Goal: Contribute content: Add original content to the website for others to see

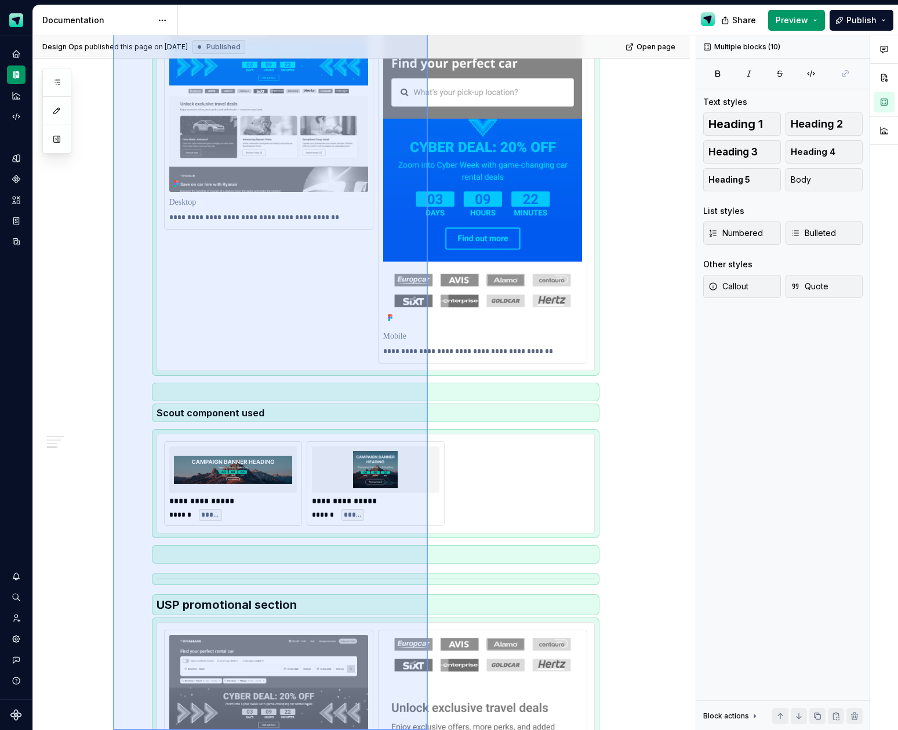
scroll to position [853, 0]
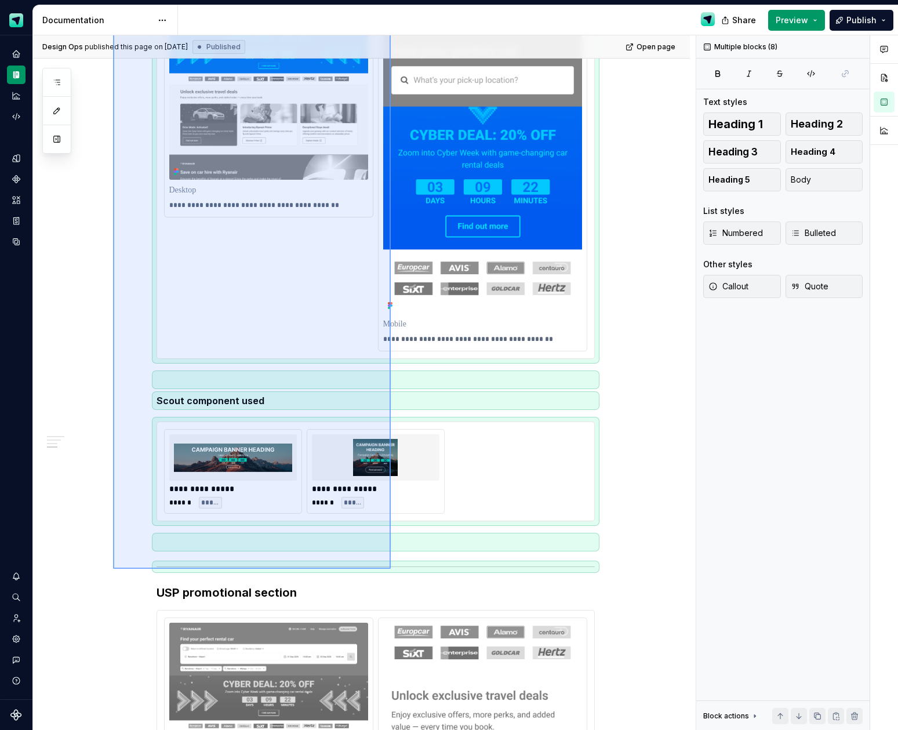
drag, startPoint x: 113, startPoint y: 139, endPoint x: 392, endPoint y: 566, distance: 510.5
click at [391, 569] on div "**********" at bounding box center [364, 382] width 663 height 695
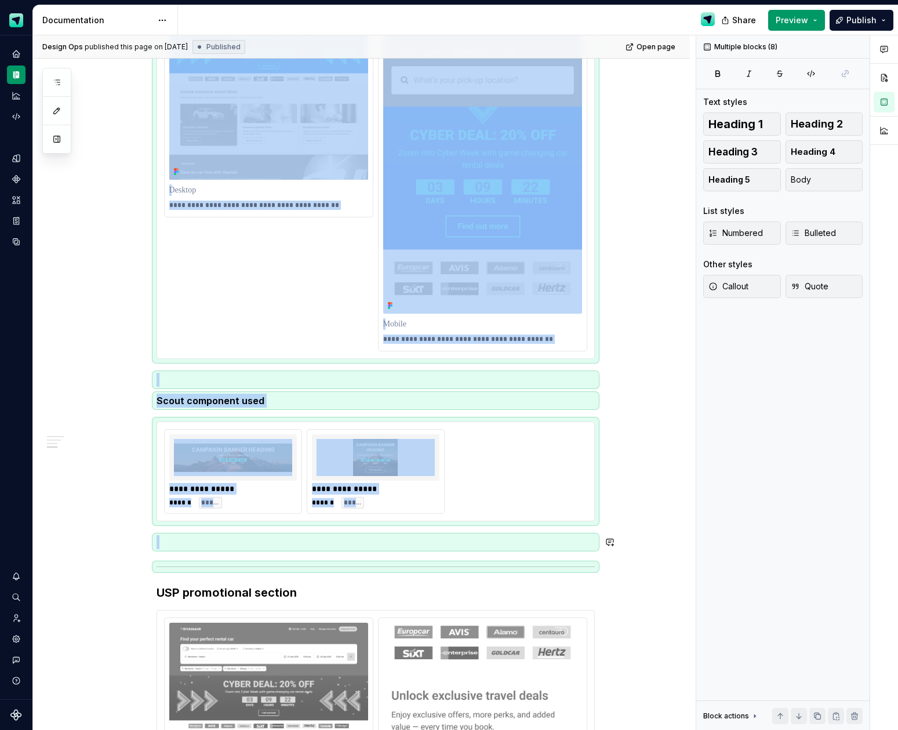
copy div "**********"
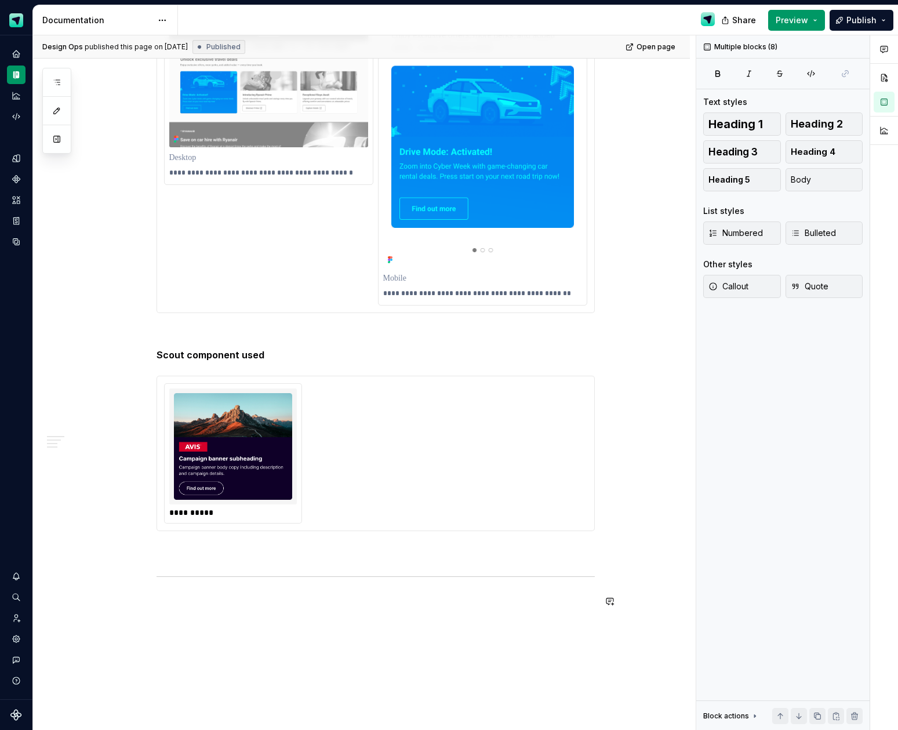
scroll to position [1643, 0]
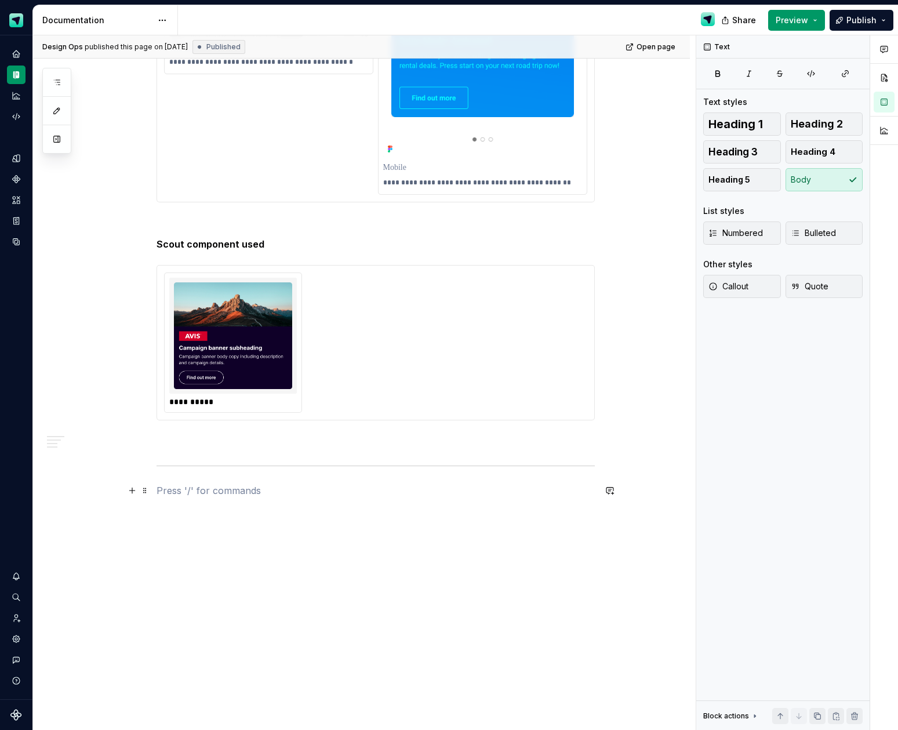
click at [292, 490] on p at bounding box center [376, 491] width 438 height 14
paste div
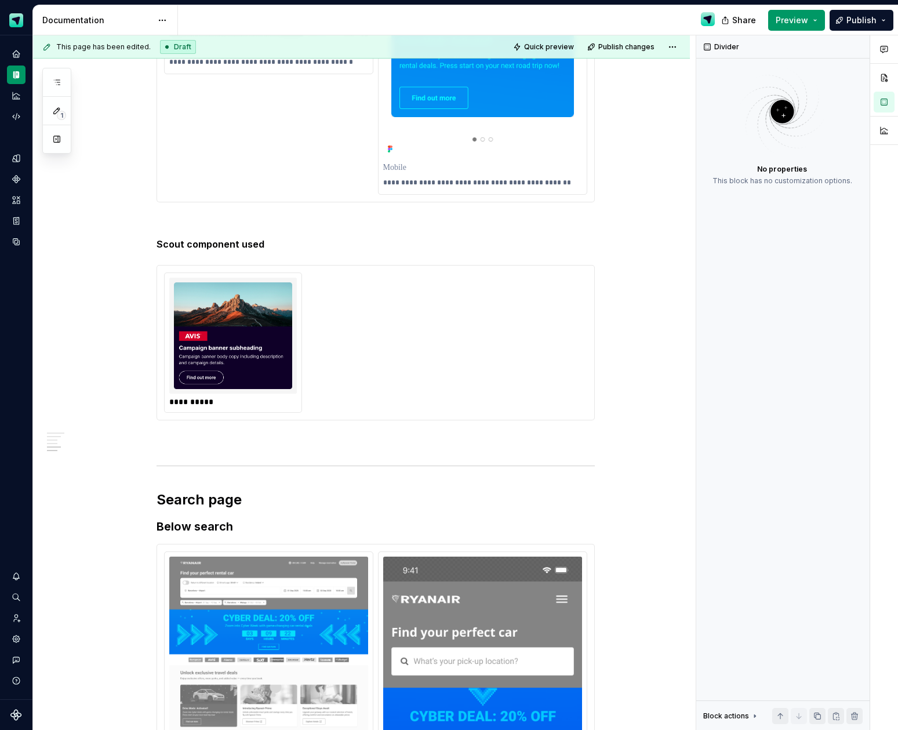
type textarea "*"
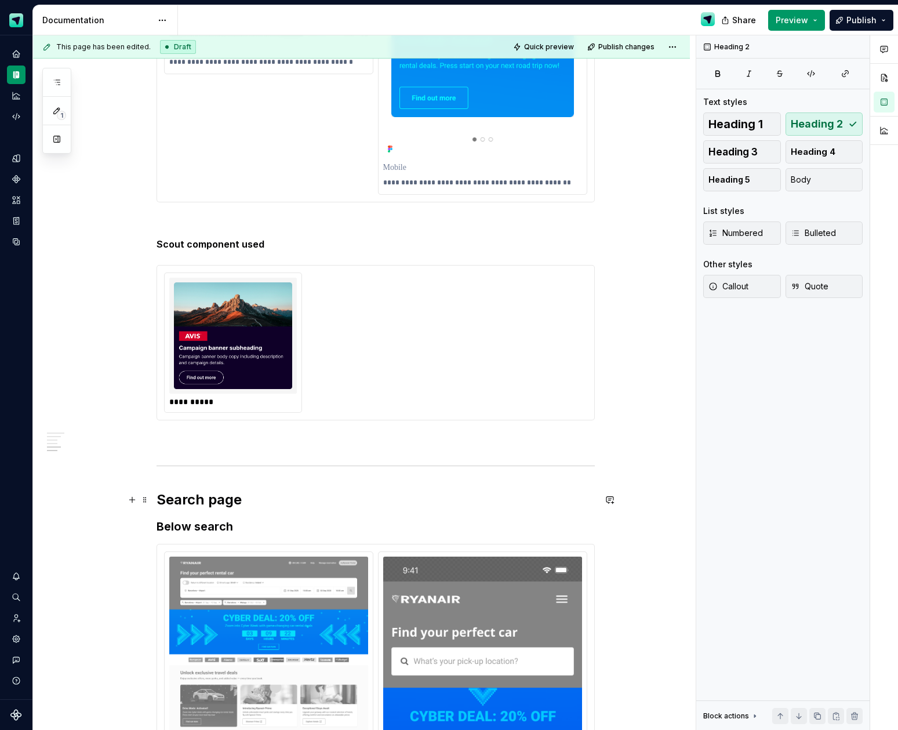
click at [195, 498] on h2 "Search page" at bounding box center [376, 499] width 438 height 19
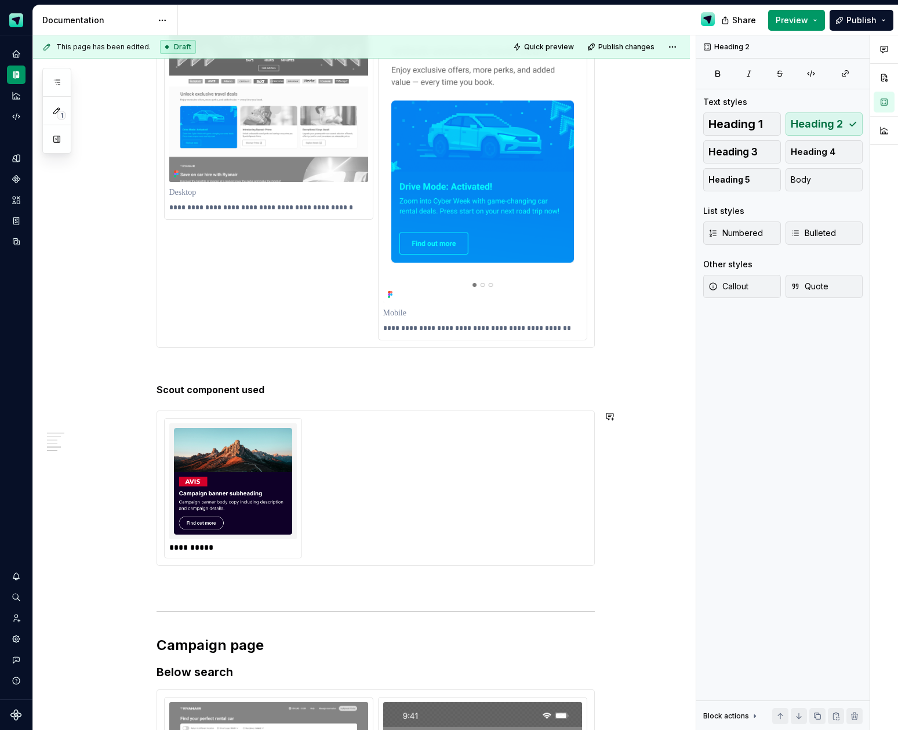
scroll to position [1604, 0]
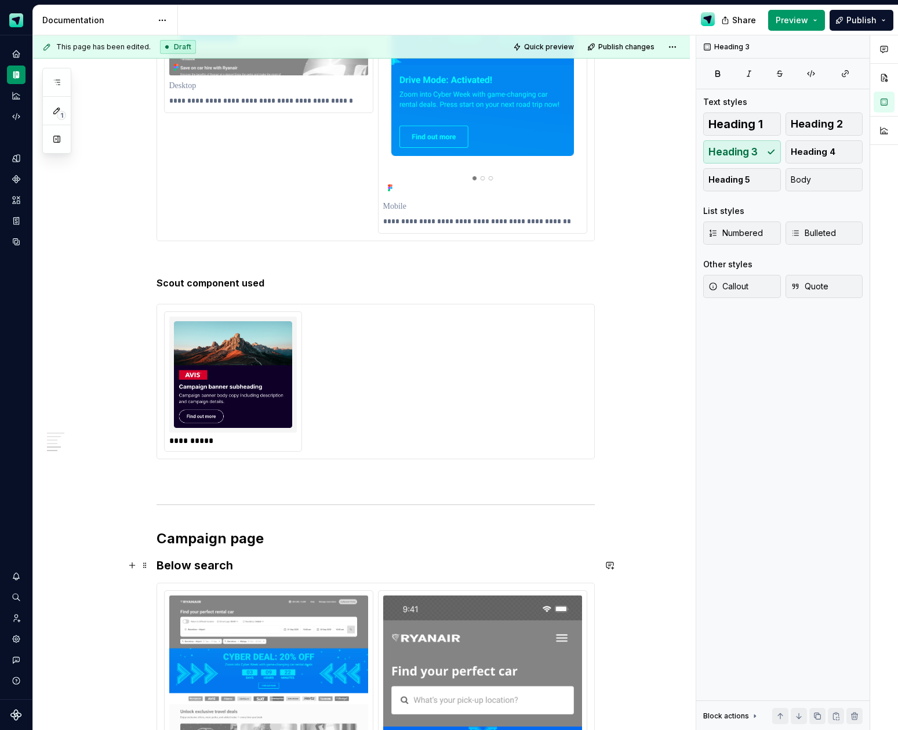
click at [177, 564] on h3 "Below search" at bounding box center [376, 565] width 438 height 16
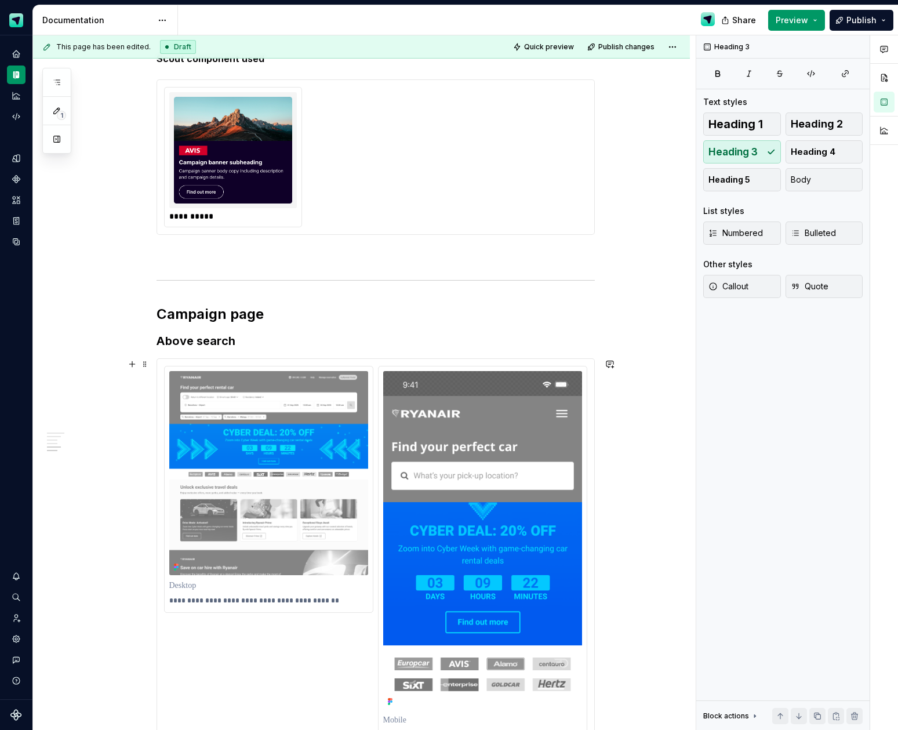
scroll to position [1921, 0]
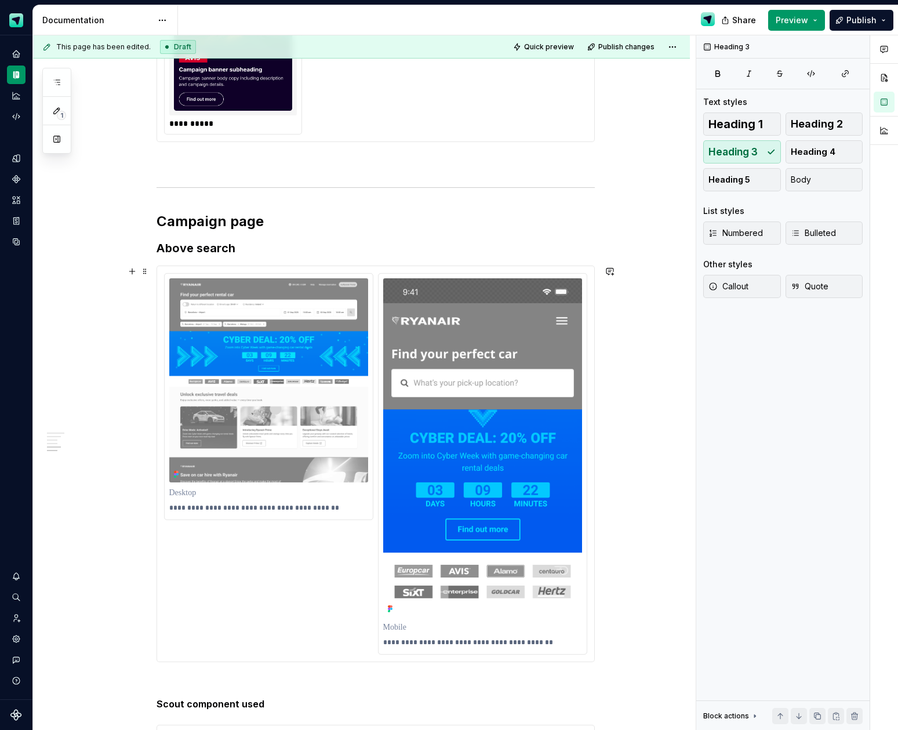
click at [296, 553] on div "**********" at bounding box center [375, 463] width 423 height 381
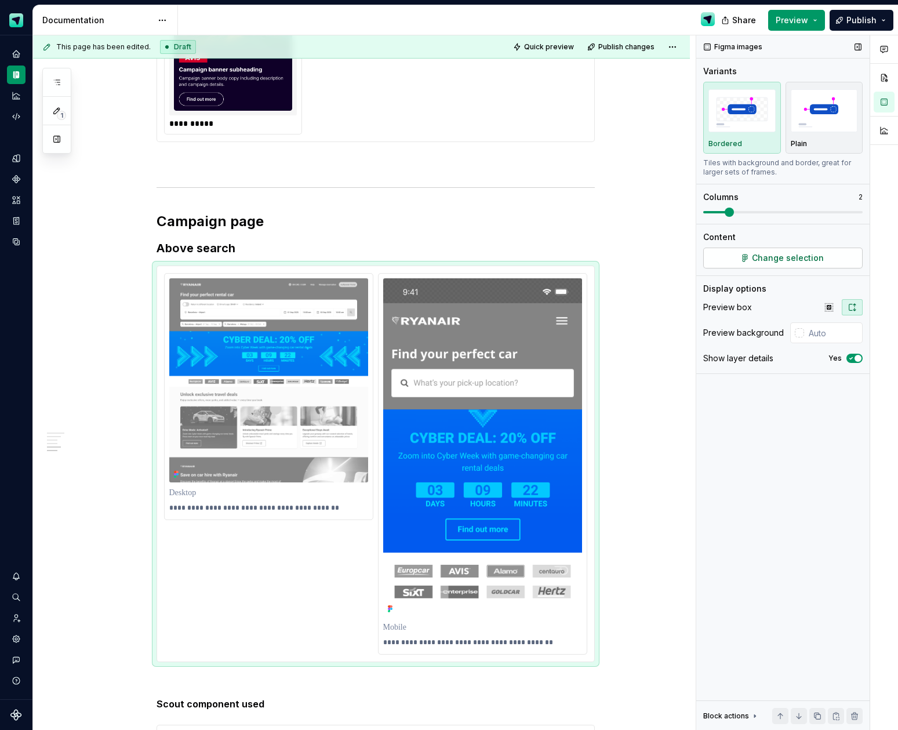
click at [794, 256] on span "Change selection" at bounding box center [788, 258] width 72 height 12
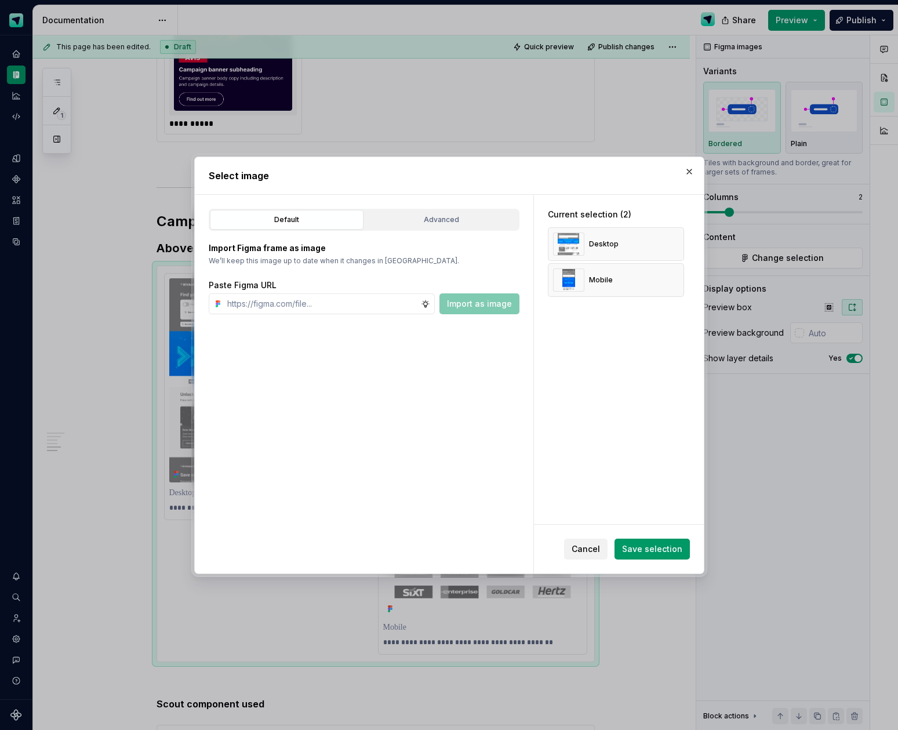
drag, startPoint x: 668, startPoint y: 277, endPoint x: 671, endPoint y: 268, distance: 9.2
click at [668, 277] on button "button" at bounding box center [671, 280] width 16 height 16
click at [675, 243] on button "button" at bounding box center [671, 244] width 16 height 16
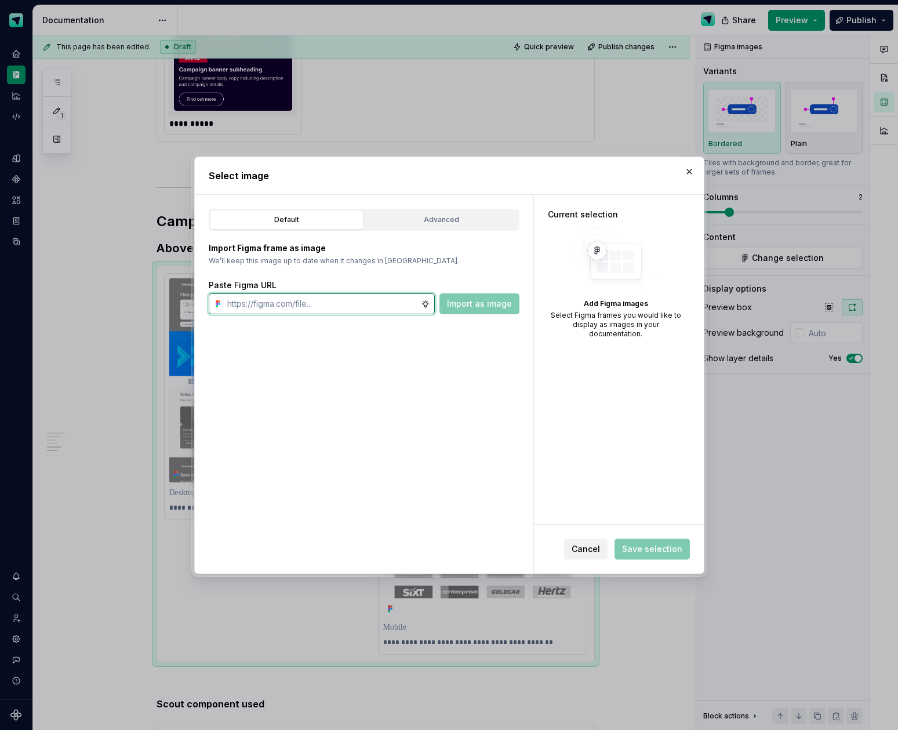
click at [361, 307] on input "text" at bounding box center [322, 303] width 198 height 21
paste input "[URL][DOMAIN_NAME]"
type input "[URL][DOMAIN_NAME]"
click at [505, 304] on span "Import as image" at bounding box center [479, 304] width 65 height 12
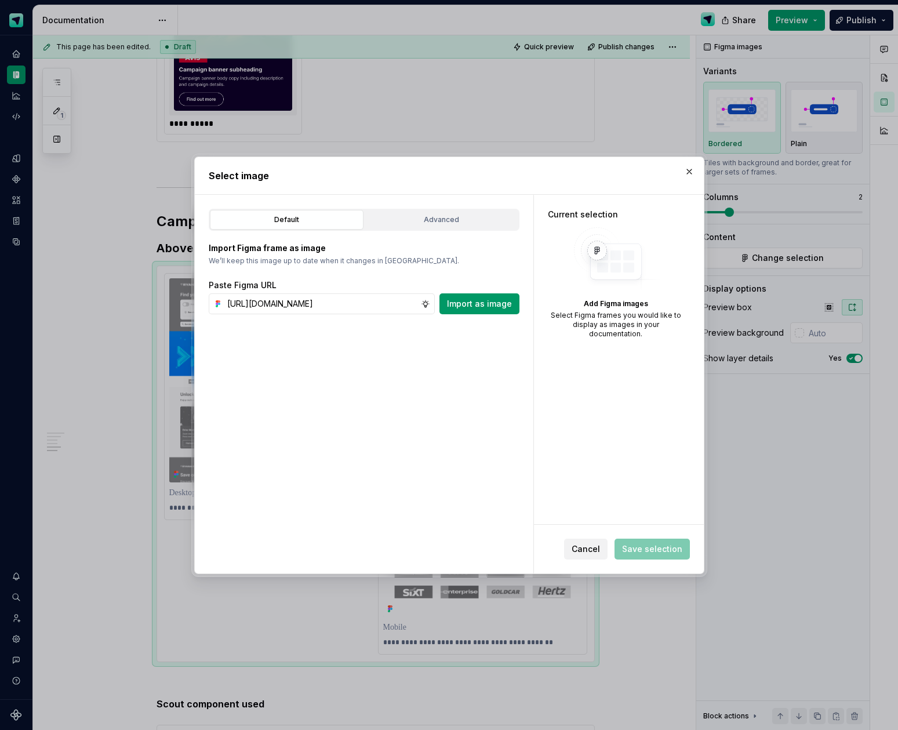
scroll to position [0, 0]
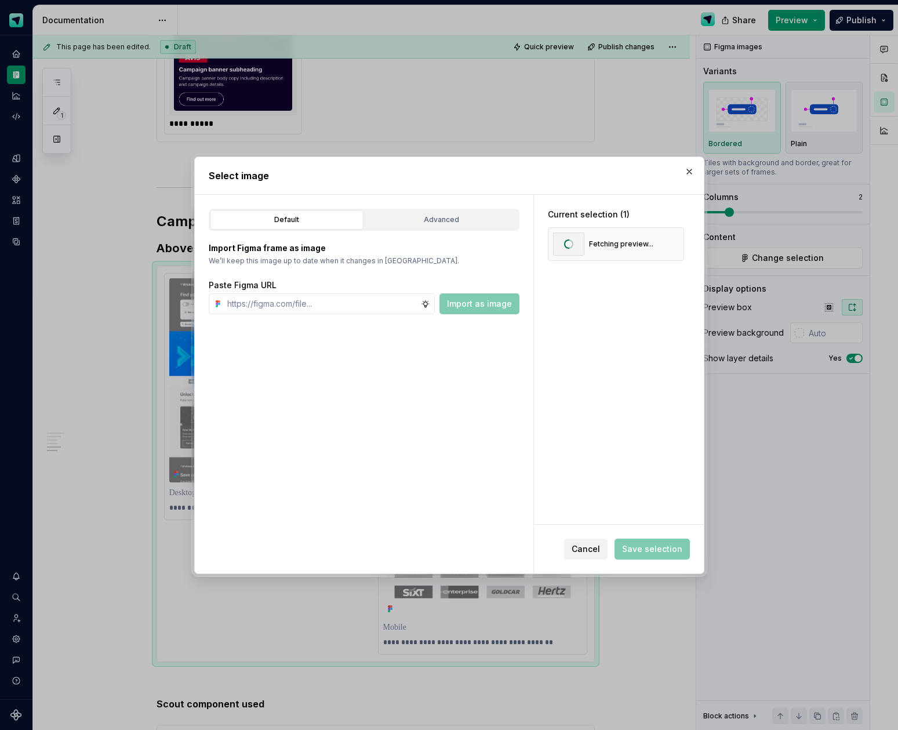
type textarea "*"
click at [296, 309] on input "text" at bounding box center [322, 303] width 198 height 21
paste input "[URL][DOMAIN_NAME]"
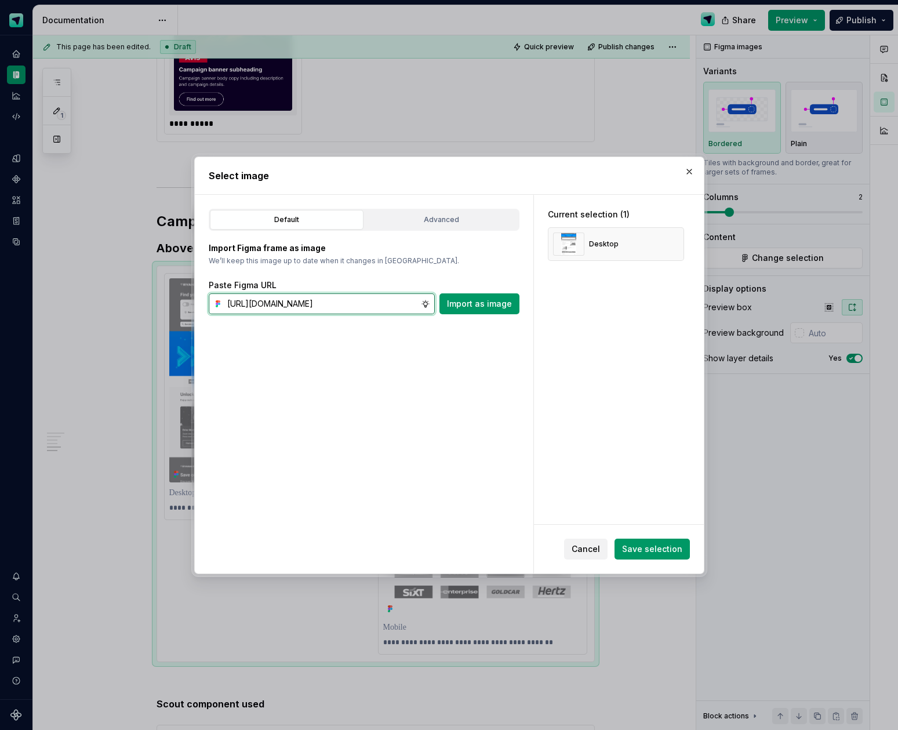
scroll to position [0, 336]
type input "[URL][DOMAIN_NAME]"
click at [504, 307] on span "Import as image" at bounding box center [479, 304] width 65 height 12
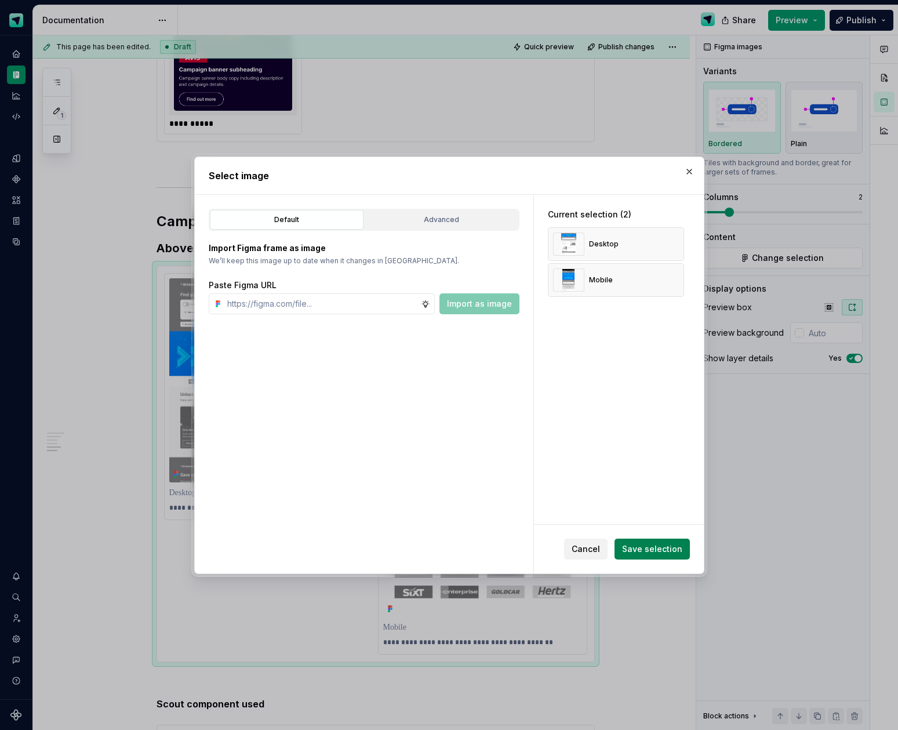
click at [653, 543] on span "Save selection" at bounding box center [652, 549] width 60 height 12
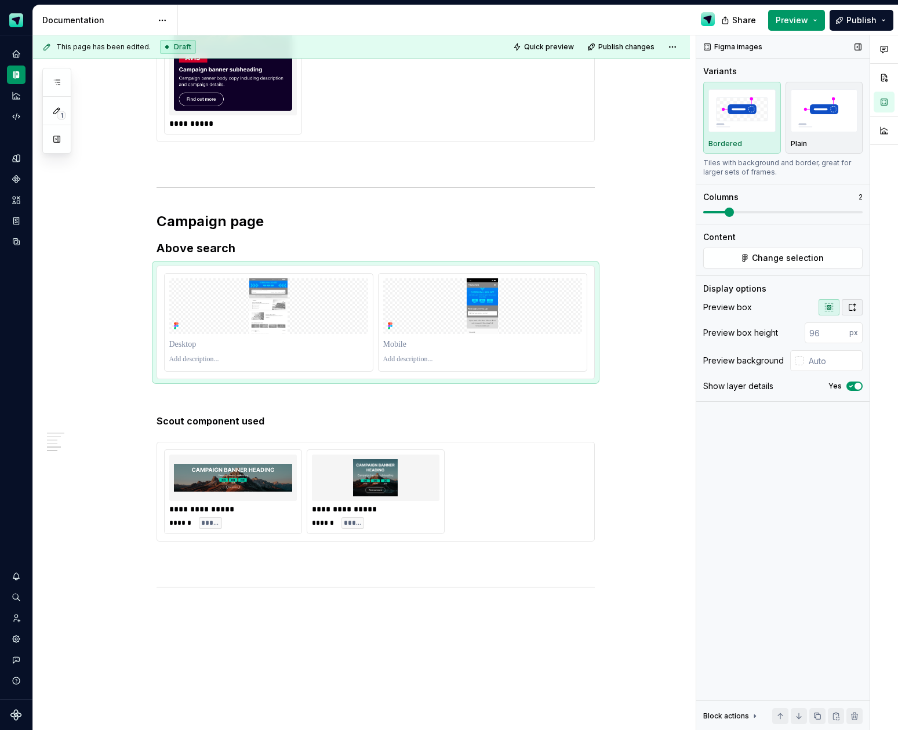
click at [853, 308] on icon "button" at bounding box center [852, 307] width 9 height 9
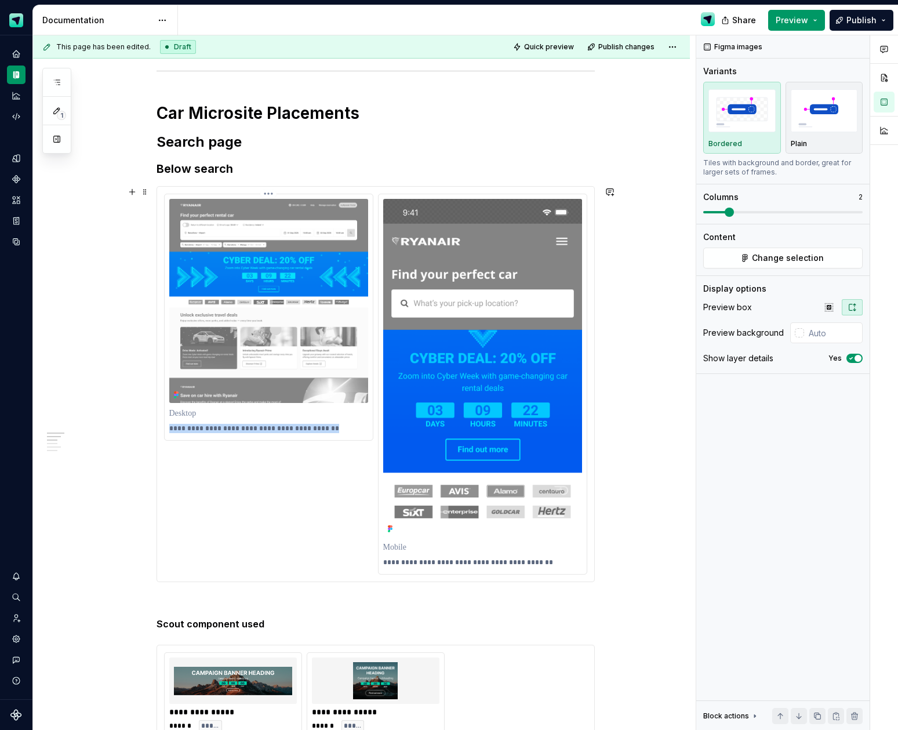
scroll to position [630, 0]
drag, startPoint x: 339, startPoint y: 428, endPoint x: 184, endPoint y: 425, distance: 155.4
click at [186, 424] on p "**********" at bounding box center [268, 428] width 199 height 9
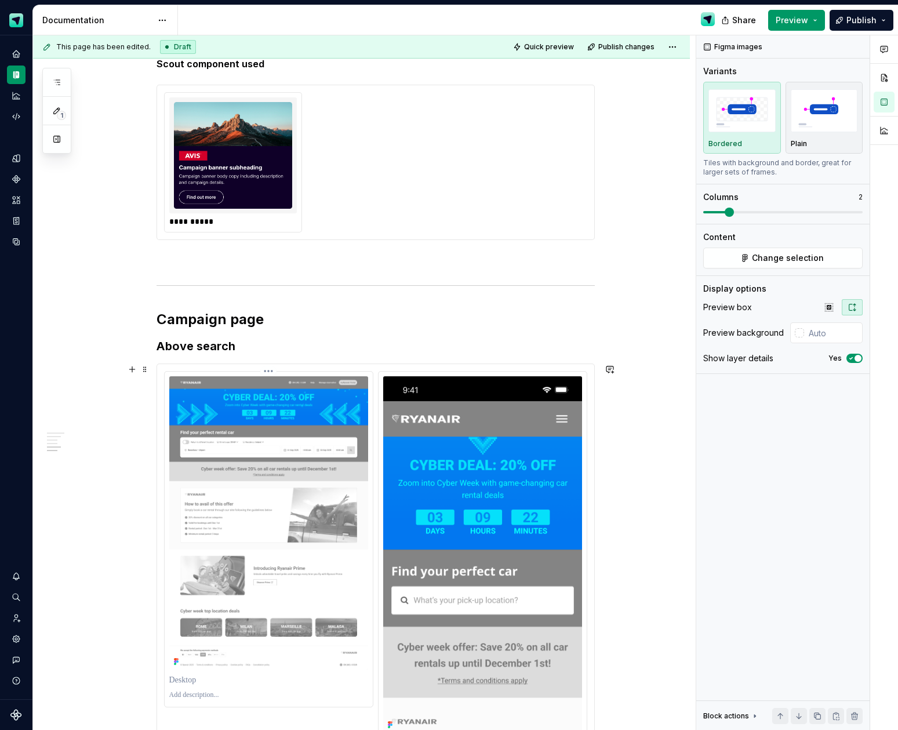
scroll to position [2116, 0]
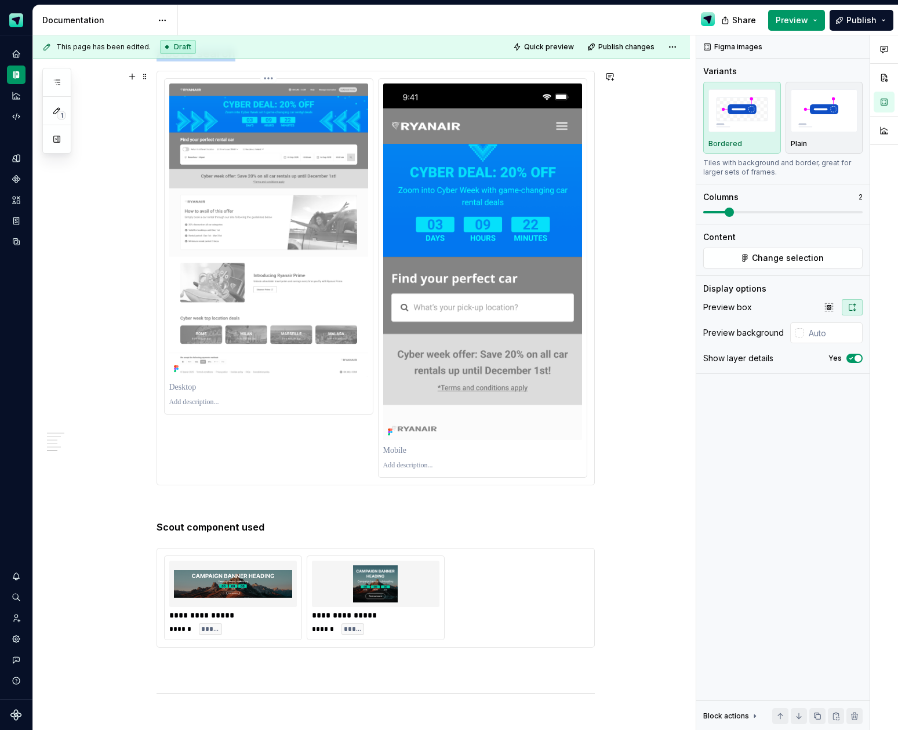
click at [225, 413] on div at bounding box center [269, 246] width 208 height 335
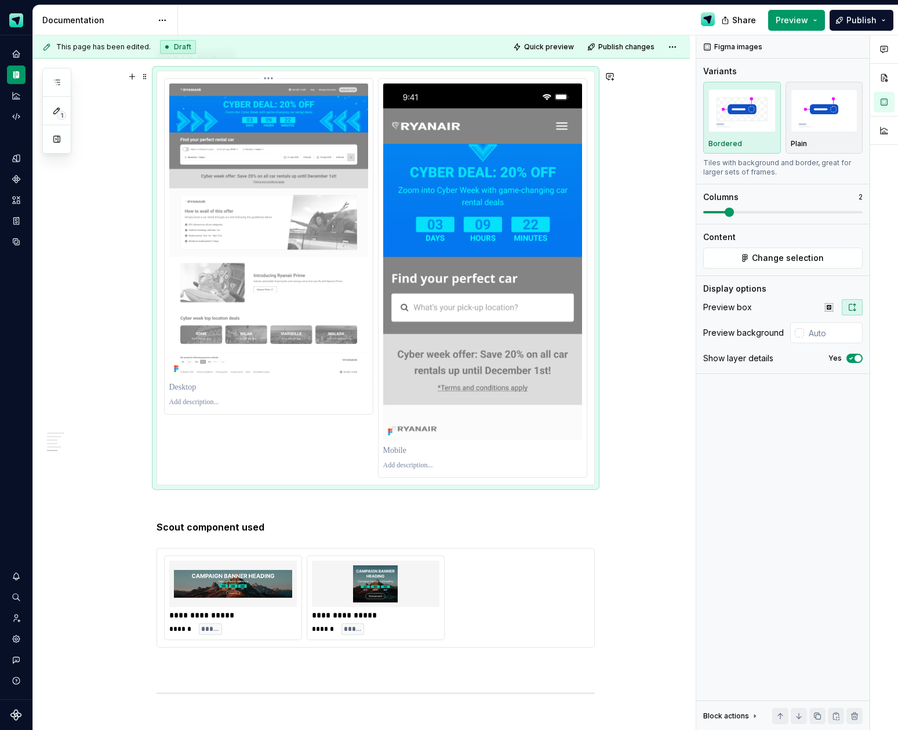
click at [226, 405] on p at bounding box center [268, 402] width 199 height 9
paste div
click at [255, 404] on p "**********" at bounding box center [268, 402] width 199 height 9
click at [412, 464] on p at bounding box center [482, 465] width 199 height 9
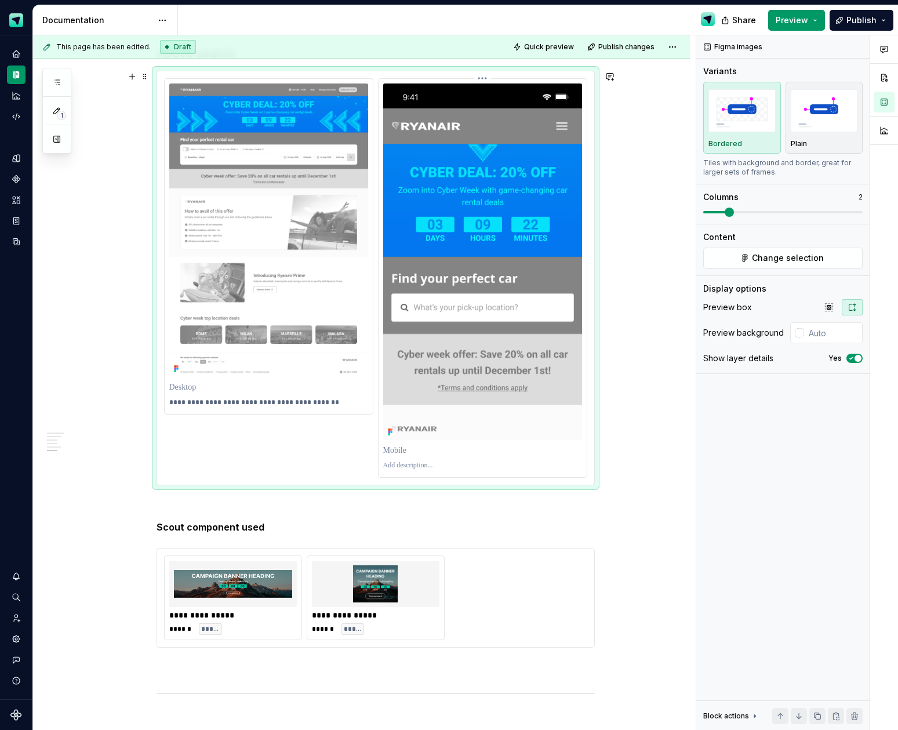
paste div
click at [462, 466] on p "**********" at bounding box center [482, 465] width 199 height 9
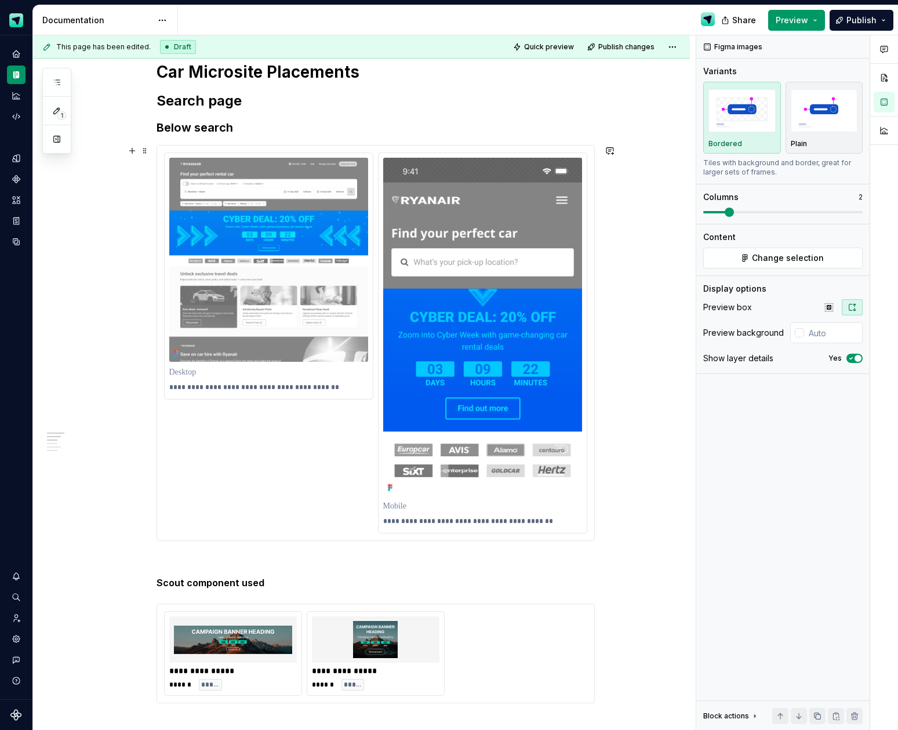
scroll to position [586, 0]
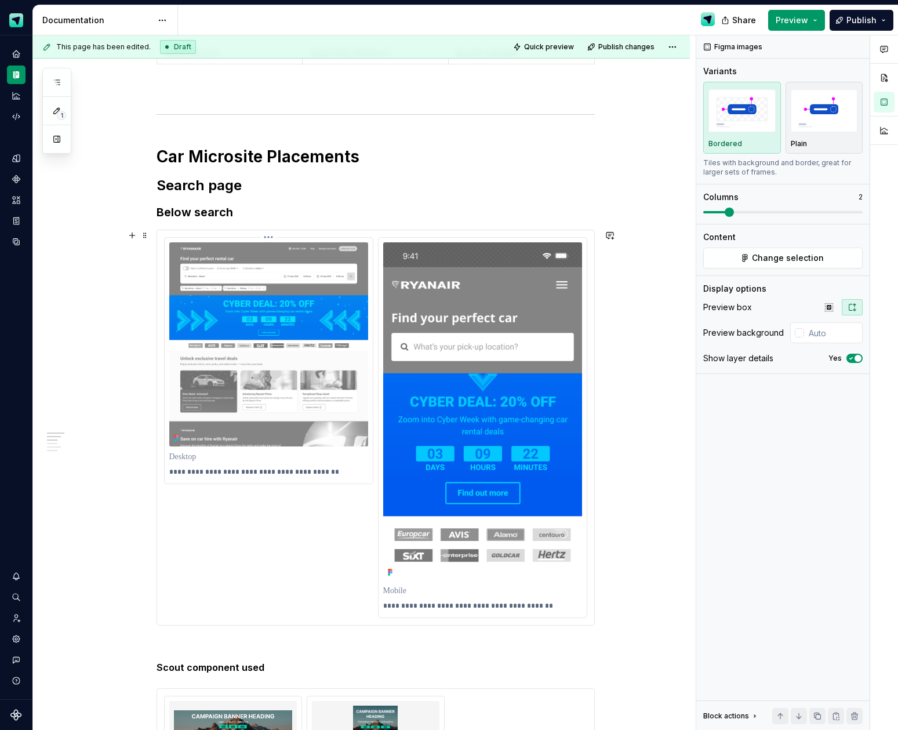
click at [318, 355] on img at bounding box center [268, 344] width 199 height 204
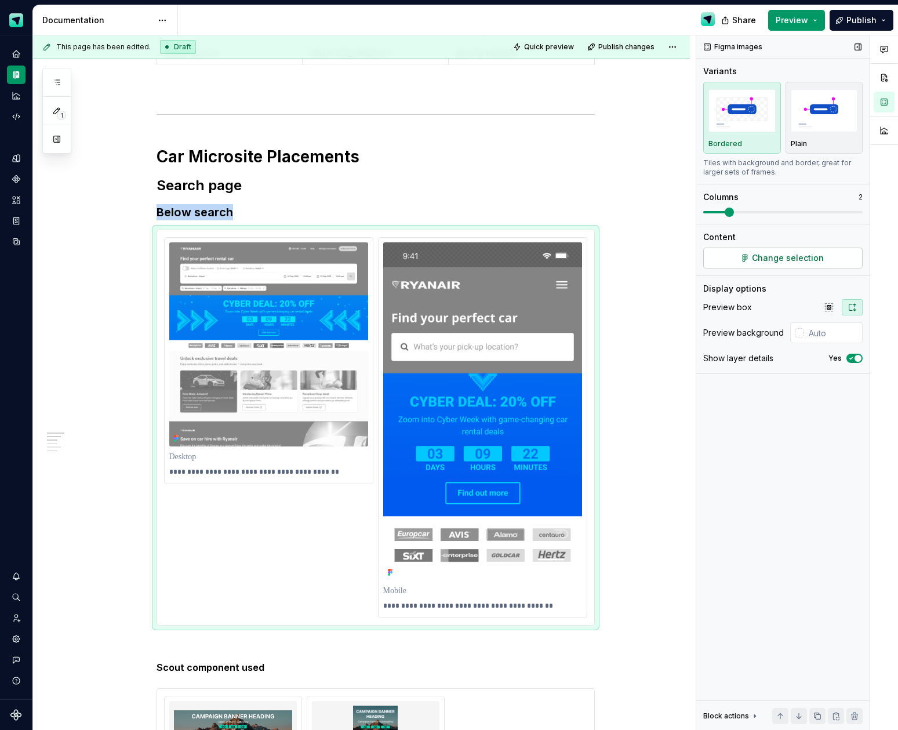
click at [720, 259] on button "Change selection" at bounding box center [782, 258] width 159 height 21
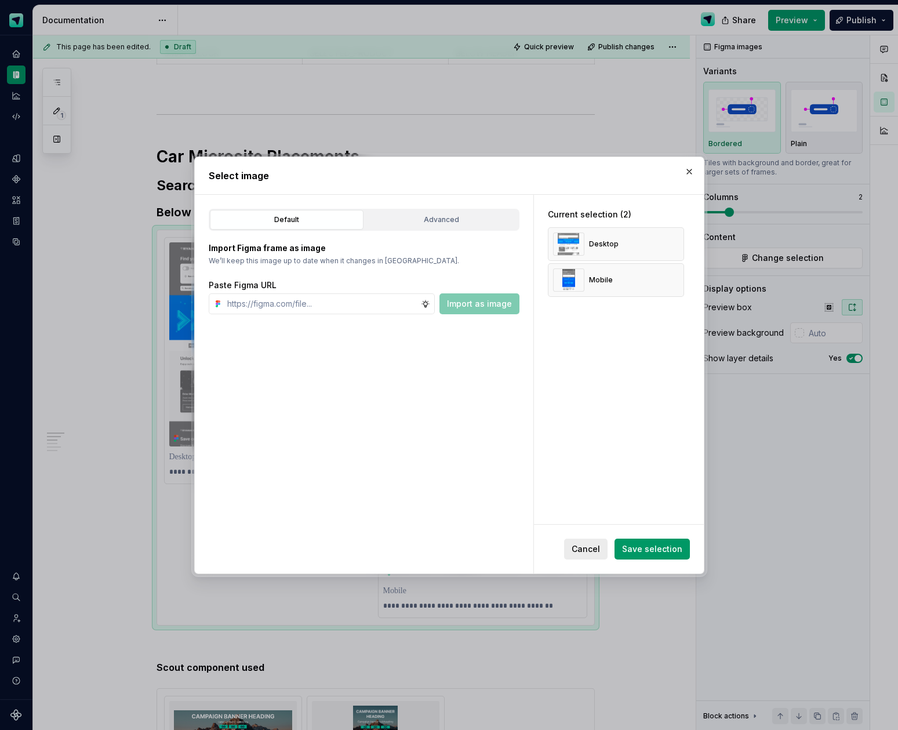
click at [597, 548] on span "Cancel" at bounding box center [586, 549] width 28 height 12
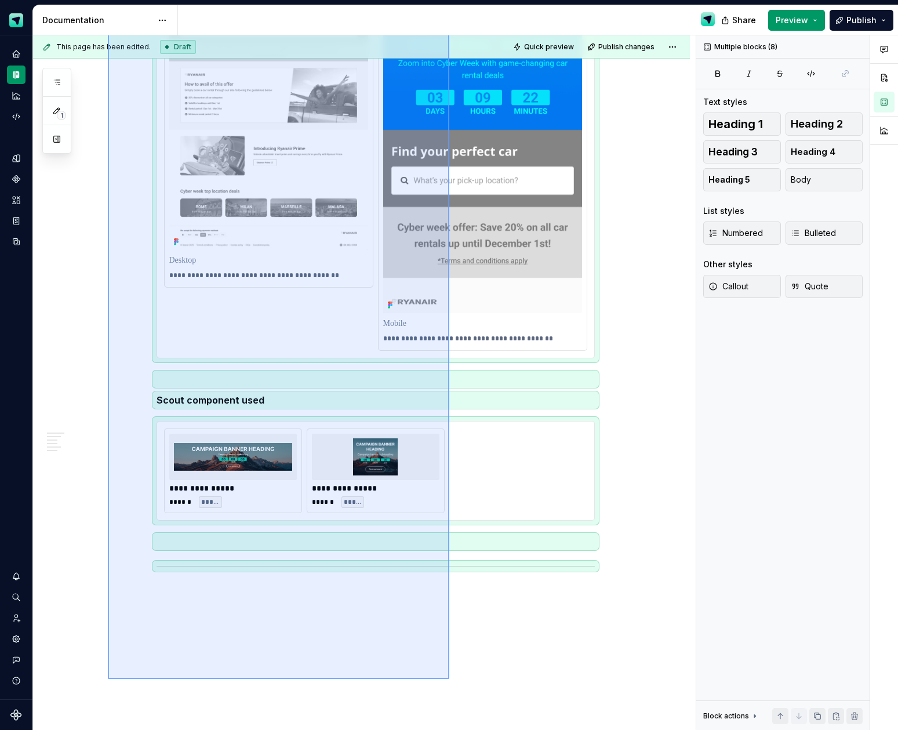
scroll to position [2278, 0]
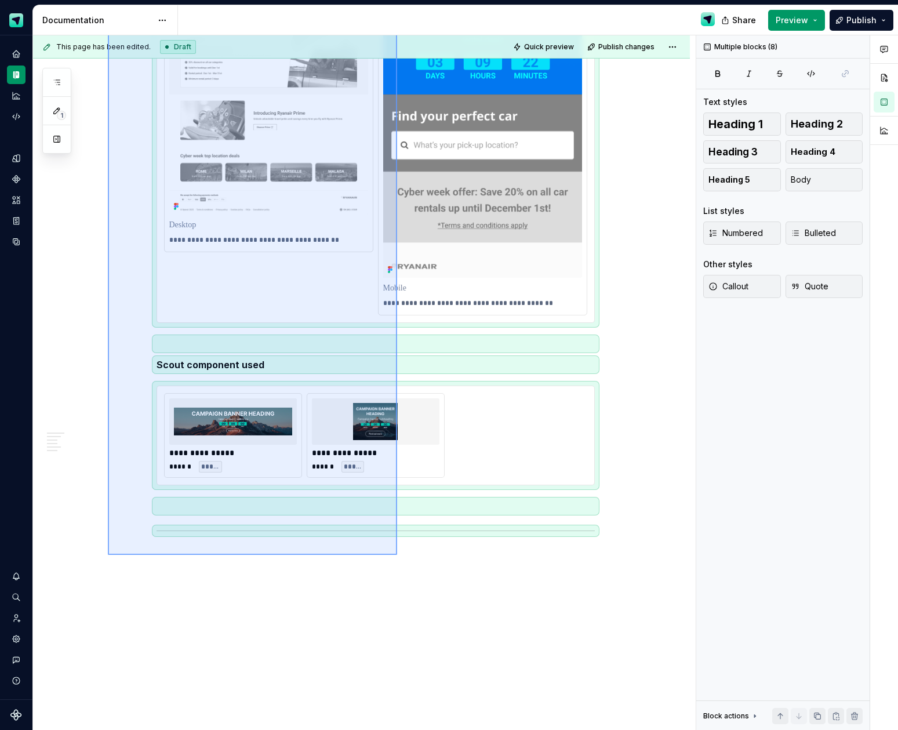
drag, startPoint x: 151, startPoint y: 308, endPoint x: 397, endPoint y: 555, distance: 348.0
click at [397, 555] on div "**********" at bounding box center [364, 382] width 663 height 695
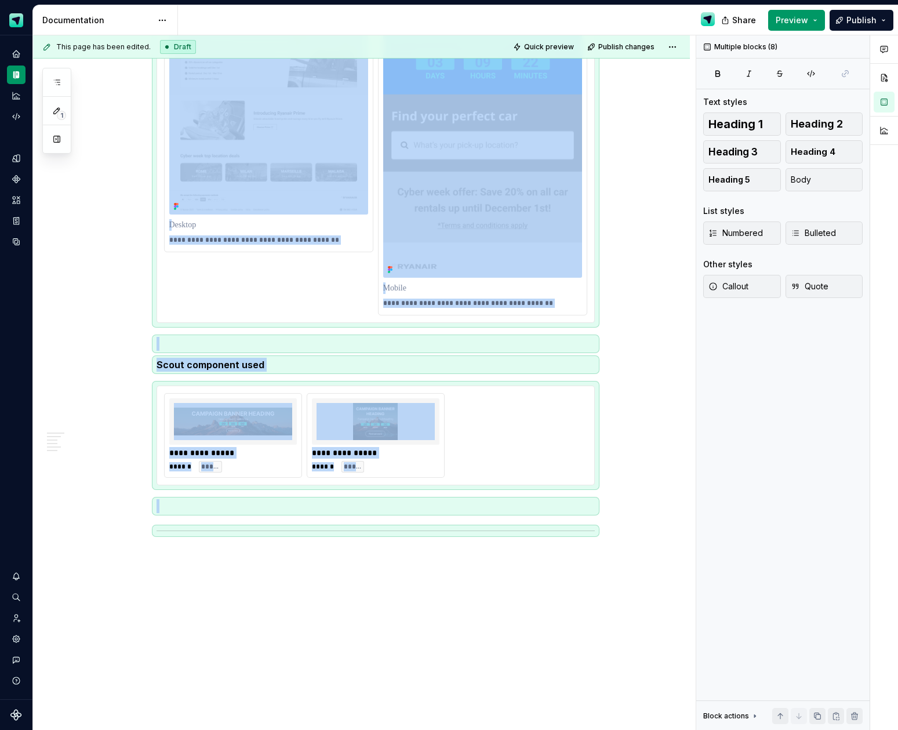
copy div "**********"
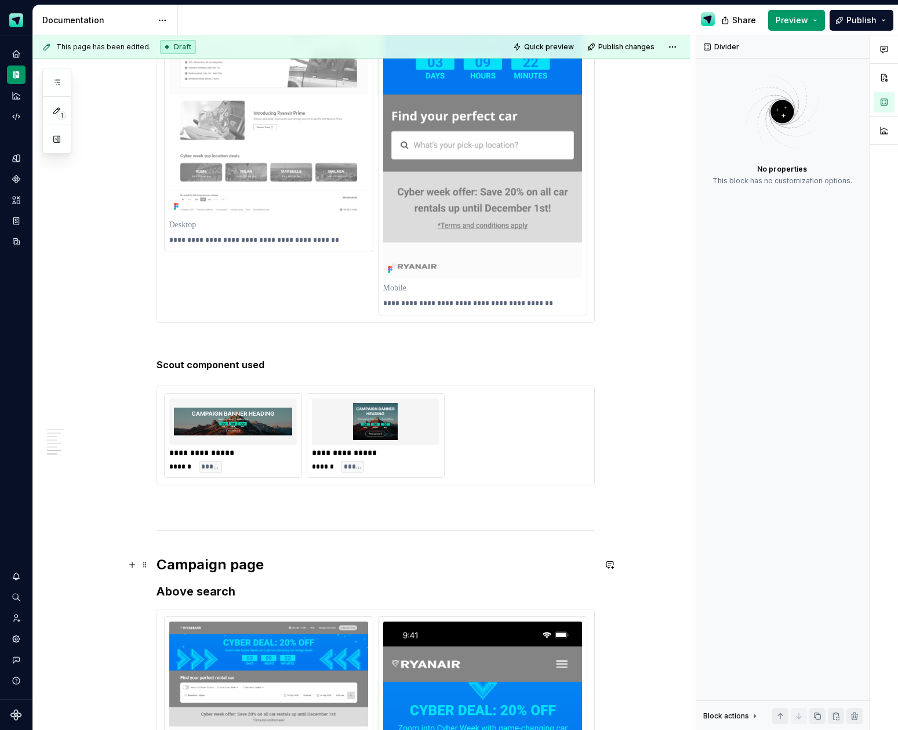
click at [243, 559] on h2 "Campaign page" at bounding box center [376, 564] width 438 height 19
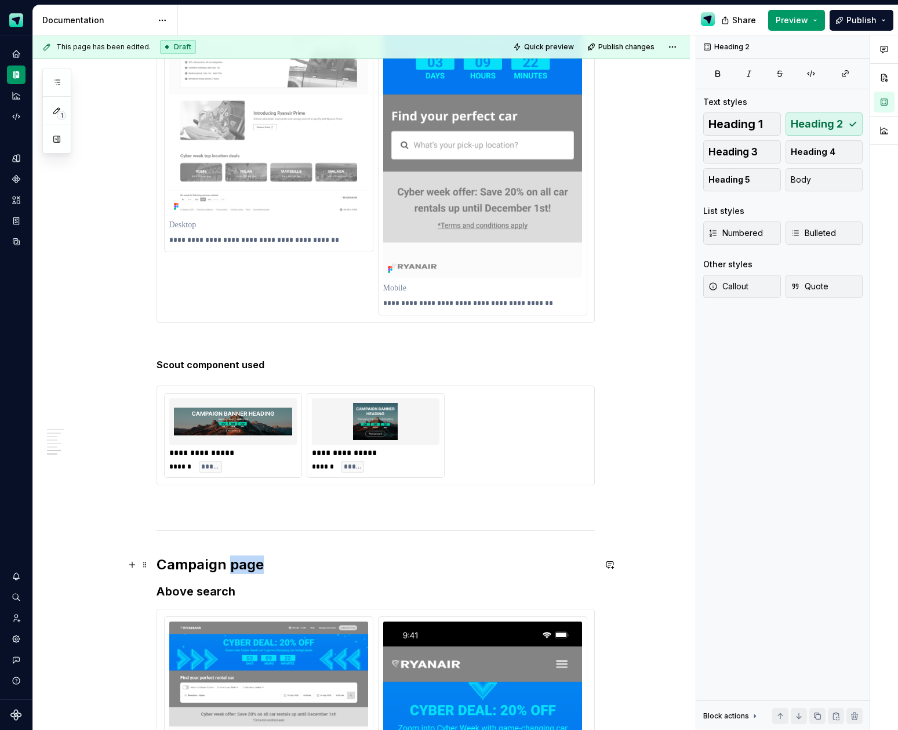
click at [243, 559] on h2 "Campaign page" at bounding box center [376, 564] width 438 height 19
click at [247, 560] on h2 "Campaign page" at bounding box center [376, 564] width 438 height 19
click at [266, 563] on h2 "Campaign page" at bounding box center [376, 564] width 438 height 19
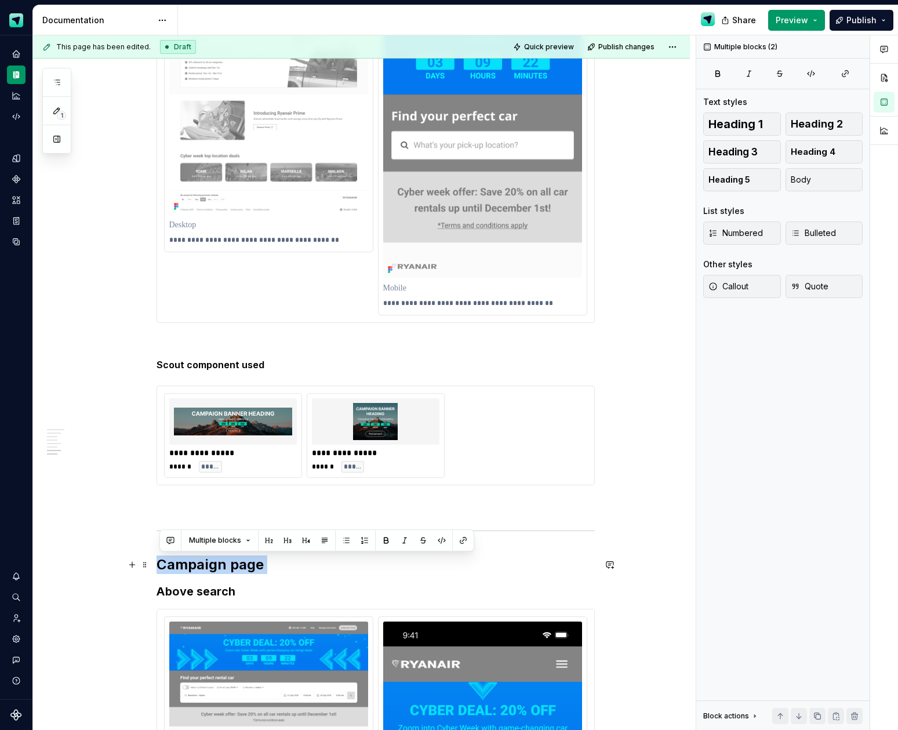
drag, startPoint x: 266, startPoint y: 565, endPoint x: 167, endPoint y: 567, distance: 99.2
click at [167, 566] on h2 "Campaign page" at bounding box center [376, 564] width 438 height 19
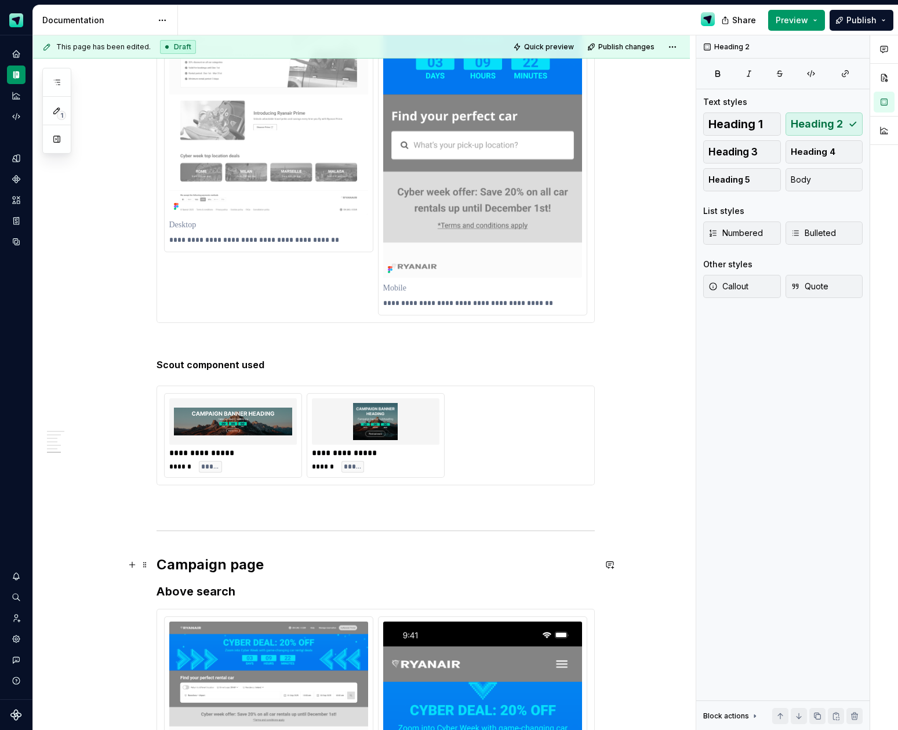
click at [169, 566] on h2 "Campaign page" at bounding box center [376, 564] width 438 height 19
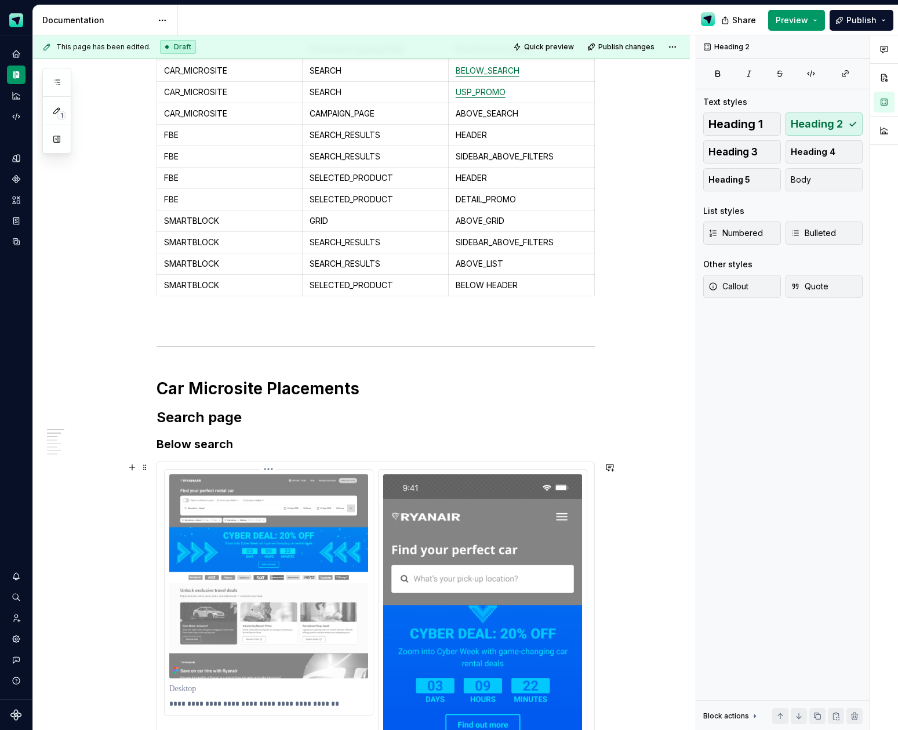
scroll to position [316, 0]
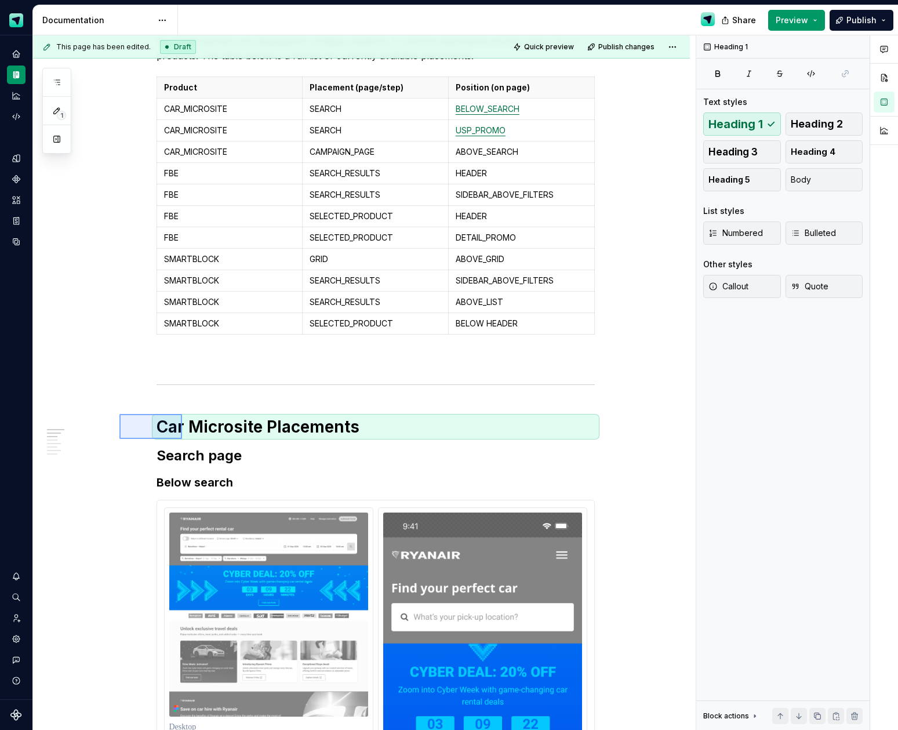
drag, startPoint x: 150, startPoint y: 426, endPoint x: 181, endPoint y: 439, distance: 34.6
click at [181, 439] on div "**********" at bounding box center [364, 382] width 663 height 695
copy hr
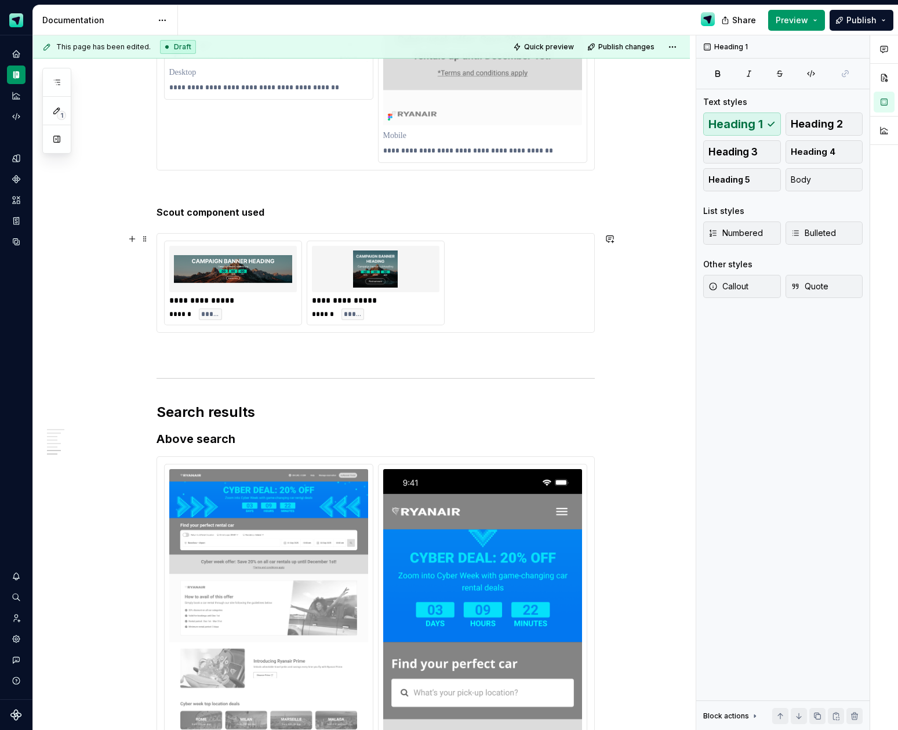
scroll to position [2485, 0]
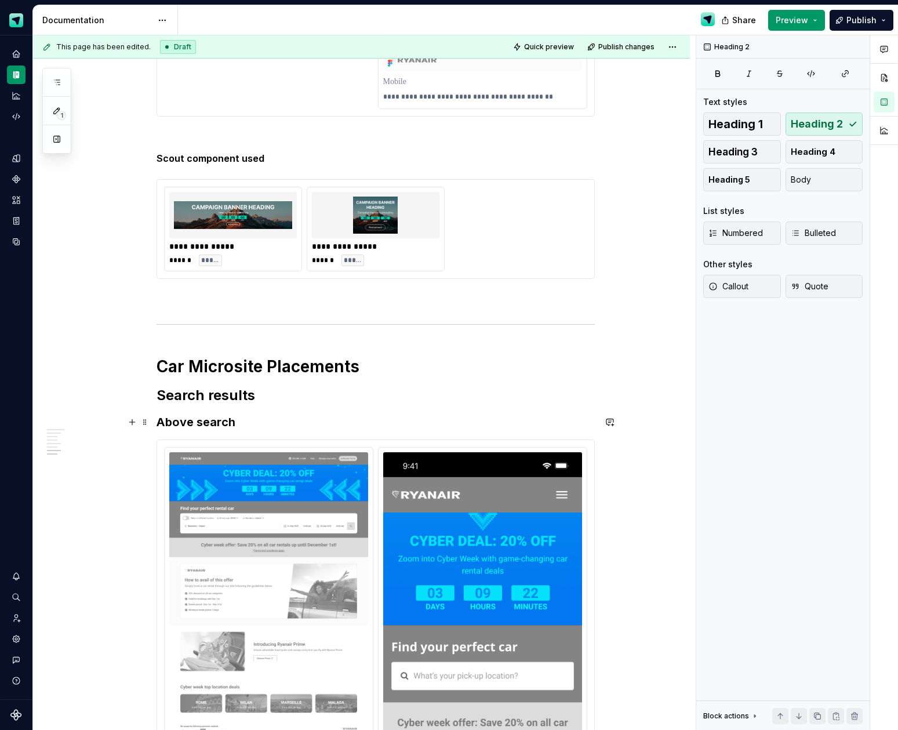
click at [206, 423] on h3 "Above search" at bounding box center [376, 422] width 438 height 16
click at [364, 483] on img at bounding box center [268, 598] width 199 height 293
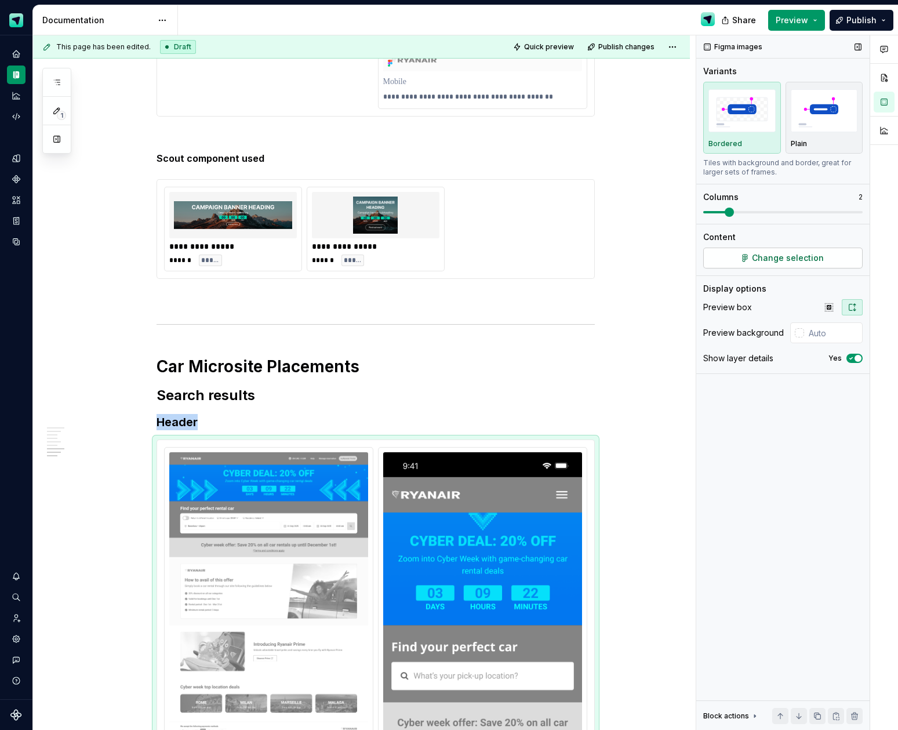
click at [732, 259] on button "Change selection" at bounding box center [782, 258] width 159 height 21
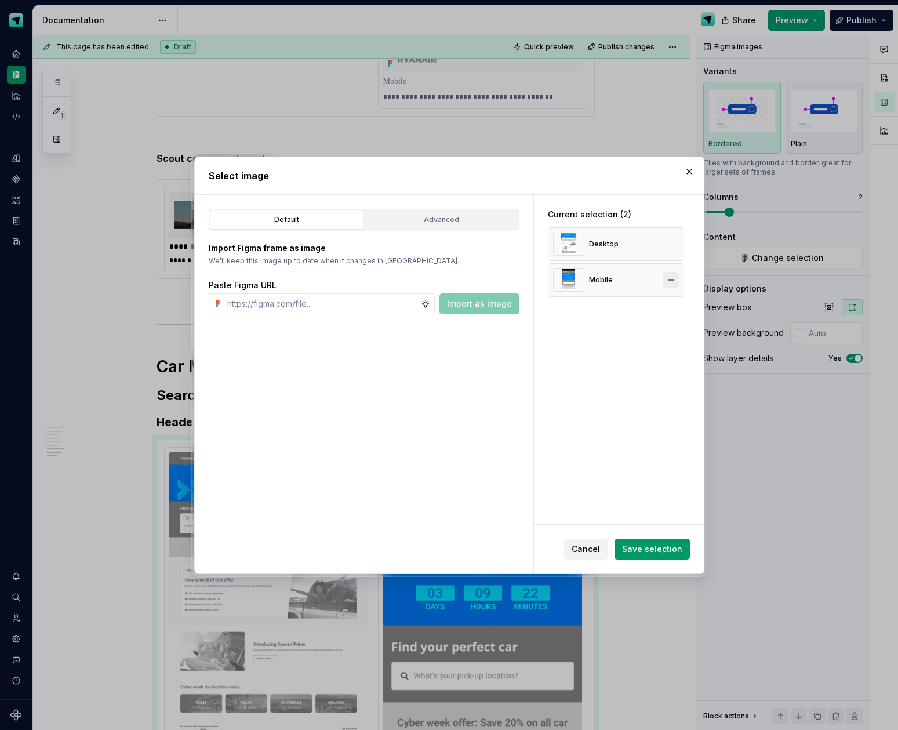
type textarea "*"
drag, startPoint x: 675, startPoint y: 280, endPoint x: 675, endPoint y: 253, distance: 27.3
click at [675, 280] on button "button" at bounding box center [671, 280] width 16 height 16
drag, startPoint x: 675, startPoint y: 245, endPoint x: 476, endPoint y: 274, distance: 201.0
click at [674, 246] on button "button" at bounding box center [671, 244] width 16 height 16
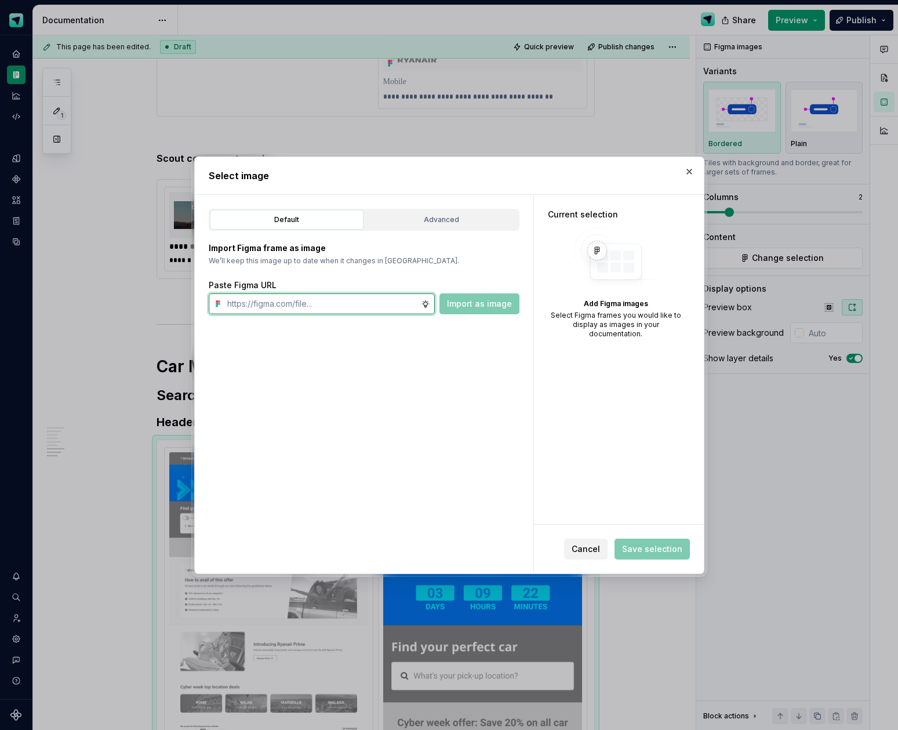
click at [386, 307] on input "text" at bounding box center [322, 303] width 198 height 21
paste input "[URL][DOMAIN_NAME]"
type input "[URL][DOMAIN_NAME]"
click at [467, 301] on span "Import as image" at bounding box center [479, 304] width 65 height 12
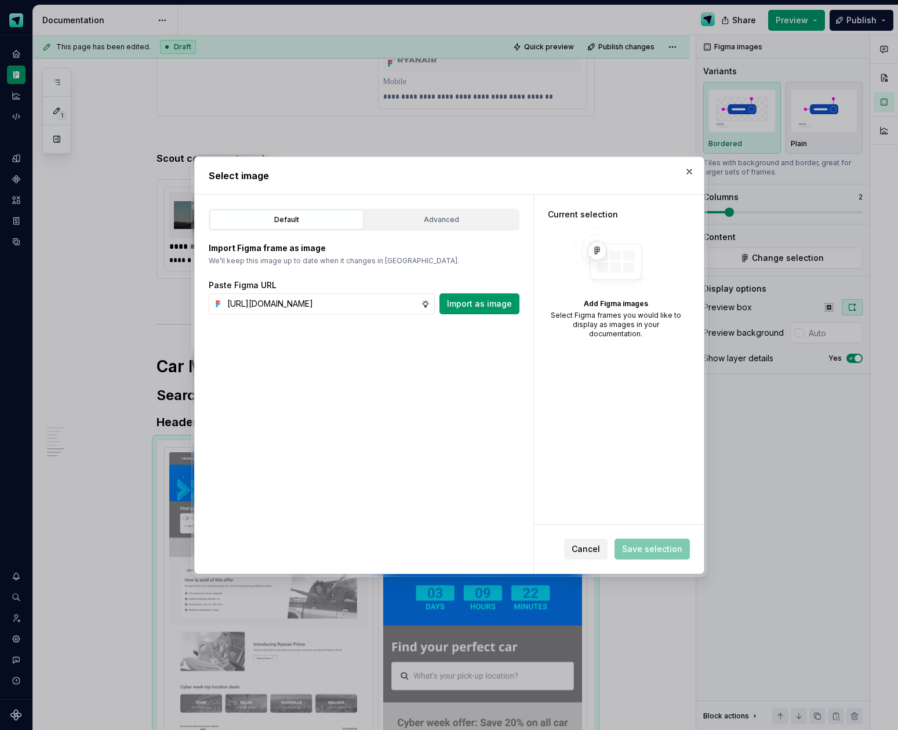
scroll to position [0, 0]
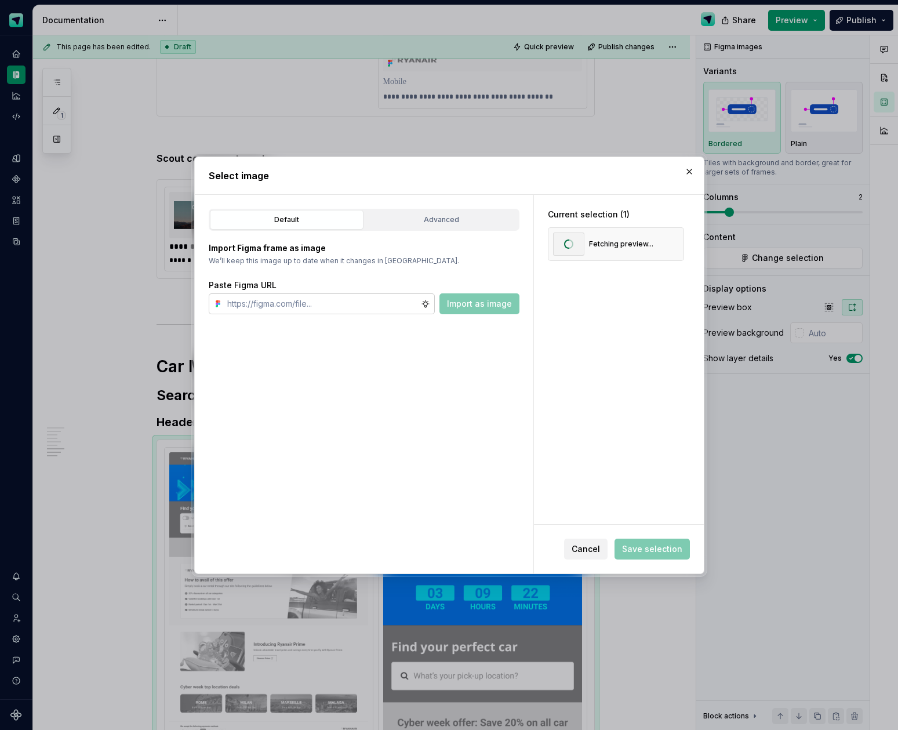
click at [365, 310] on input "text" at bounding box center [322, 303] width 198 height 21
paste input "[URL][DOMAIN_NAME]"
type input "[URL][DOMAIN_NAME]"
click at [445, 306] on button "Import as image" at bounding box center [479, 303] width 80 height 21
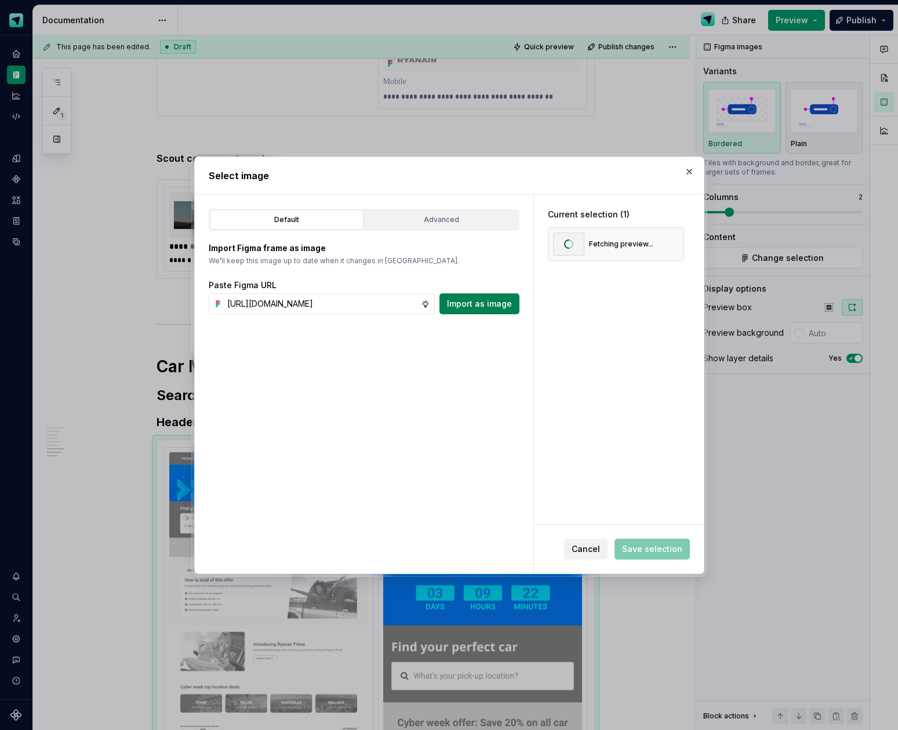
scroll to position [0, 0]
click at [679, 546] on span "Save selection" at bounding box center [652, 549] width 60 height 12
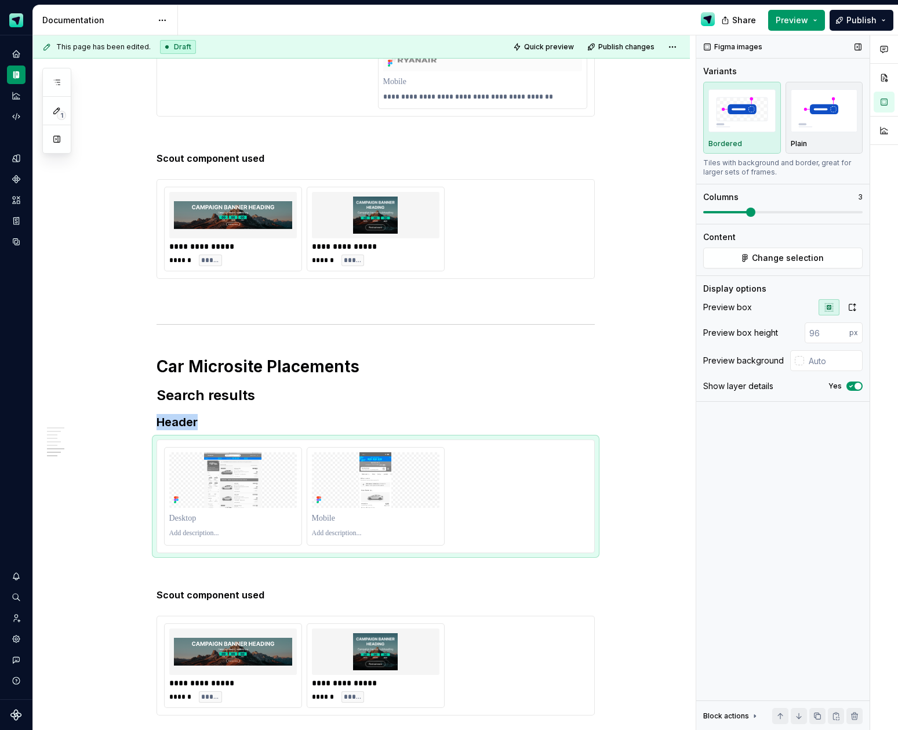
click at [755, 213] on span at bounding box center [782, 212] width 159 height 9
click at [852, 307] on icon "button" at bounding box center [852, 307] width 9 height 9
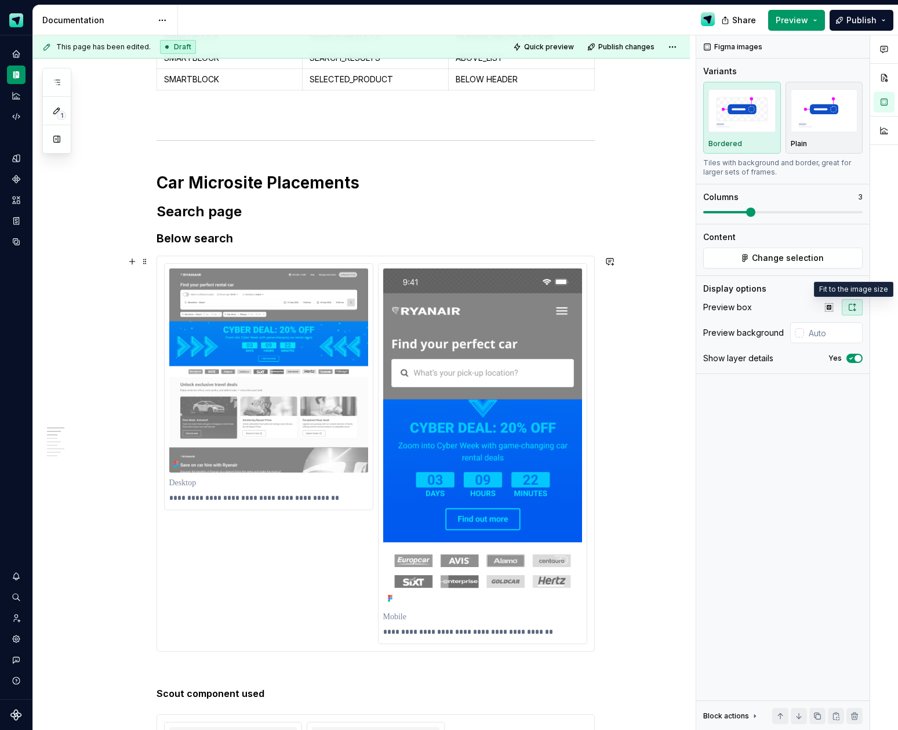
scroll to position [649, 0]
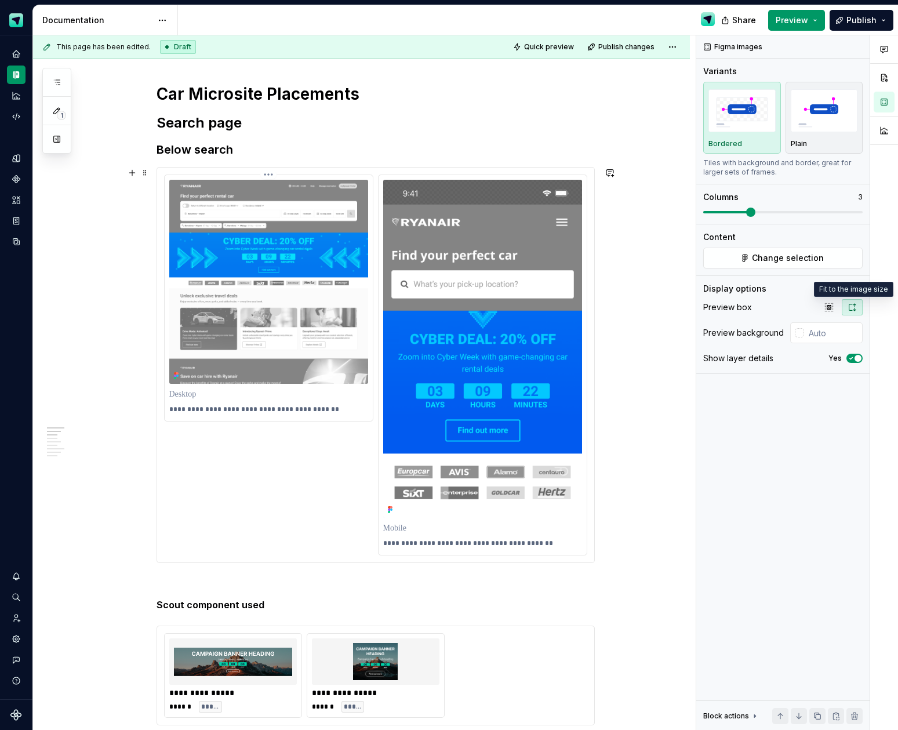
click at [251, 307] on img at bounding box center [268, 282] width 199 height 204
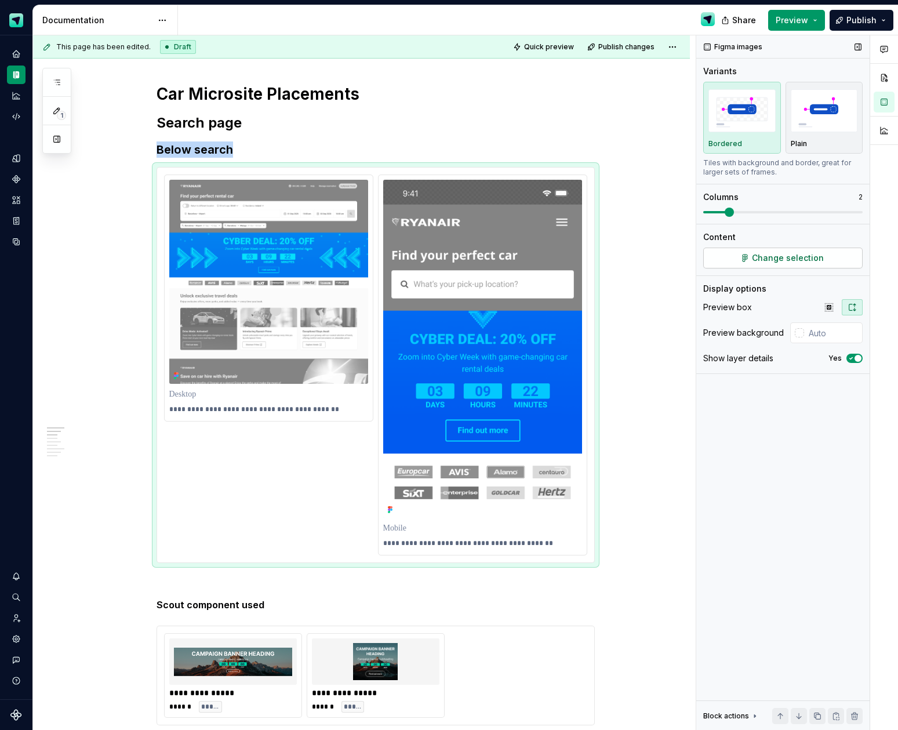
click at [739, 259] on button "Change selection" at bounding box center [782, 258] width 159 height 21
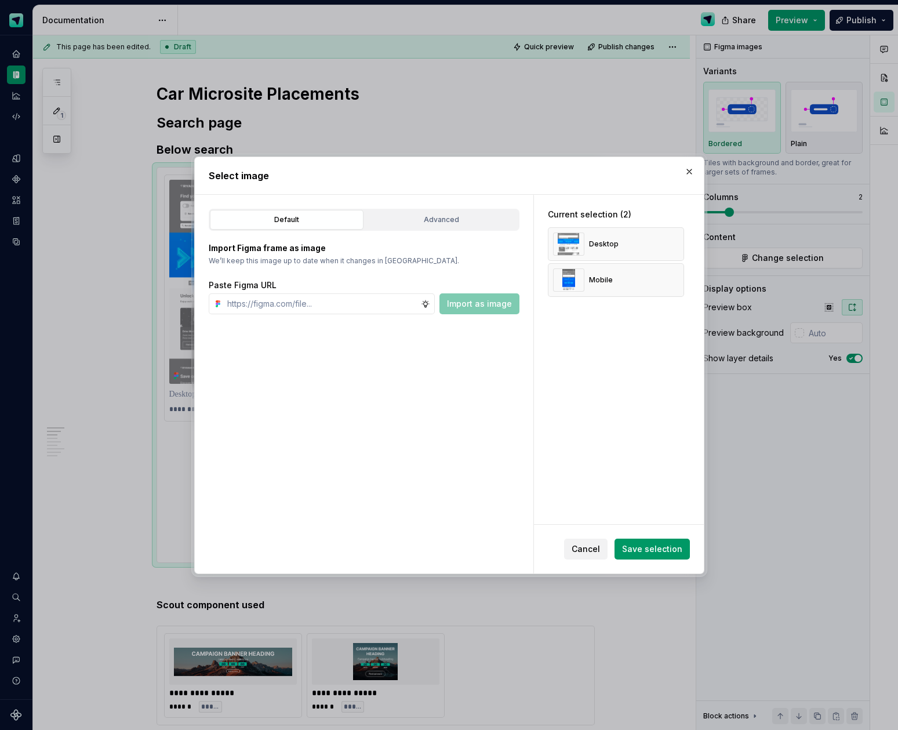
type textarea "*"
click at [678, 243] on button "button" at bounding box center [671, 244] width 16 height 16
click at [379, 308] on input "text" at bounding box center [322, 303] width 198 height 21
paste input "[URL][DOMAIN_NAME]"
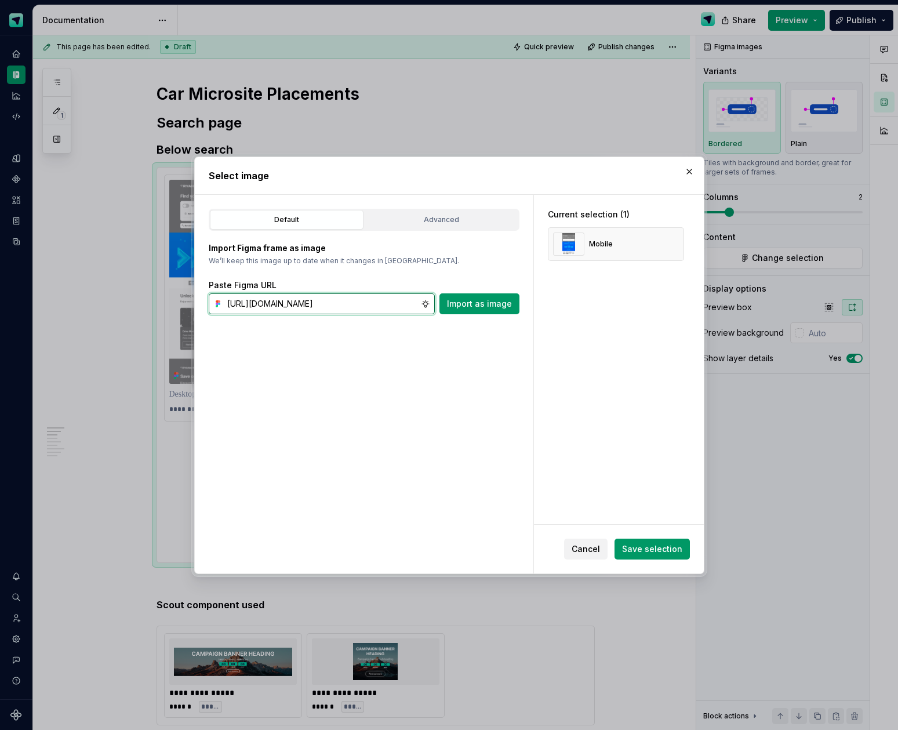
type input "[URL][DOMAIN_NAME]"
click at [479, 310] on button "Import as image" at bounding box center [479, 303] width 80 height 21
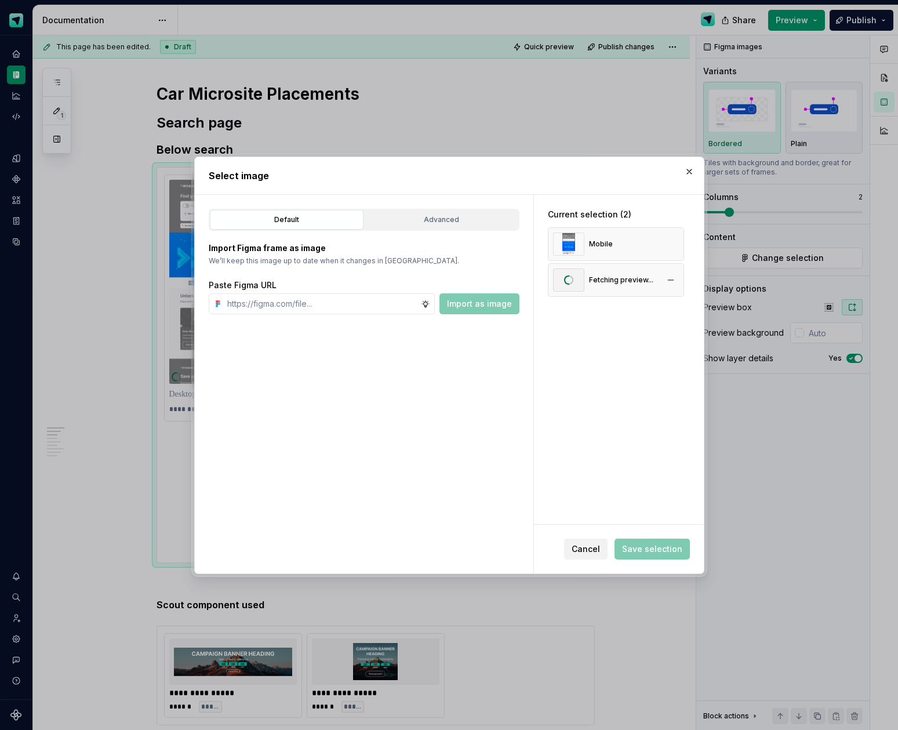
click at [605, 287] on div "Fetching preview..." at bounding box center [603, 279] width 100 height 23
drag, startPoint x: 627, startPoint y: 242, endPoint x: 626, endPoint y: 266, distance: 23.2
click at [626, 266] on div "Mobile Fetching preview..." at bounding box center [616, 262] width 136 height 70
click at [657, 554] on span "Save selection" at bounding box center [652, 549] width 60 height 12
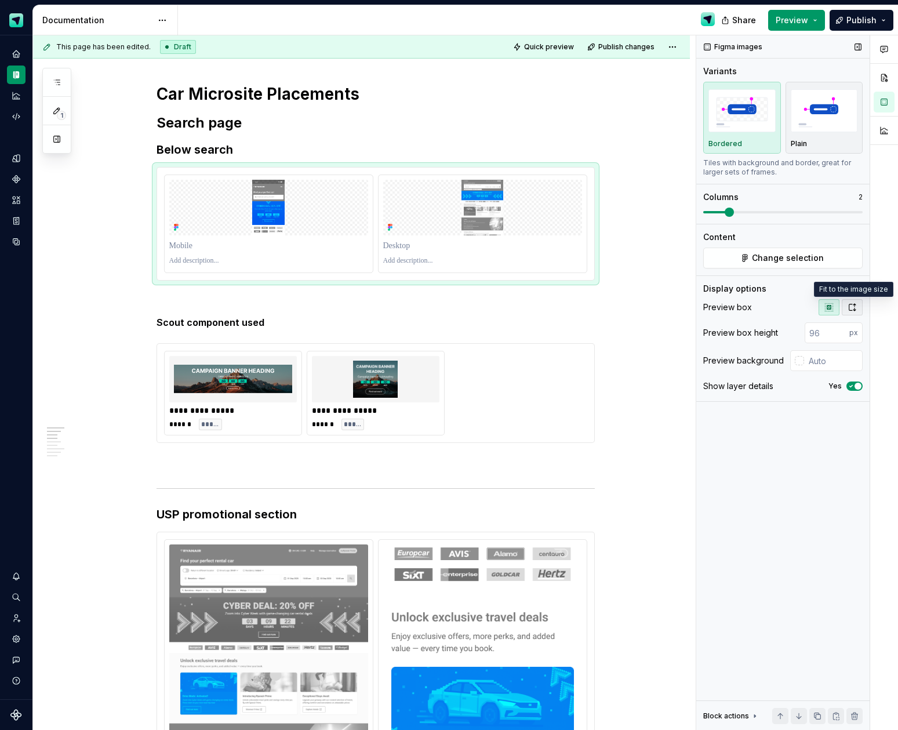
click at [851, 305] on icon "button" at bounding box center [852, 307] width 9 height 9
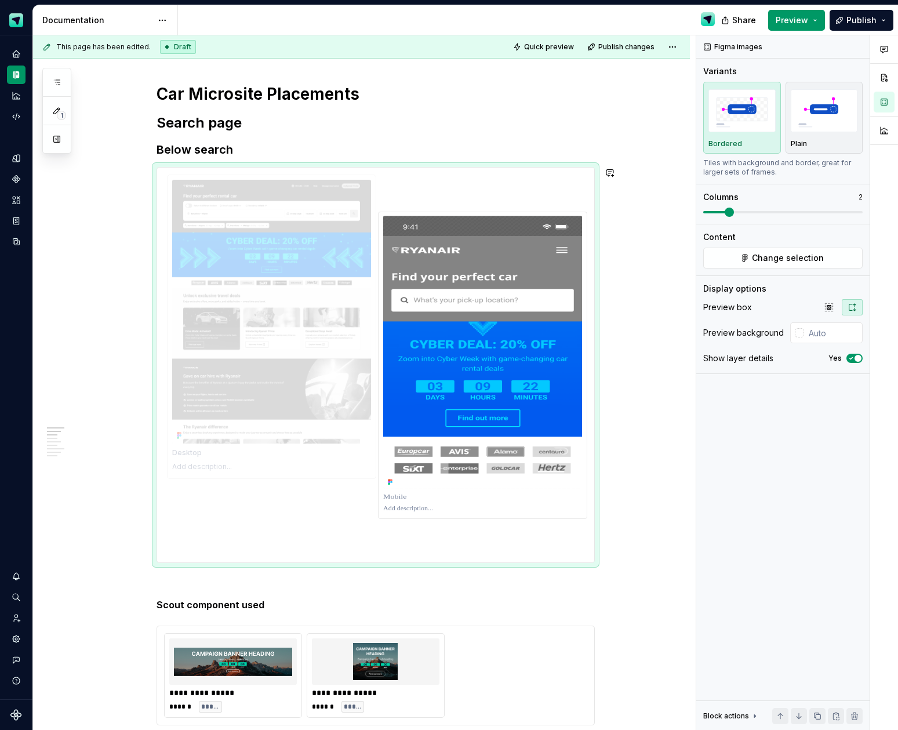
drag, startPoint x: 472, startPoint y: 445, endPoint x: 263, endPoint y: 444, distance: 208.7
click at [263, 444] on body "Scout Design System Design system data Documentation Share Preview Publish 1 Pa…" at bounding box center [449, 365] width 898 height 730
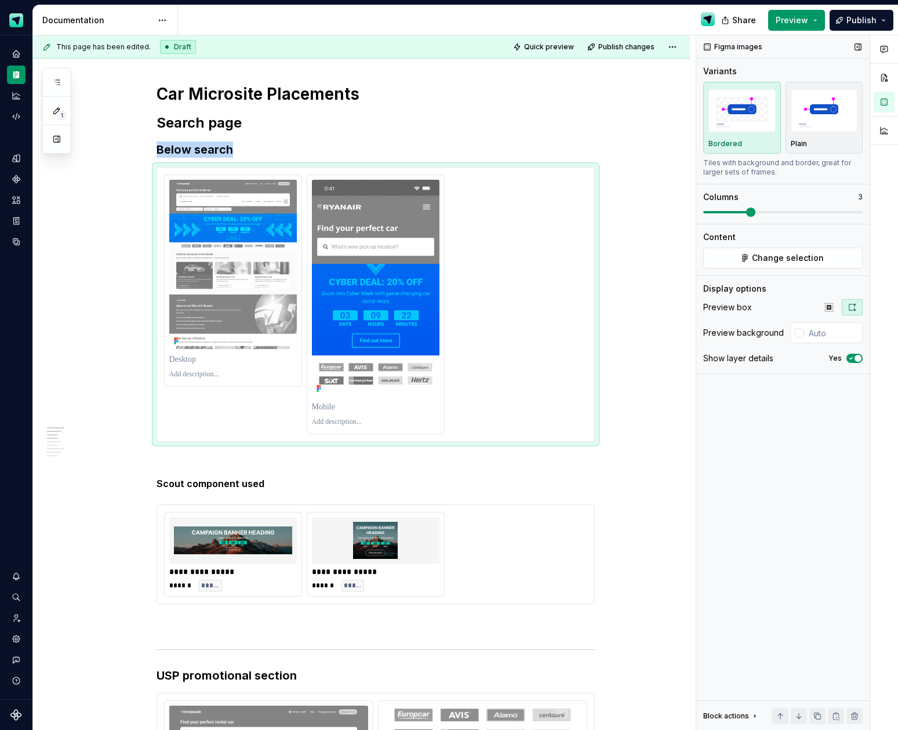
click at [753, 210] on span at bounding box center [750, 212] width 9 height 9
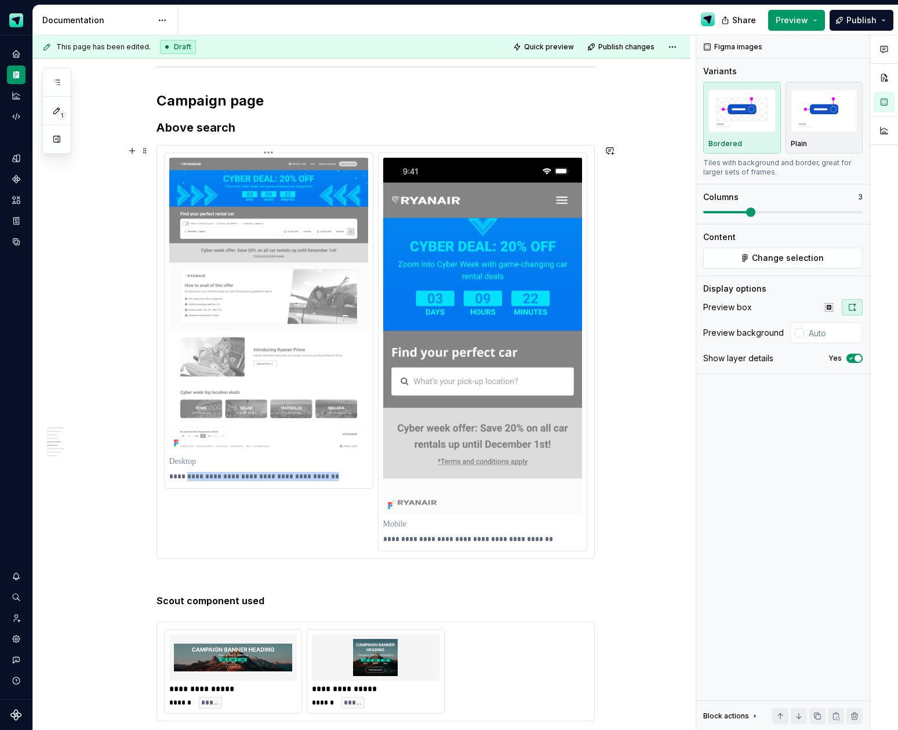
scroll to position [1826, 0]
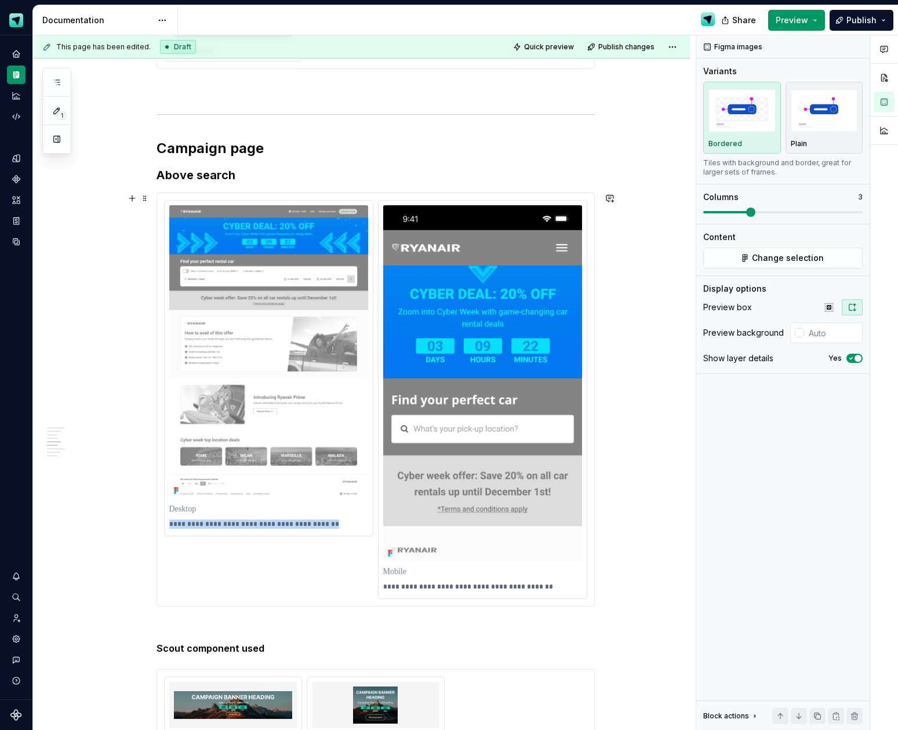
drag, startPoint x: 336, startPoint y: 524, endPoint x: 162, endPoint y: 519, distance: 174.0
click at [161, 520] on div "**********" at bounding box center [375, 399] width 437 height 413
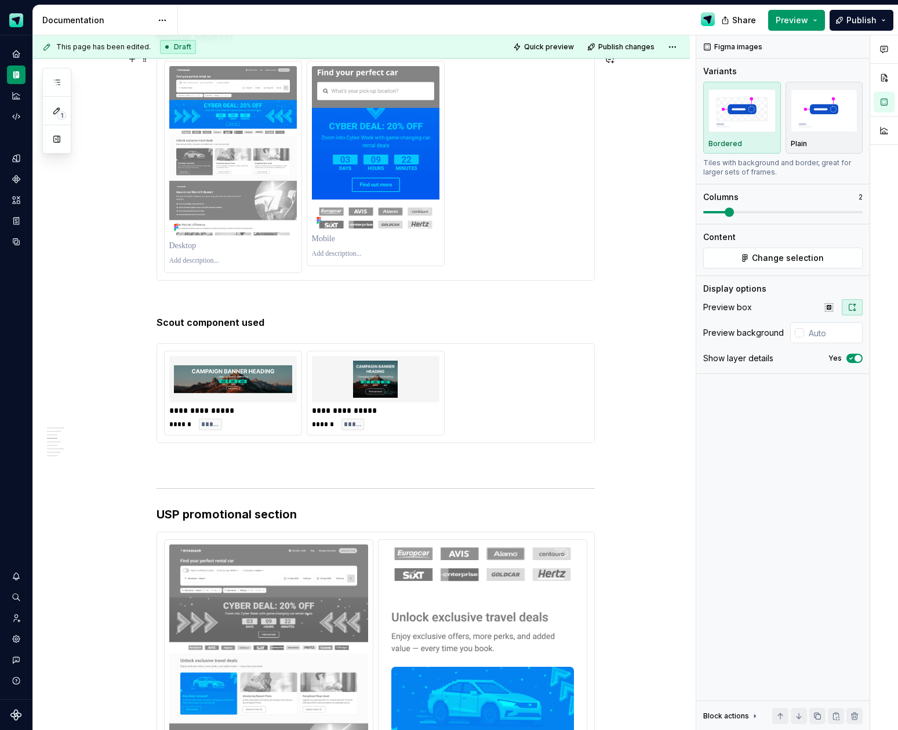
scroll to position [734, 0]
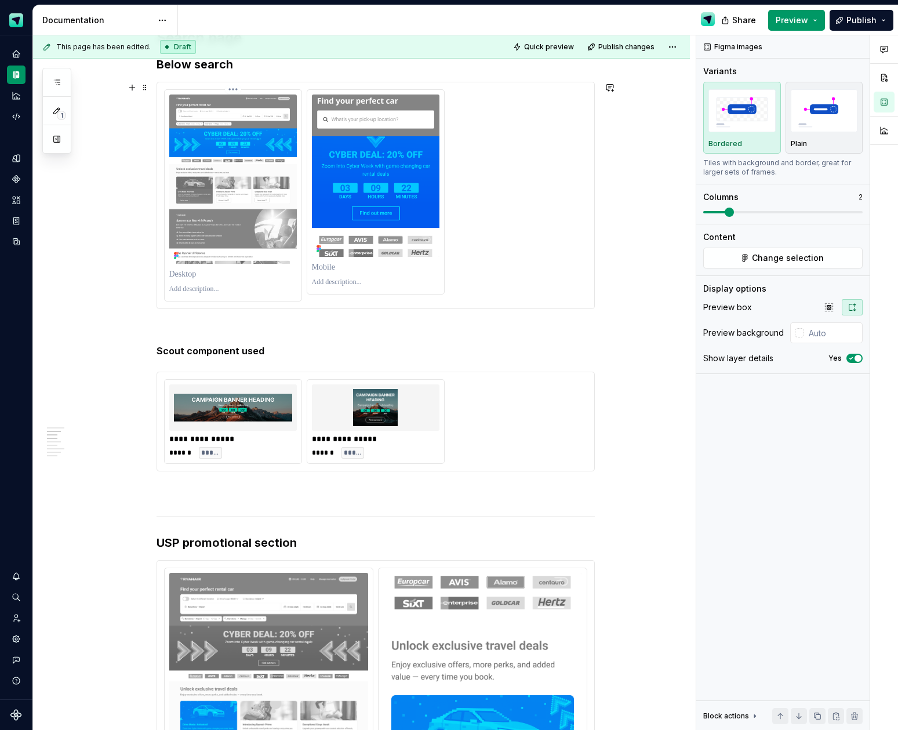
click at [214, 289] on p at bounding box center [233, 289] width 128 height 9
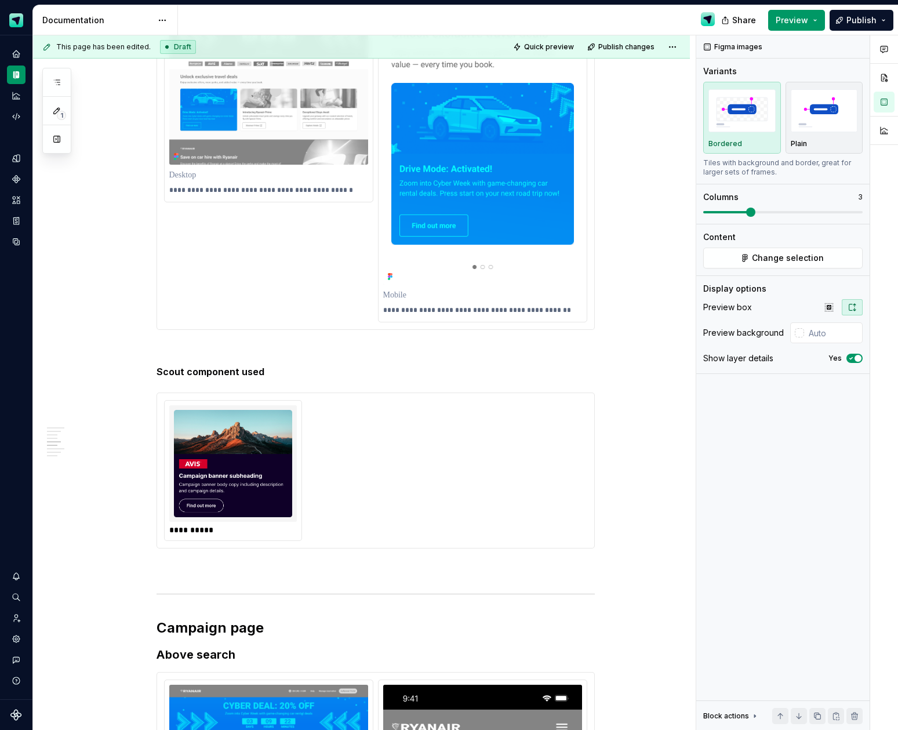
scroll to position [791, 0]
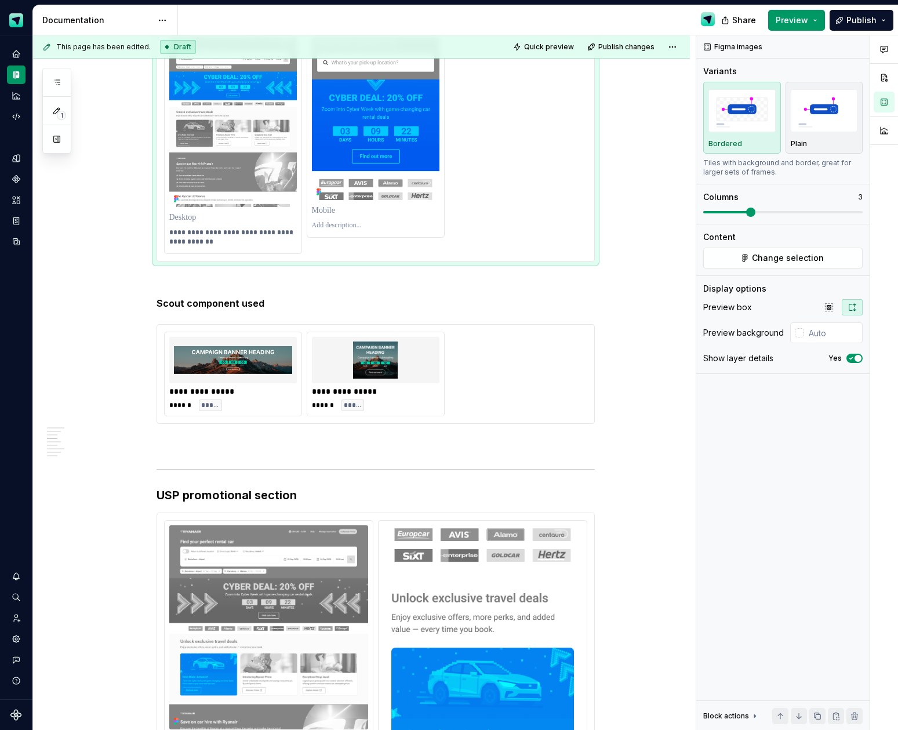
click at [328, 228] on p at bounding box center [376, 225] width 128 height 9
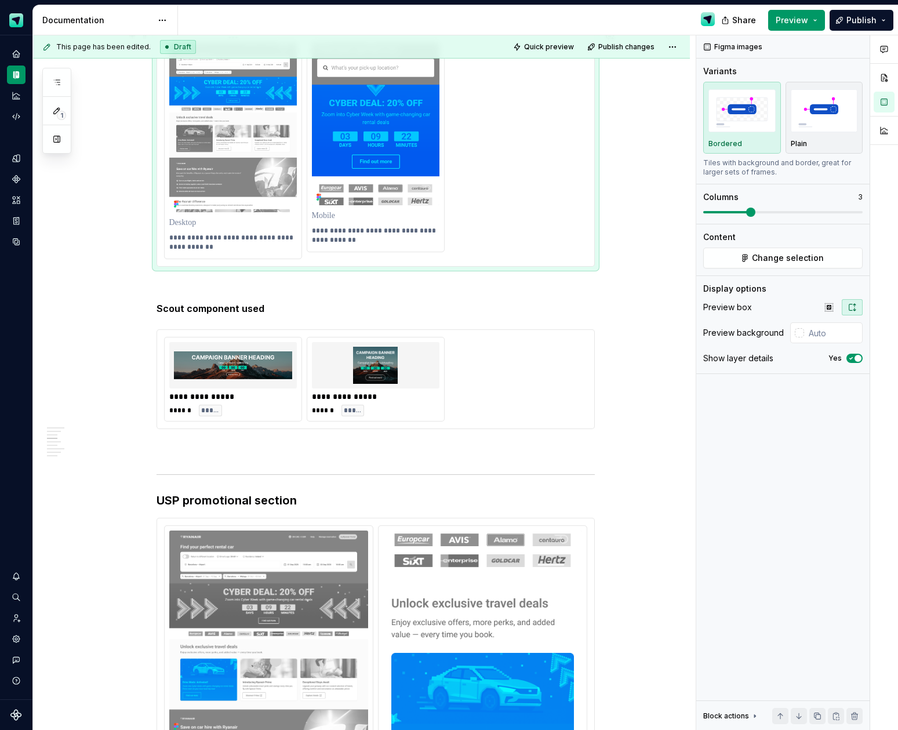
scroll to position [707, 0]
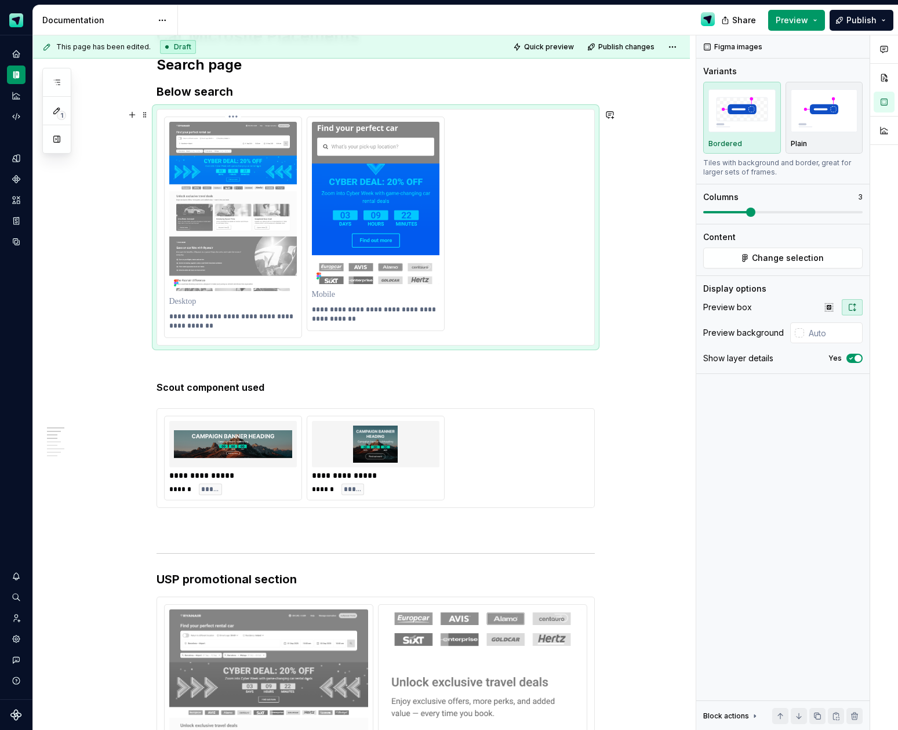
click at [227, 315] on p "**********" at bounding box center [233, 321] width 128 height 19
type textarea "*"
click at [254, 318] on p "**********" at bounding box center [233, 321] width 128 height 19
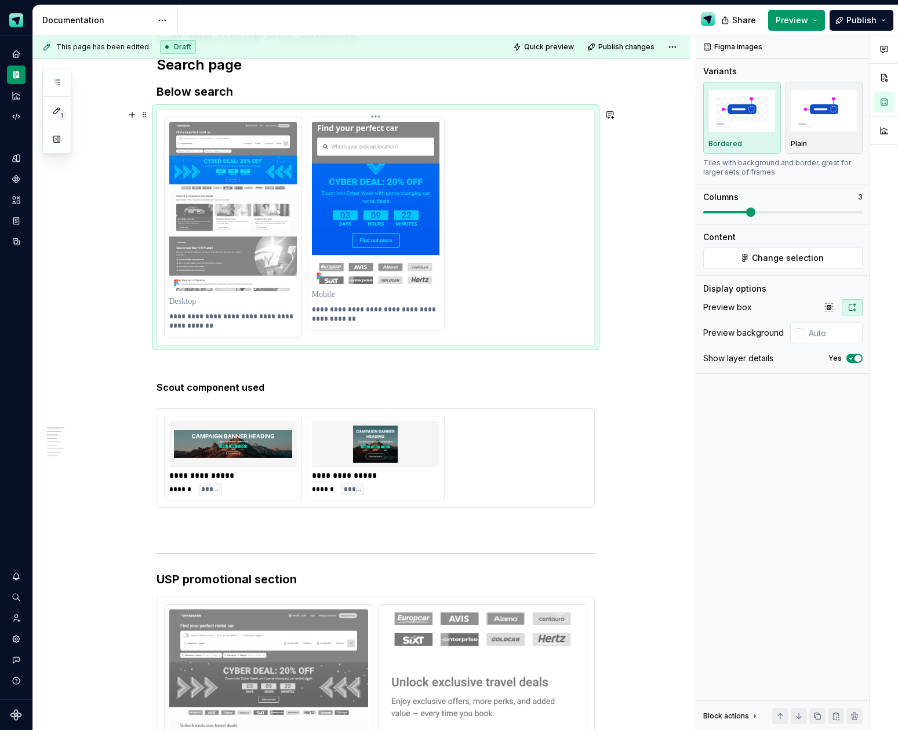
click at [395, 311] on p "**********" at bounding box center [376, 314] width 128 height 19
click at [526, 364] on p at bounding box center [376, 366] width 438 height 14
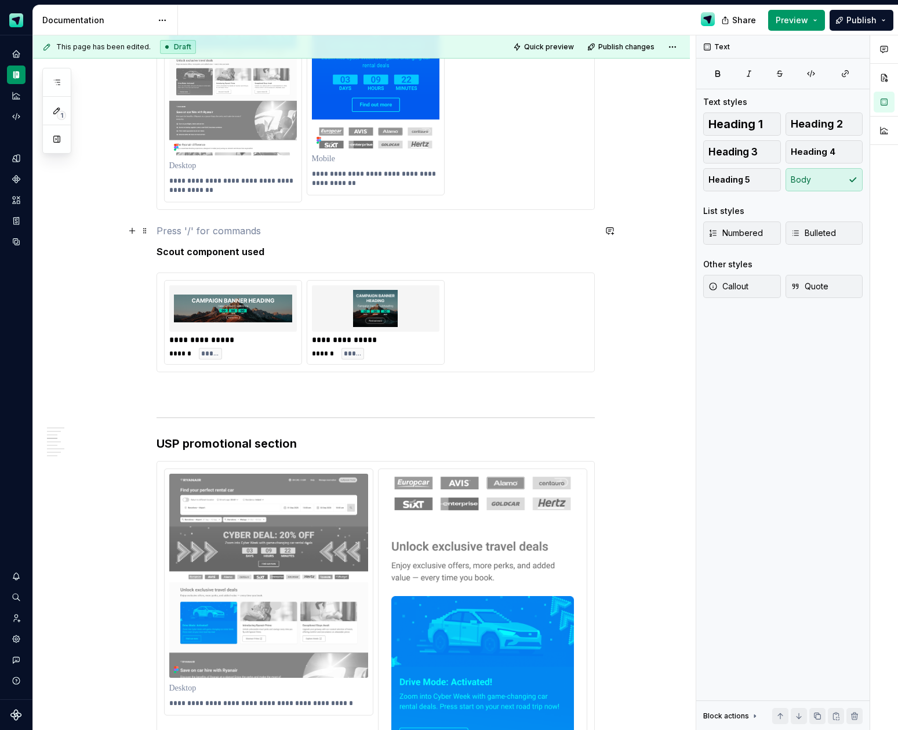
scroll to position [1180, 0]
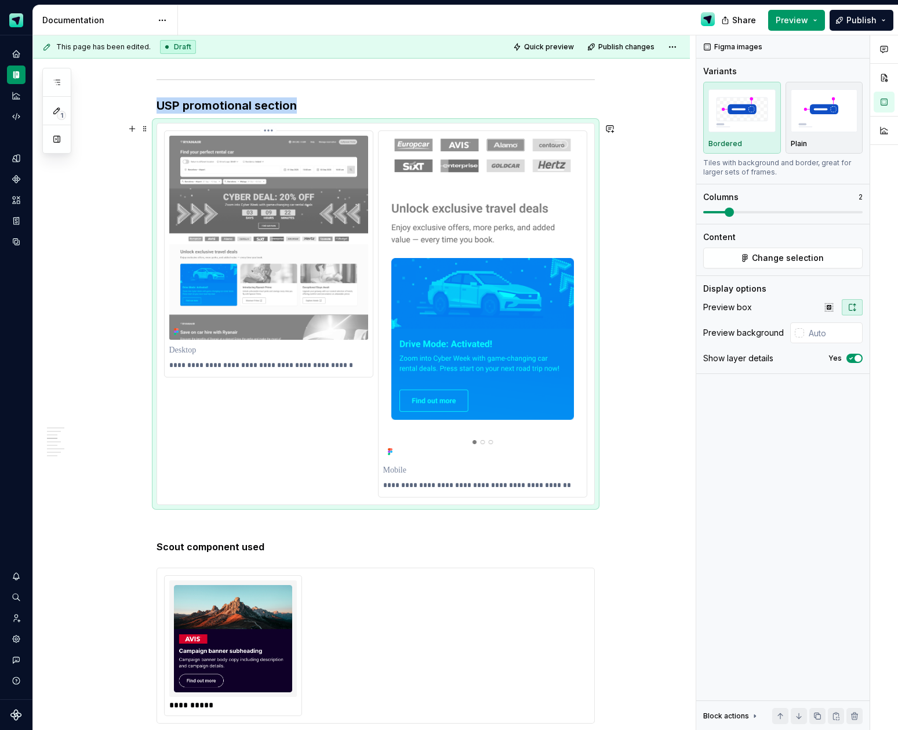
click at [248, 278] on img at bounding box center [268, 238] width 199 height 204
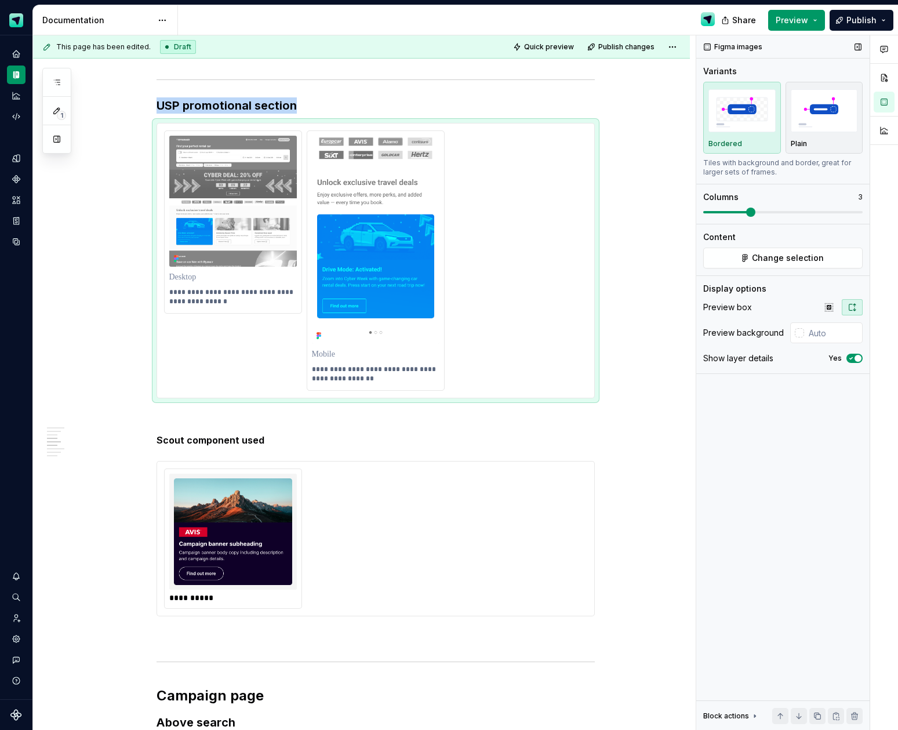
click at [757, 212] on span at bounding box center [782, 212] width 159 height 9
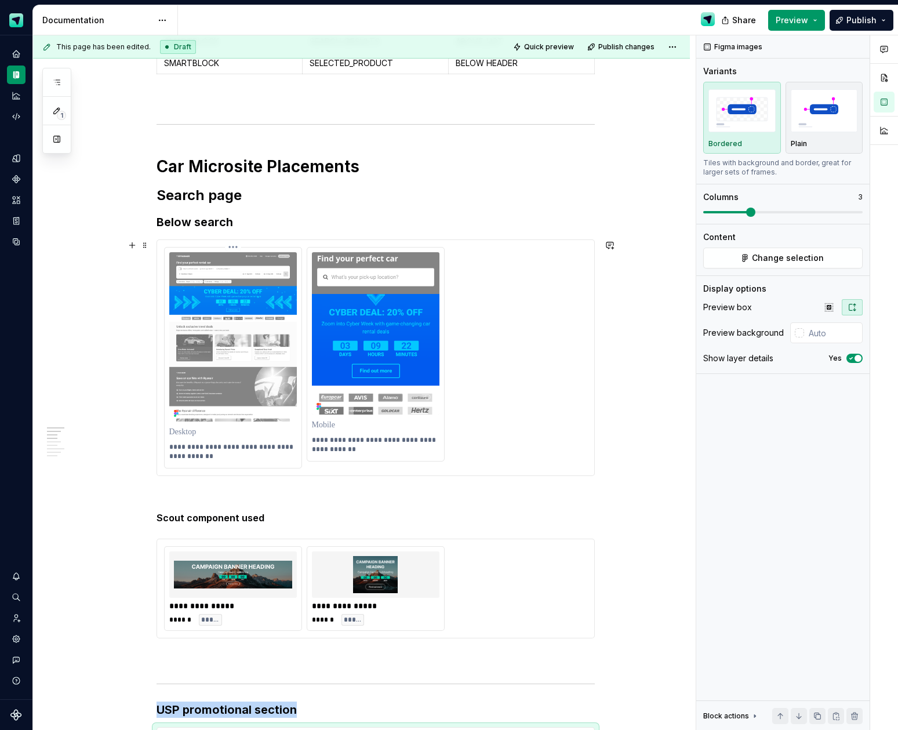
scroll to position [950, 0]
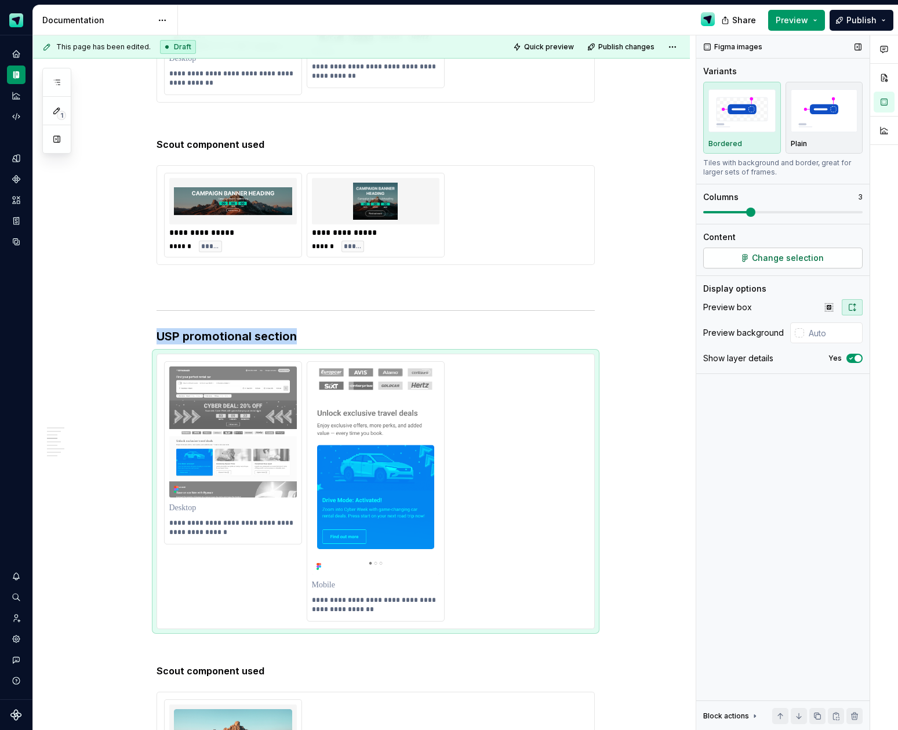
click at [764, 260] on span "Change selection" at bounding box center [788, 258] width 72 height 12
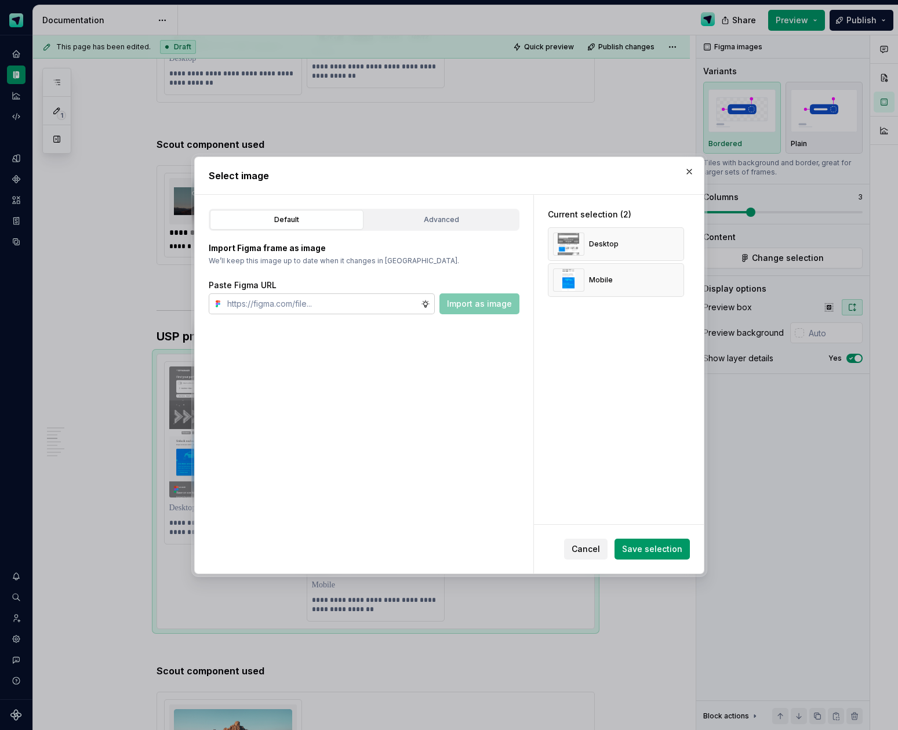
type textarea "*"
type input "[URL][DOMAIN_NAME]"
click at [655, 550] on span "Save selection" at bounding box center [652, 549] width 60 height 12
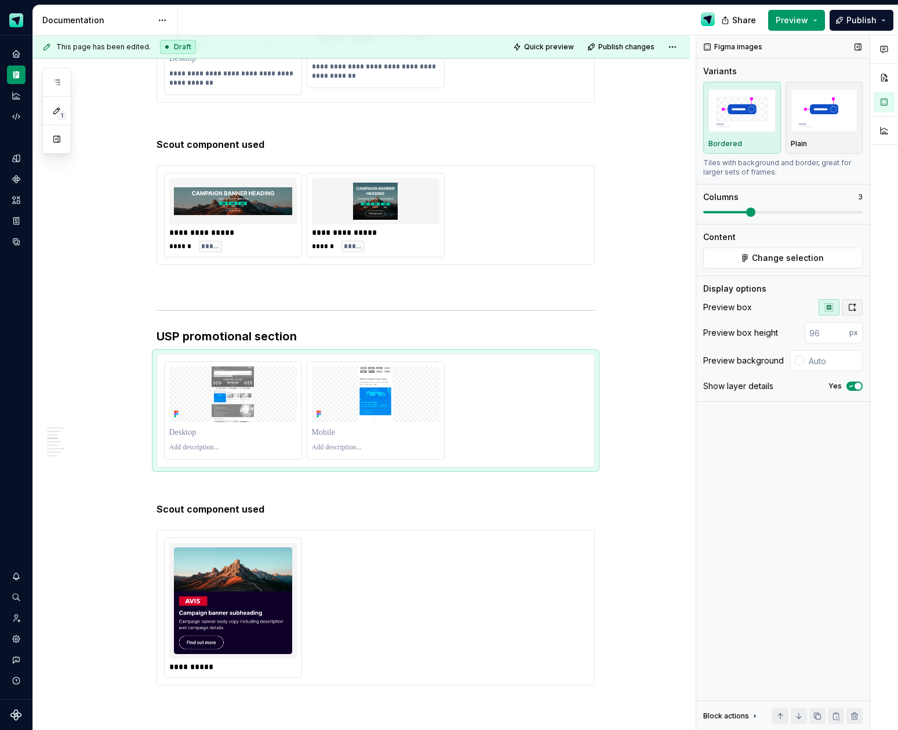
click at [851, 307] on icon "button" at bounding box center [852, 307] width 9 height 9
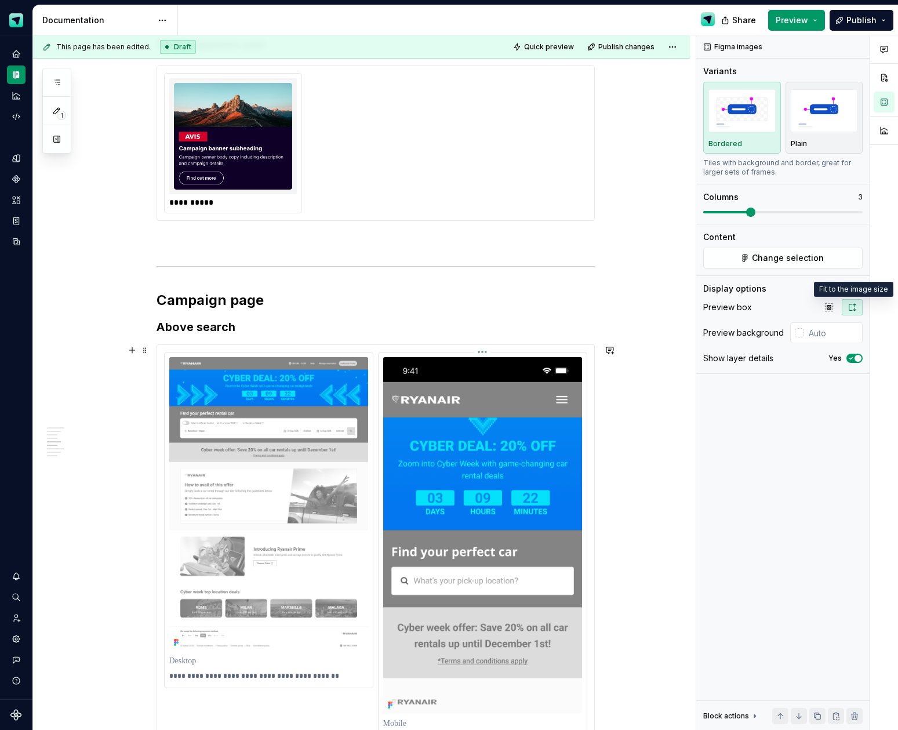
scroll to position [1649, 0]
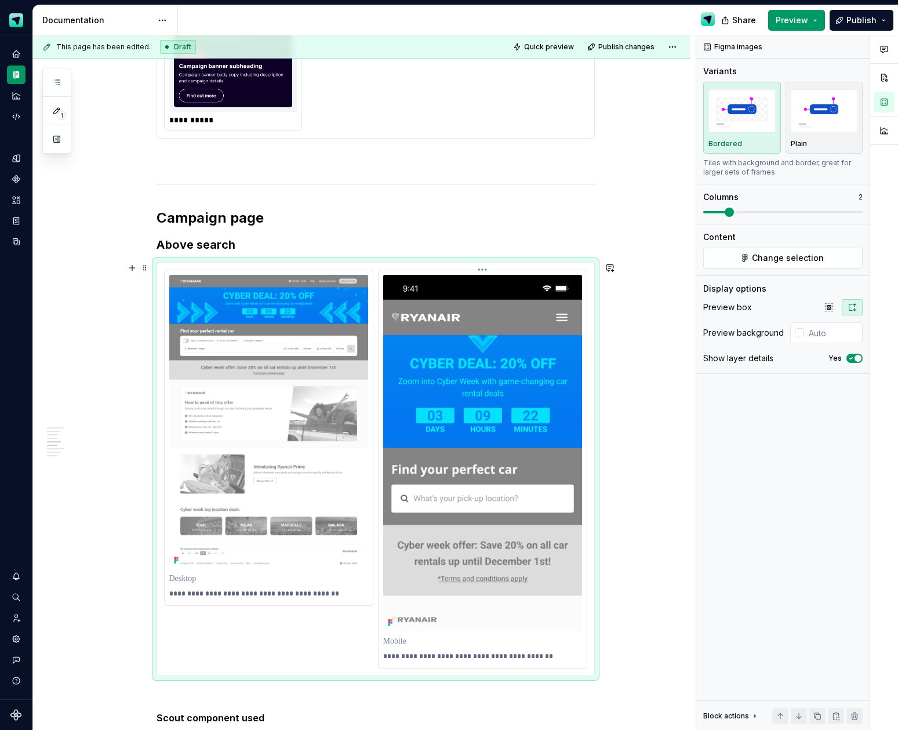
drag, startPoint x: 445, startPoint y: 378, endPoint x: 500, endPoint y: 364, distance: 57.5
click at [445, 378] on img at bounding box center [482, 453] width 199 height 356
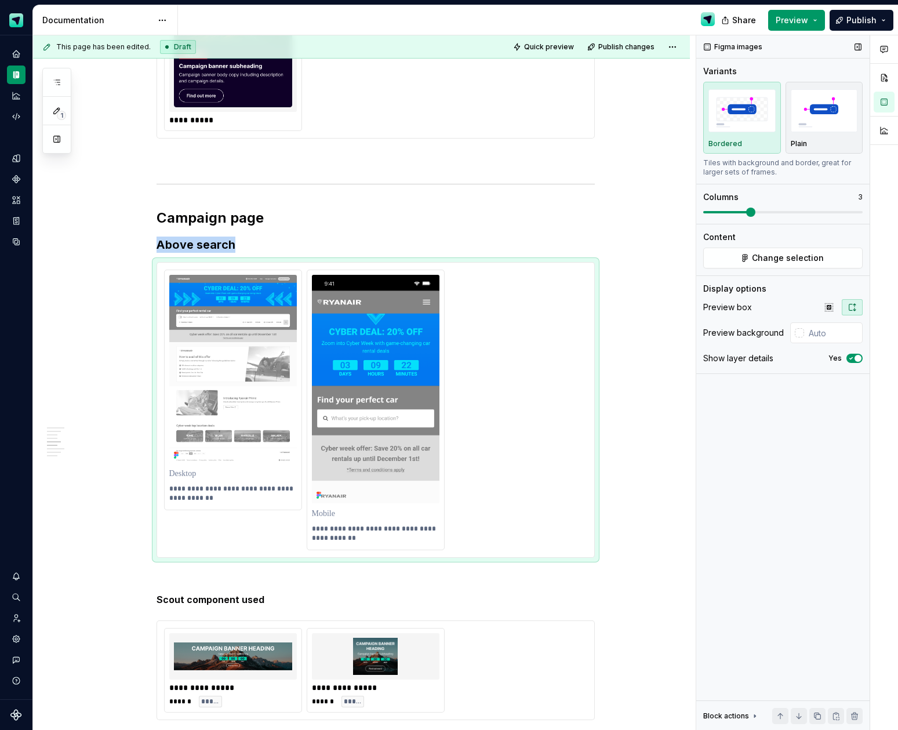
click at [747, 215] on span at bounding box center [750, 212] width 9 height 9
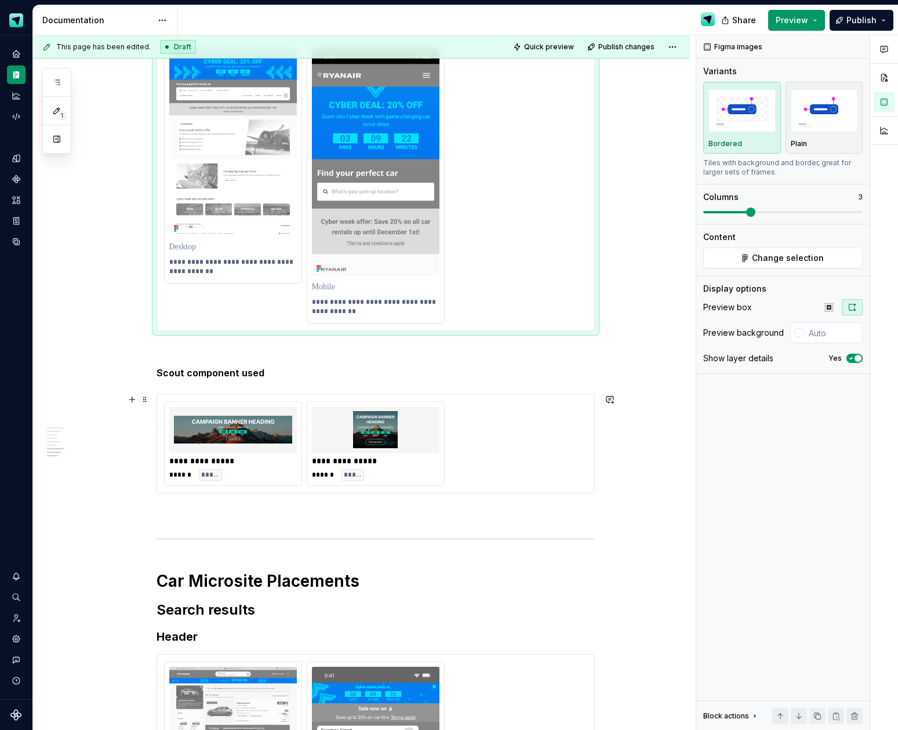
scroll to position [2118, 0]
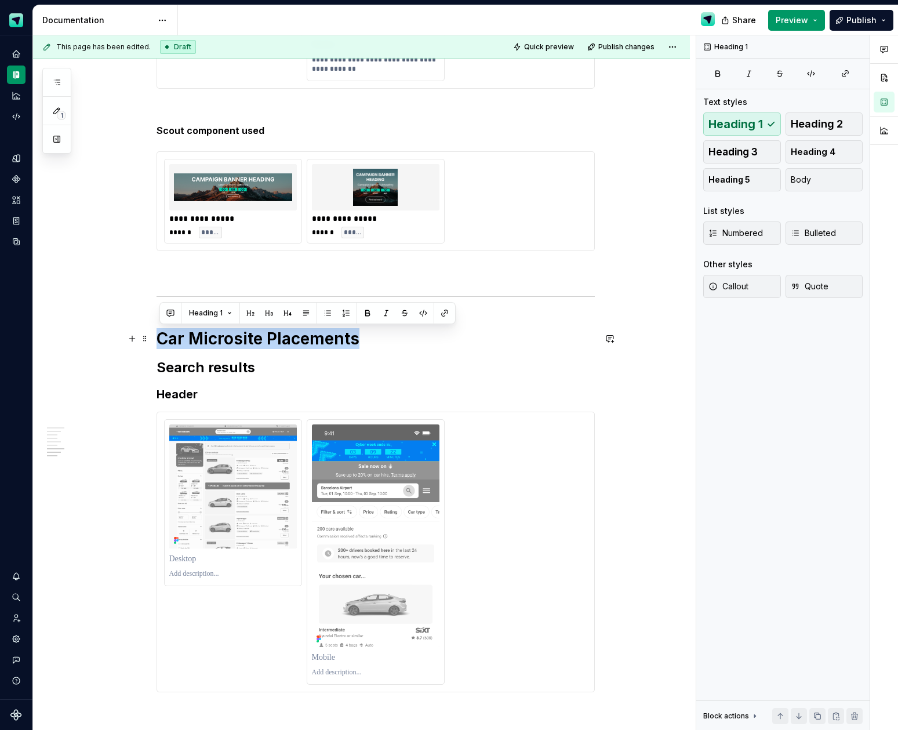
drag, startPoint x: 361, startPoint y: 341, endPoint x: 162, endPoint y: 339, distance: 198.9
click at [162, 339] on h1 "Car Microsite Placements" at bounding box center [376, 338] width 438 height 21
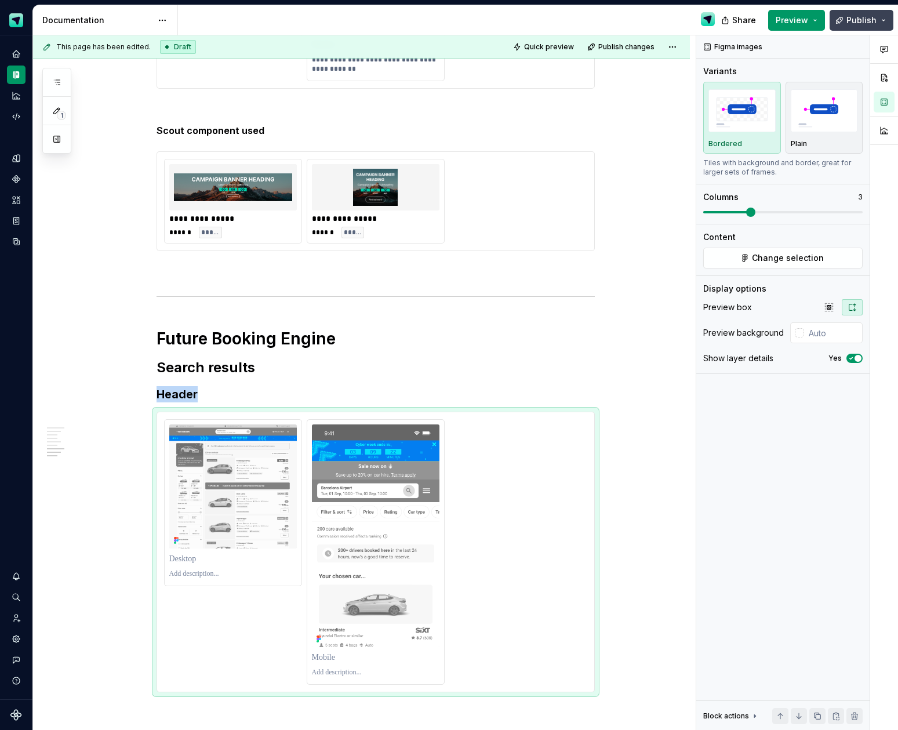
click at [852, 17] on span "Publish" at bounding box center [861, 20] width 30 height 12
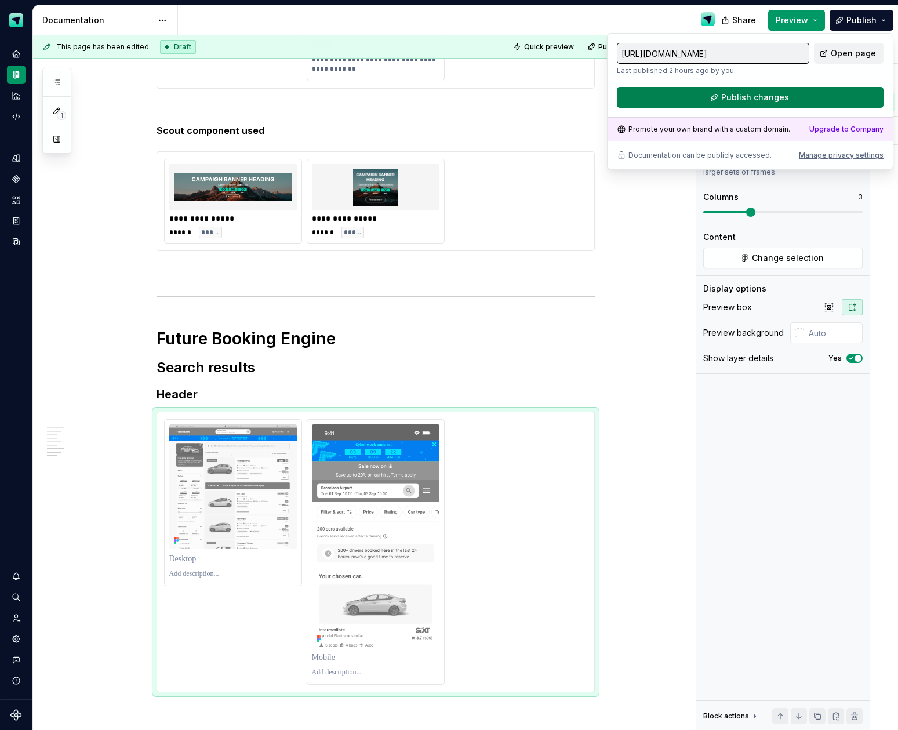
click at [809, 97] on button "Publish changes" at bounding box center [750, 97] width 267 height 21
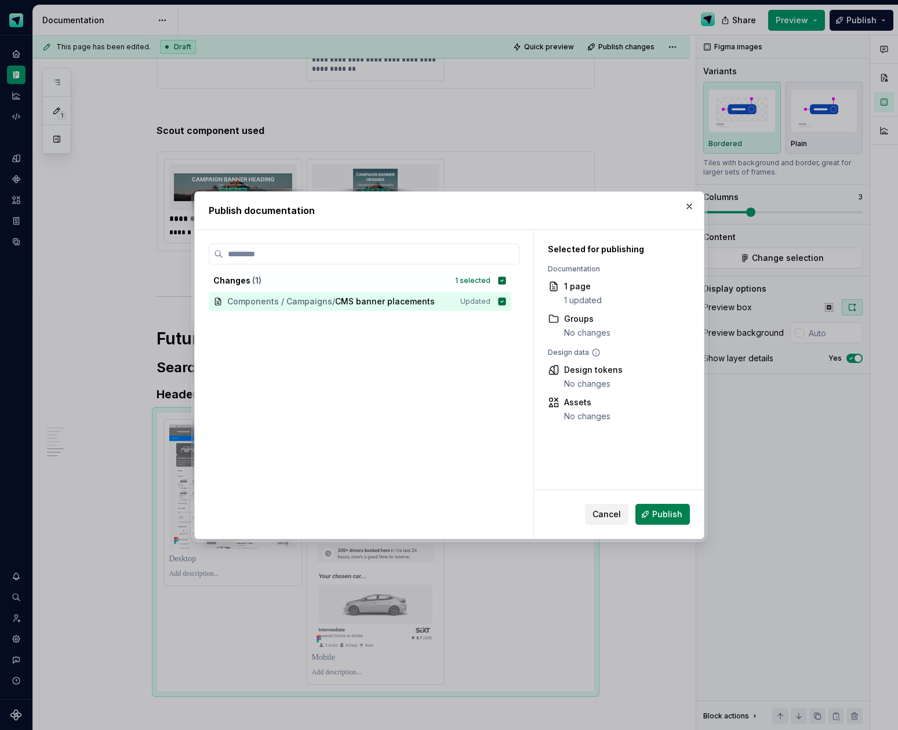
click at [656, 516] on span "Publish" at bounding box center [667, 514] width 30 height 12
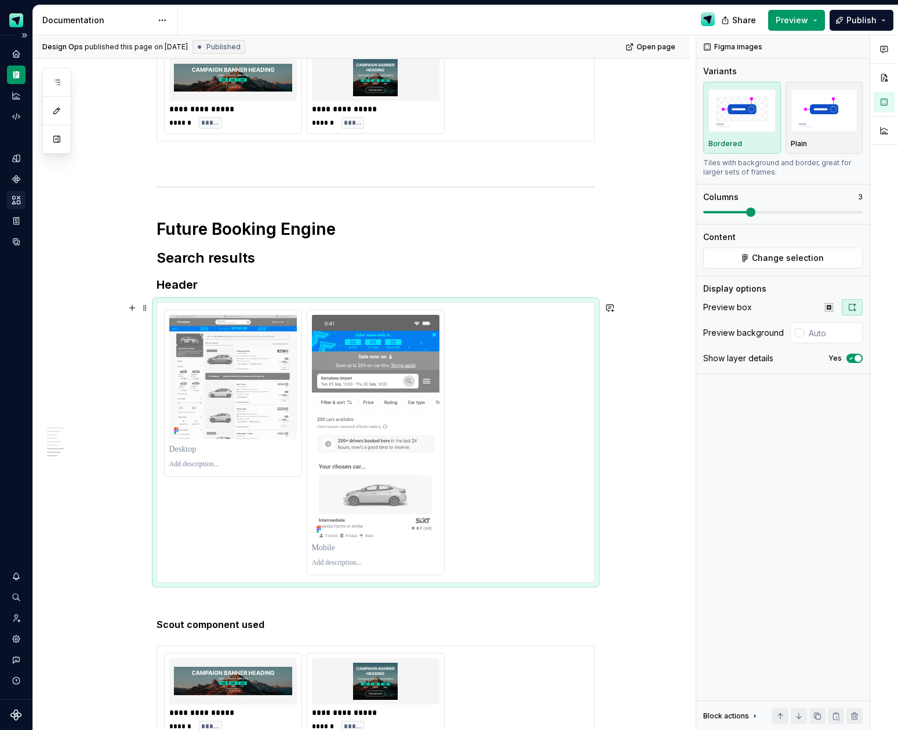
scroll to position [2228, 0]
type textarea "*"
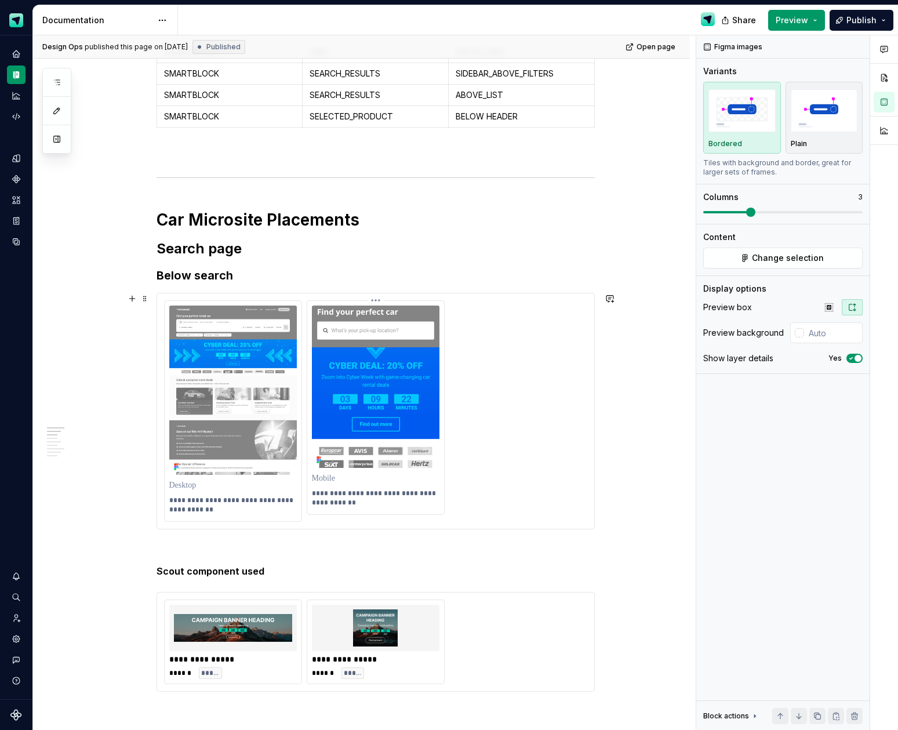
scroll to position [0, 0]
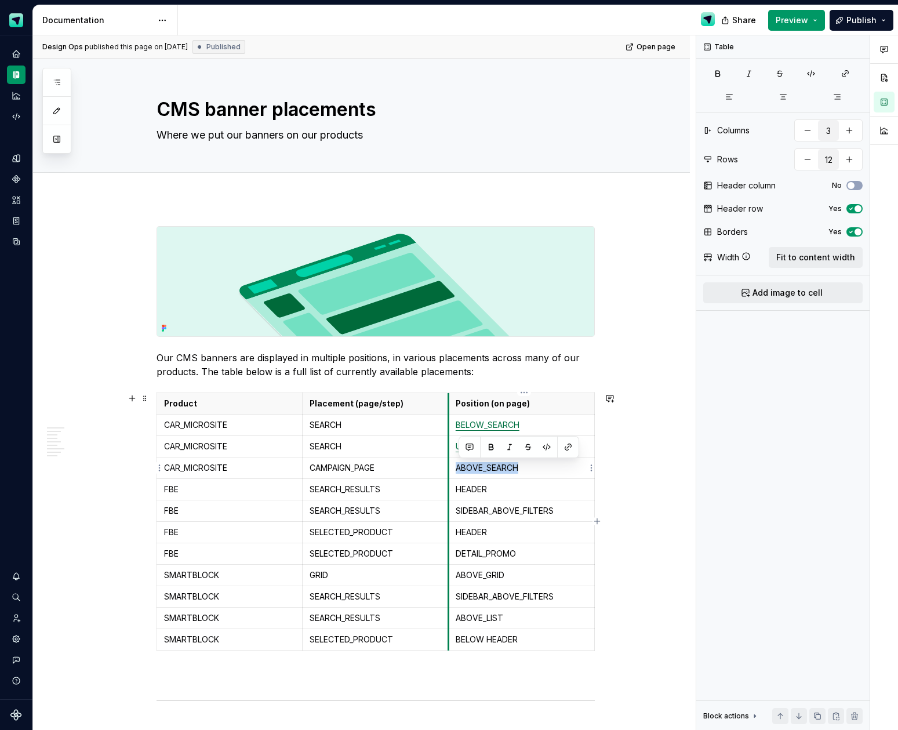
drag, startPoint x: 503, startPoint y: 466, endPoint x: 450, endPoint y: 464, distance: 52.8
click at [450, 464] on tr "CAR_MICROSITE CAMPAIGN_PAGE ABOVE_SEARCH" at bounding box center [376, 467] width 438 height 21
drag, startPoint x: 515, startPoint y: 467, endPoint x: 451, endPoint y: 468, distance: 64.4
click at [451, 468] on td "ABOVE_SEARCH" at bounding box center [521, 467] width 146 height 21
click at [507, 470] on p "ABOVE_SEARCH" at bounding box center [522, 468] width 132 height 12
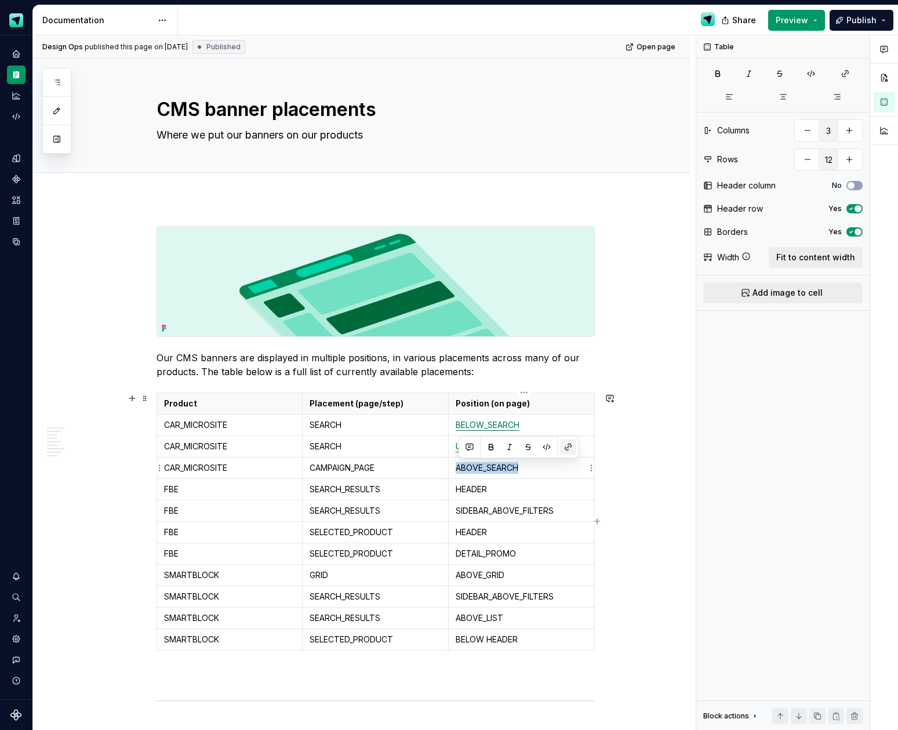
click at [572, 449] on button "button" at bounding box center [568, 447] width 16 height 16
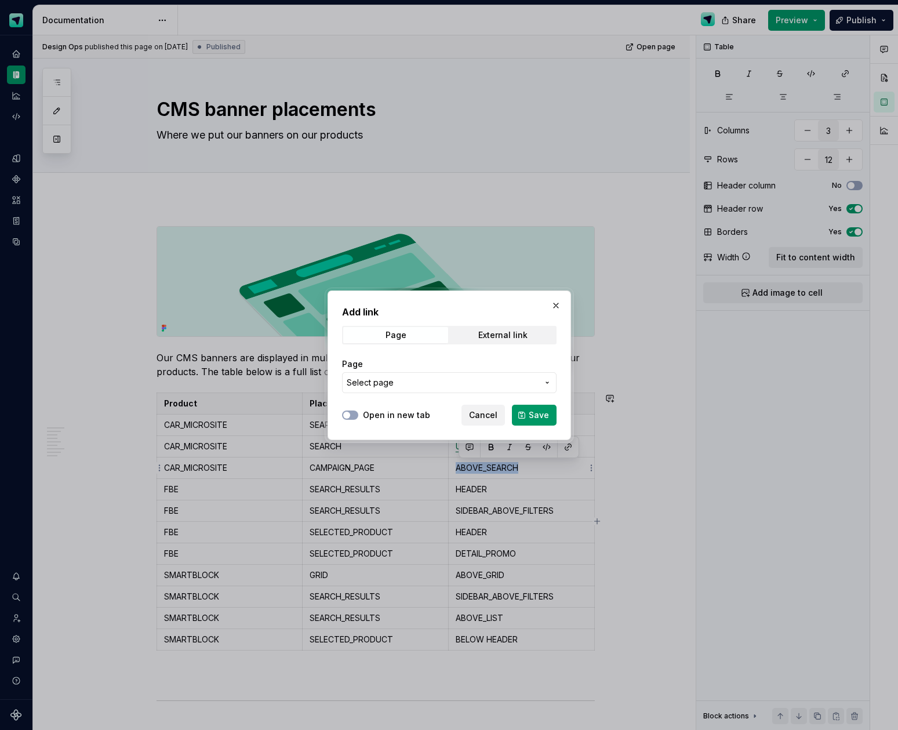
click at [430, 383] on span "Select page" at bounding box center [442, 383] width 191 height 12
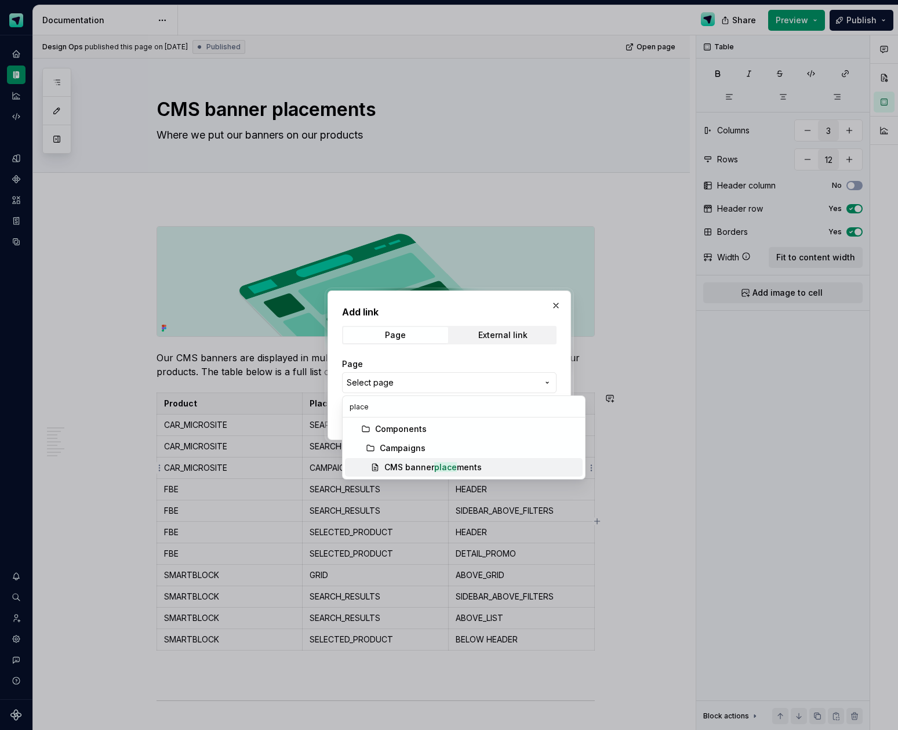
type input "place"
click at [419, 471] on div "CMS banner place ments" at bounding box center [432, 467] width 97 height 12
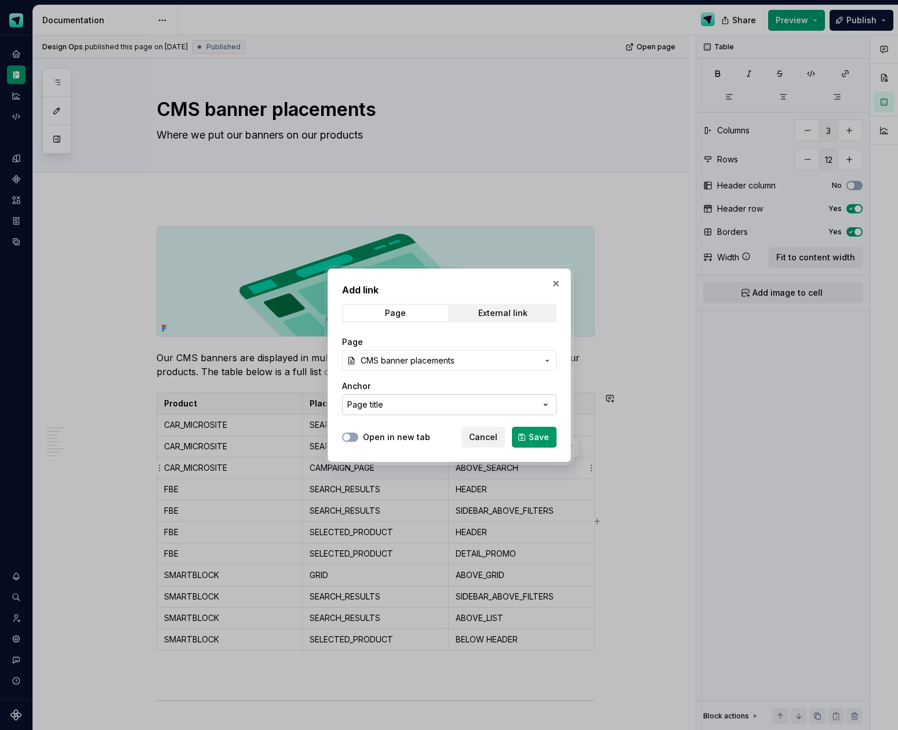
click at [397, 402] on button "Page title" at bounding box center [449, 404] width 215 height 21
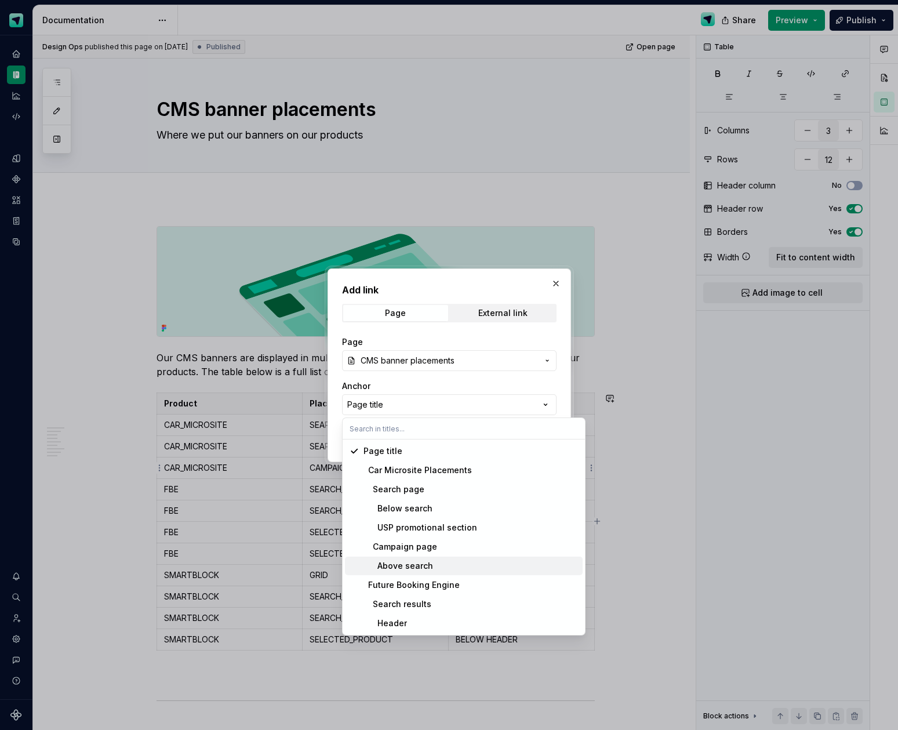
click at [415, 565] on div "Above search" at bounding box center [399, 566] width 70 height 12
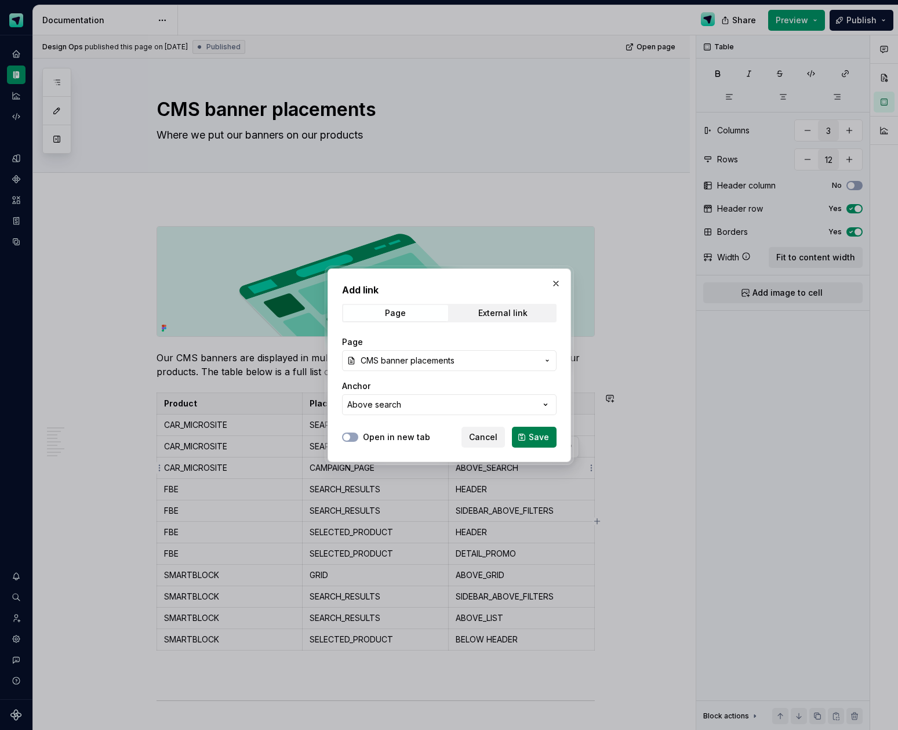
click at [529, 434] on button "Save" at bounding box center [534, 437] width 45 height 21
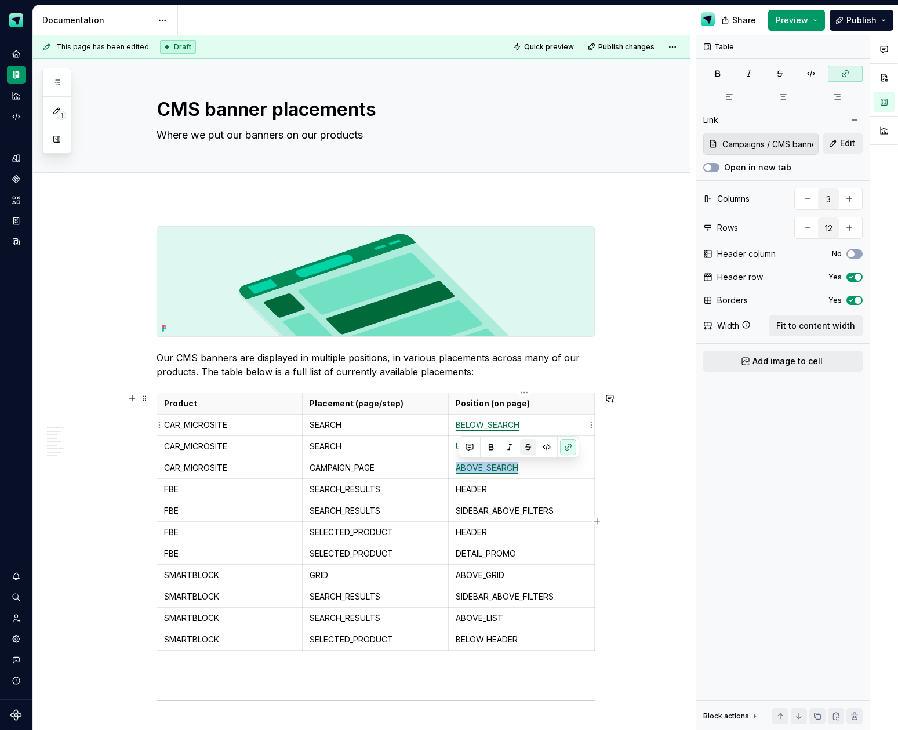
type textarea "*"
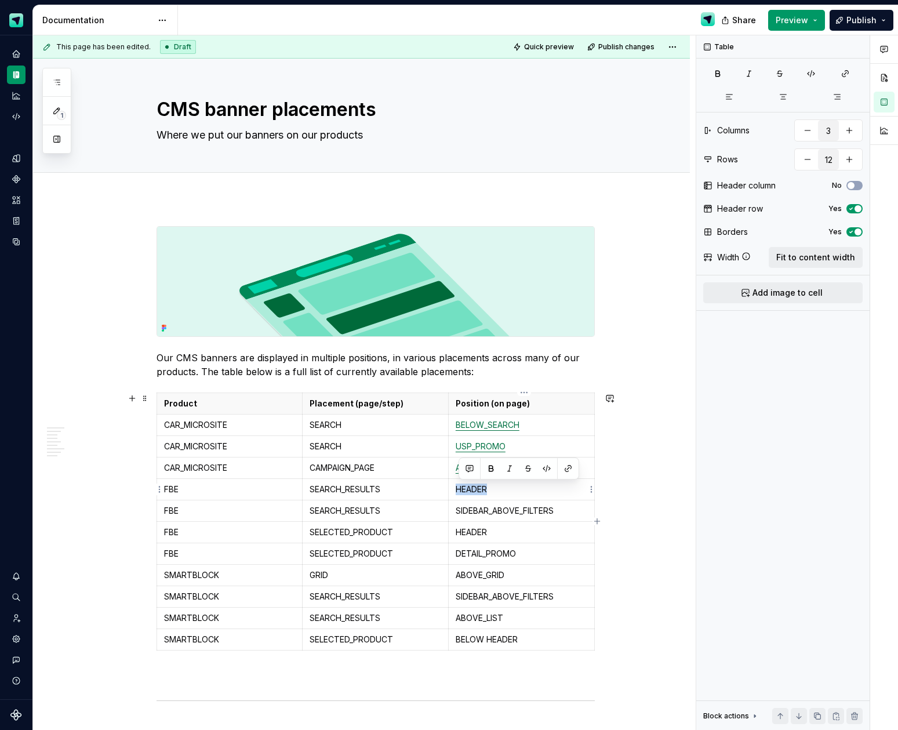
drag, startPoint x: 492, startPoint y: 490, endPoint x: 455, endPoint y: 488, distance: 37.2
click at [455, 488] on td "HEADER" at bounding box center [521, 488] width 146 height 21
click at [562, 467] on button "button" at bounding box center [568, 468] width 16 height 16
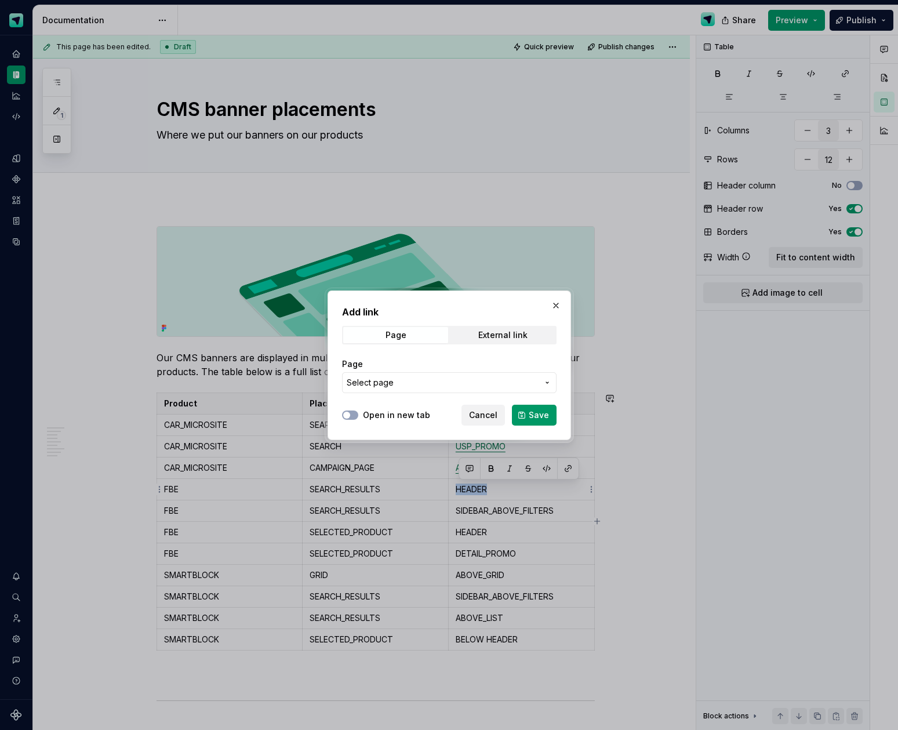
click at [455, 388] on button "Select page" at bounding box center [449, 382] width 215 height 21
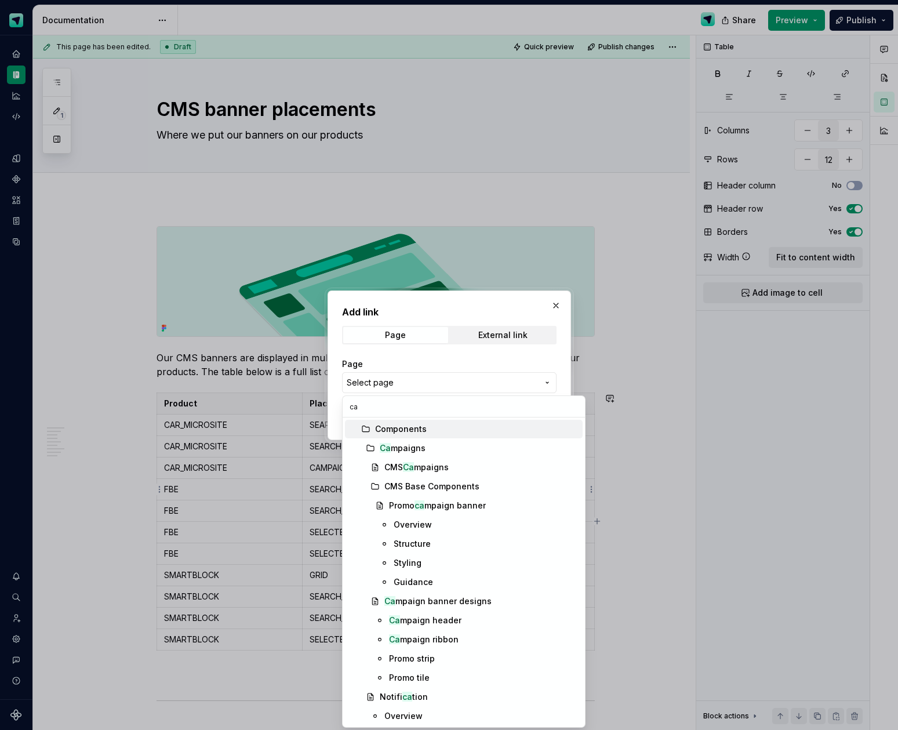
type input "c"
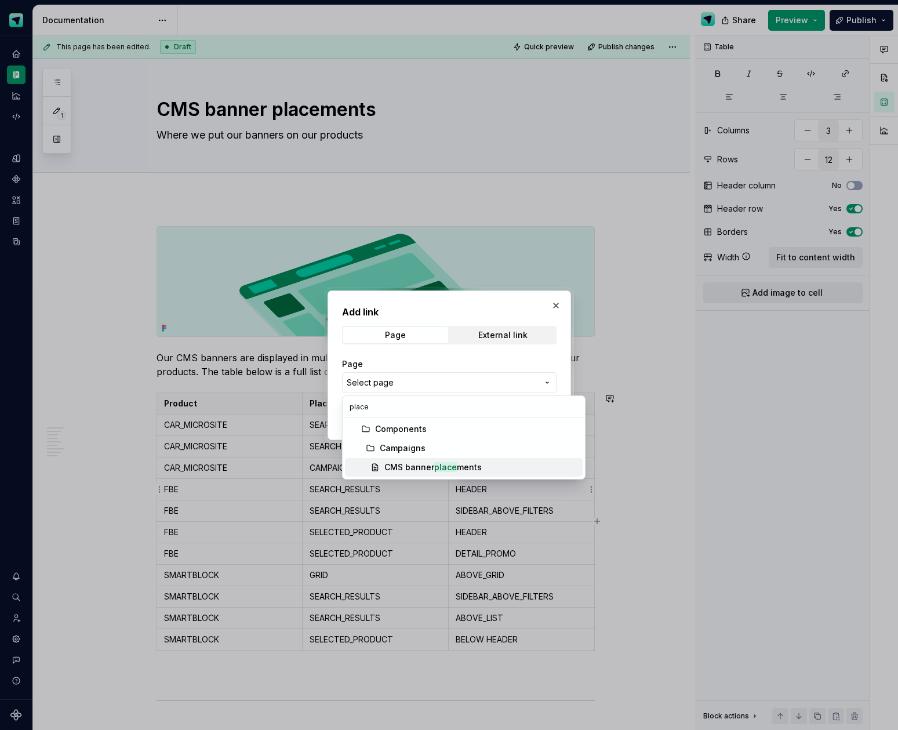
type input "place"
click at [437, 463] on mark "place" at bounding box center [445, 467] width 23 height 10
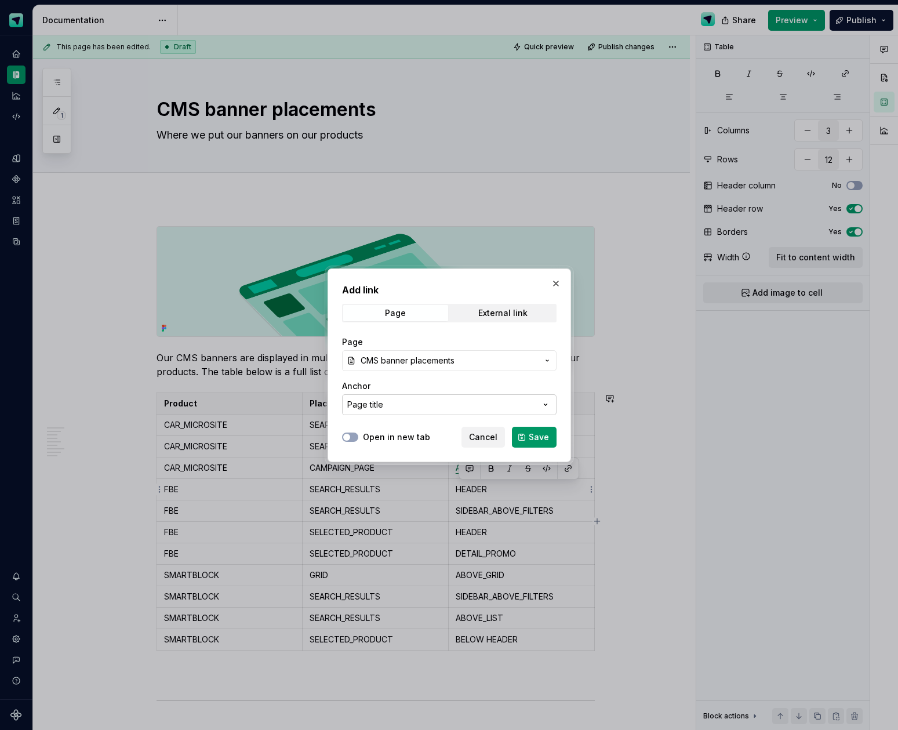
click at [512, 409] on button "Page title" at bounding box center [449, 404] width 215 height 21
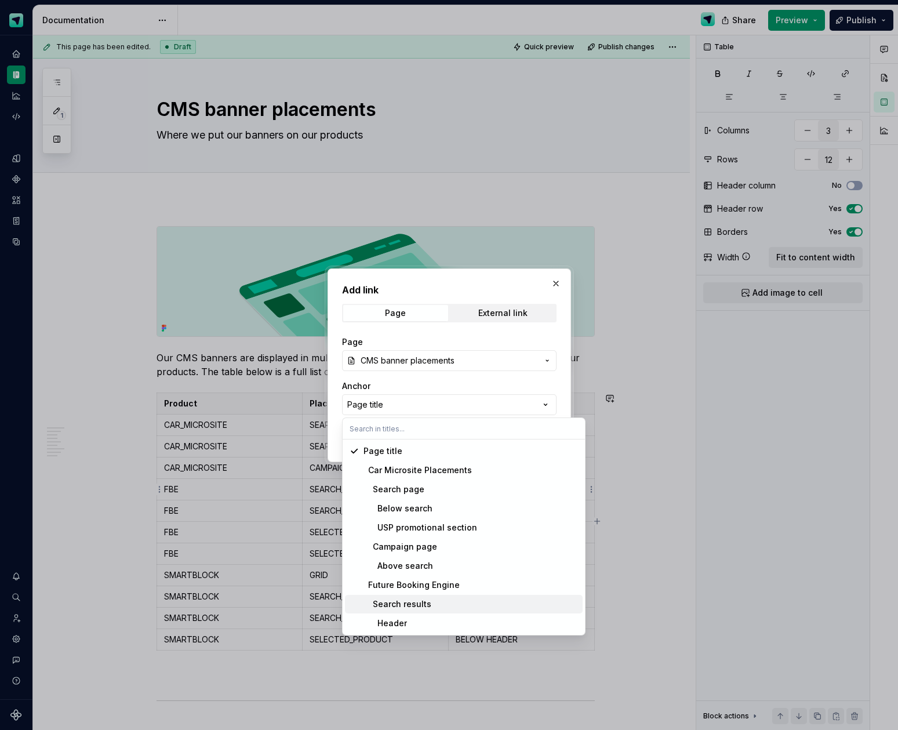
click at [426, 601] on div "Search results" at bounding box center [398, 604] width 68 height 12
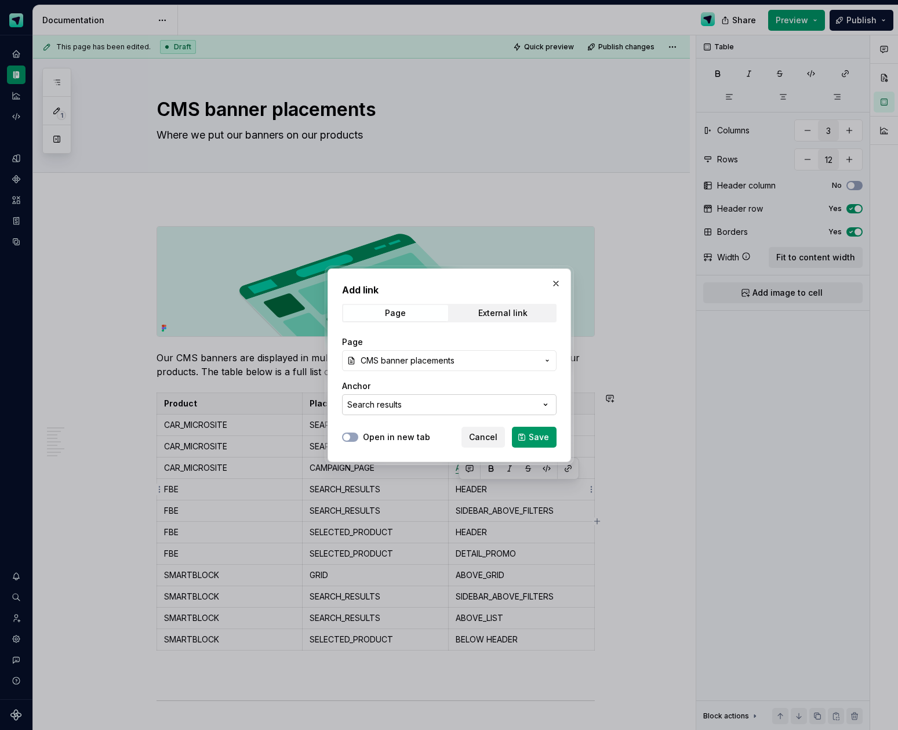
click at [416, 405] on button "Search results" at bounding box center [449, 404] width 215 height 21
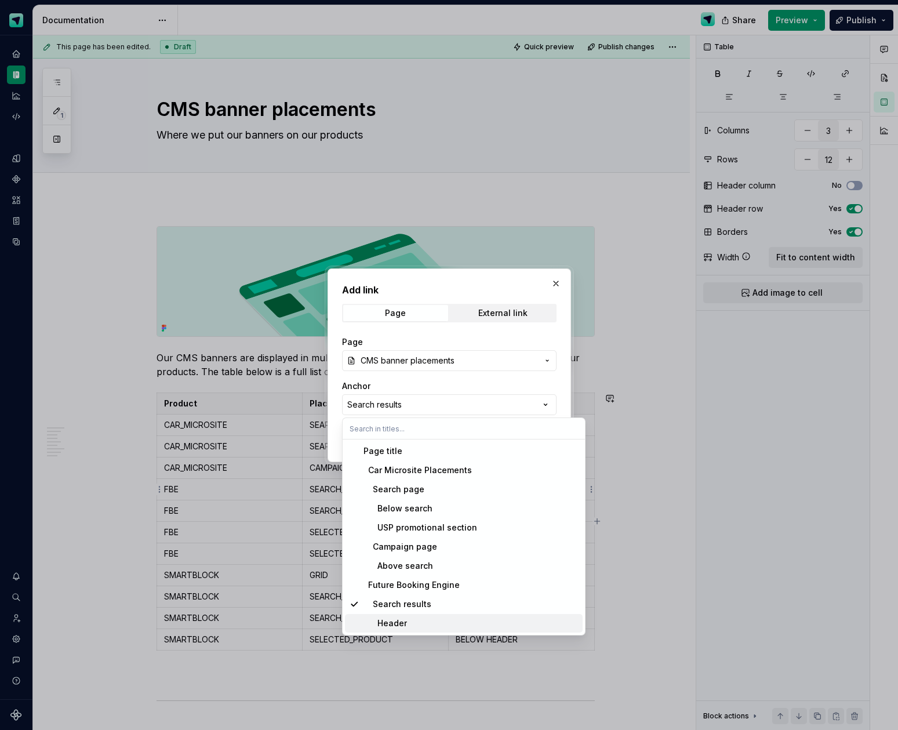
click at [396, 624] on div "Header" at bounding box center [385, 623] width 43 height 12
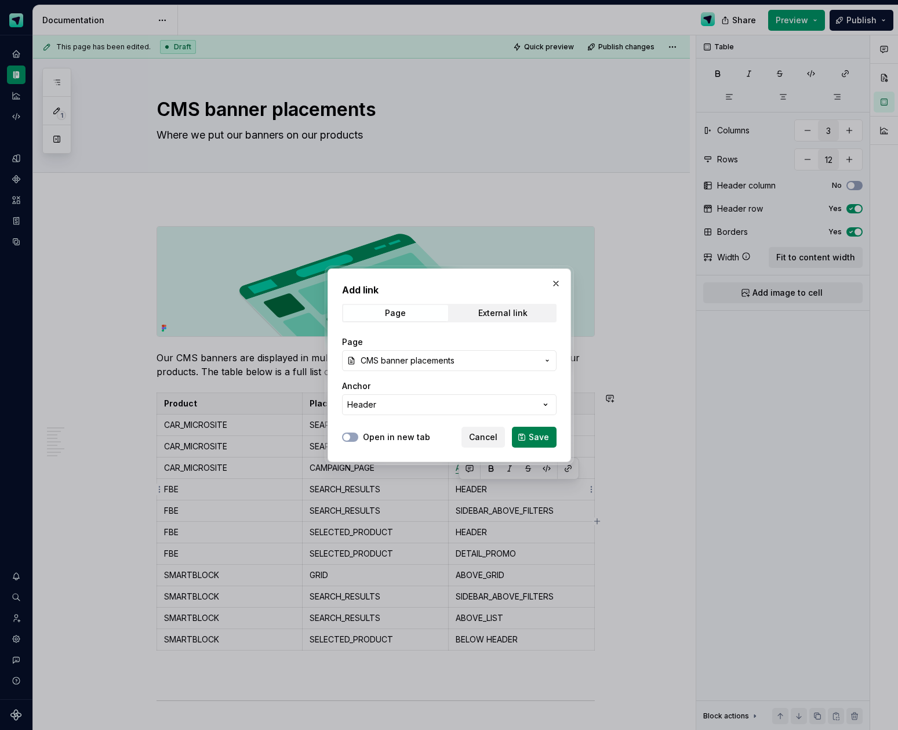
click at [547, 438] on span "Save" at bounding box center [539, 437] width 20 height 12
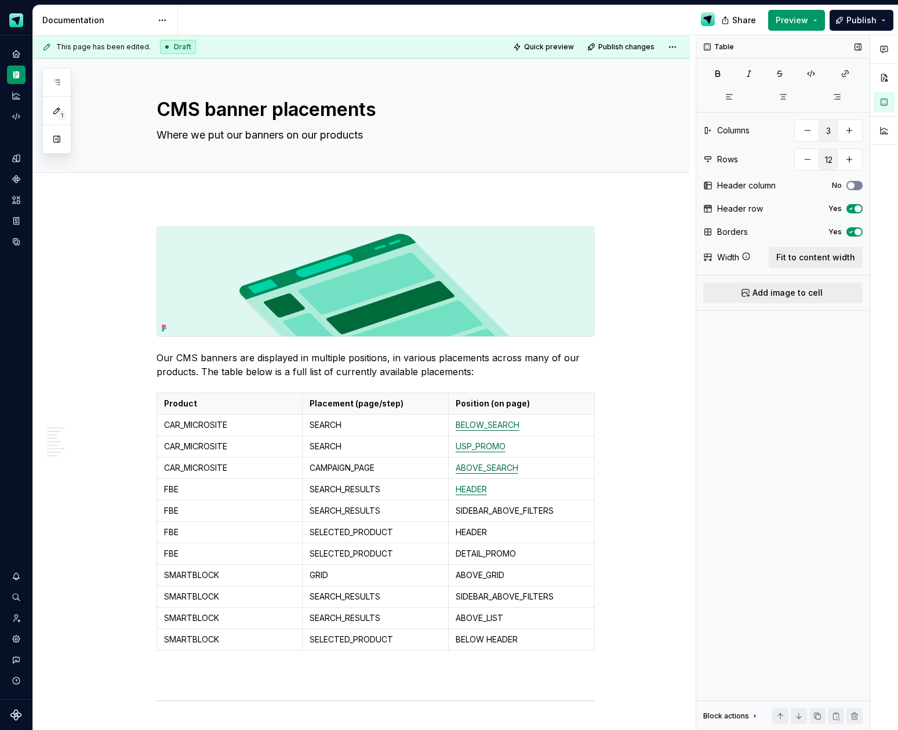
click at [850, 184] on span "button" at bounding box center [851, 185] width 7 height 7
click at [859, 187] on span "button" at bounding box center [858, 185] width 7 height 7
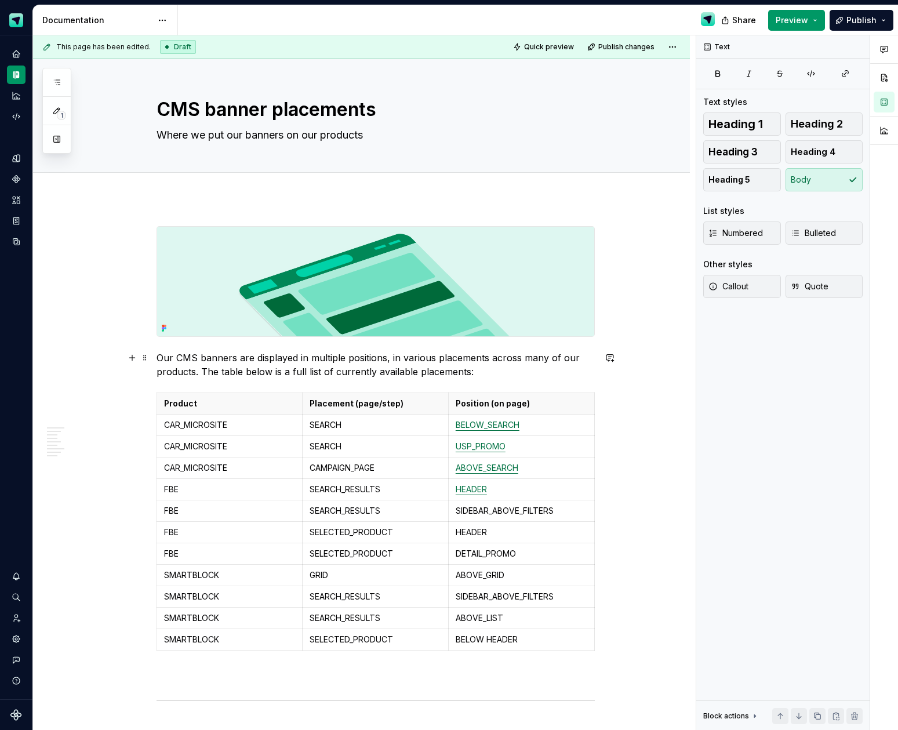
click at [160, 358] on p "Our CMS banners are displayed in multiple positions, in various placements acro…" at bounding box center [376, 365] width 438 height 28
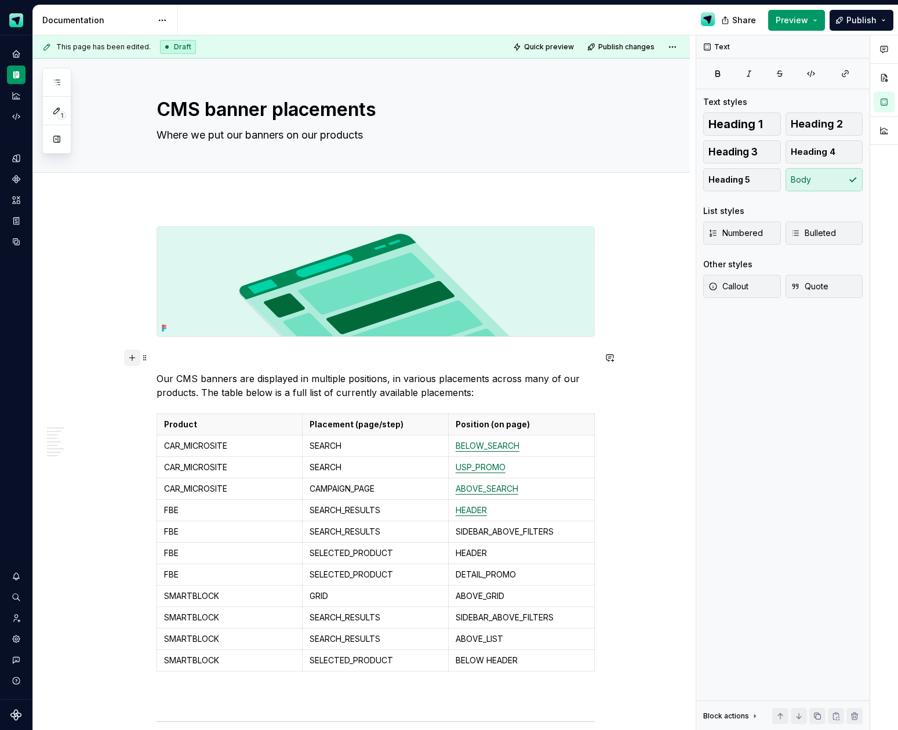
click at [136, 353] on button "button" at bounding box center [132, 358] width 16 height 16
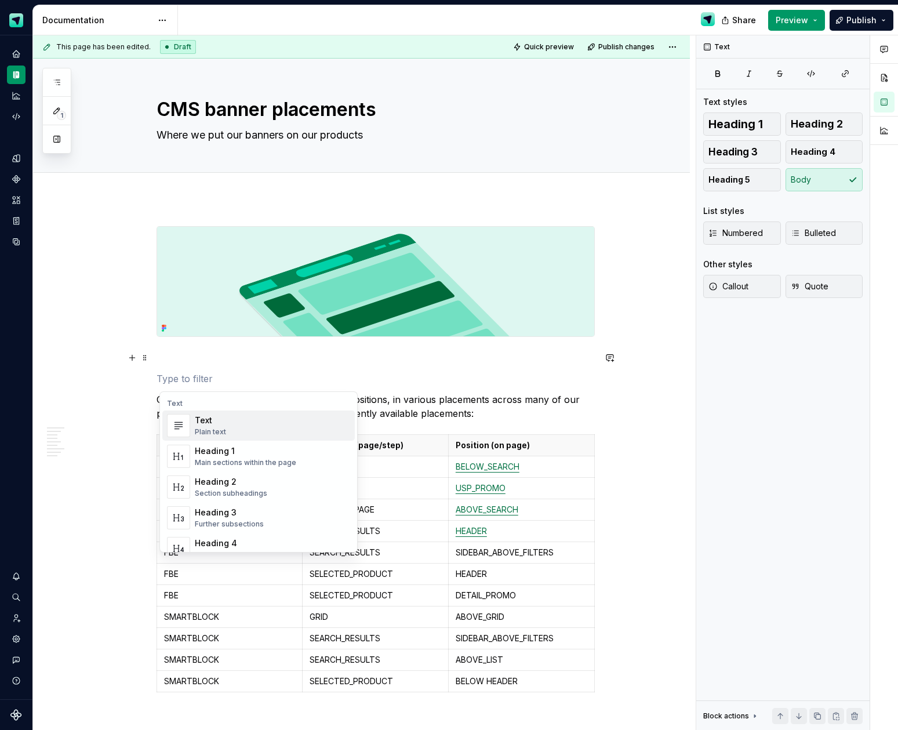
click at [221, 464] on div "Main sections within the page" at bounding box center [245, 462] width 101 height 9
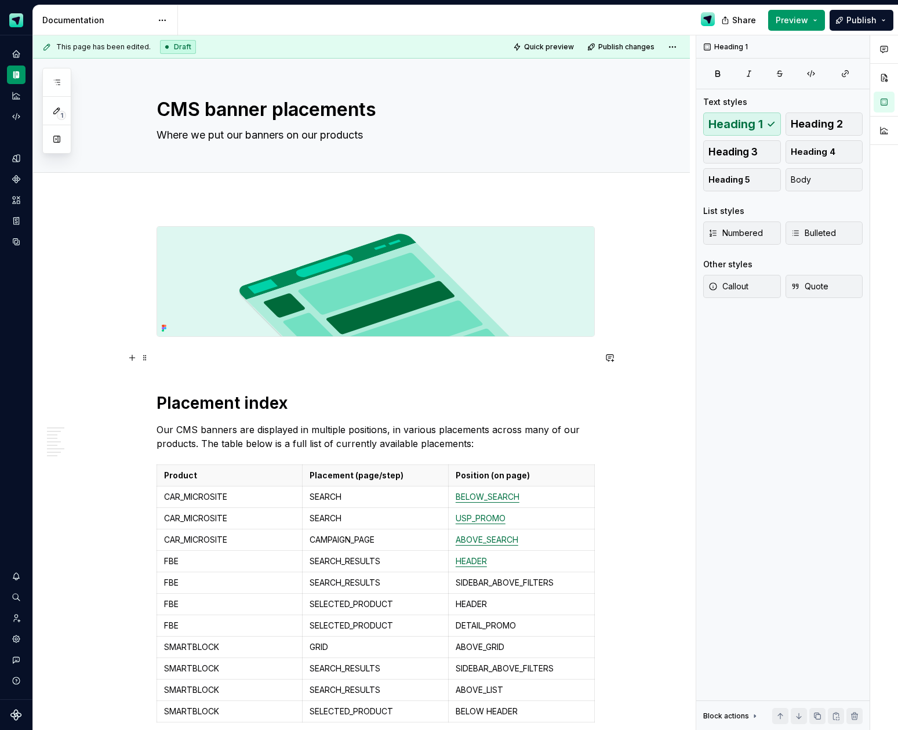
click at [176, 363] on p at bounding box center [376, 358] width 438 height 14
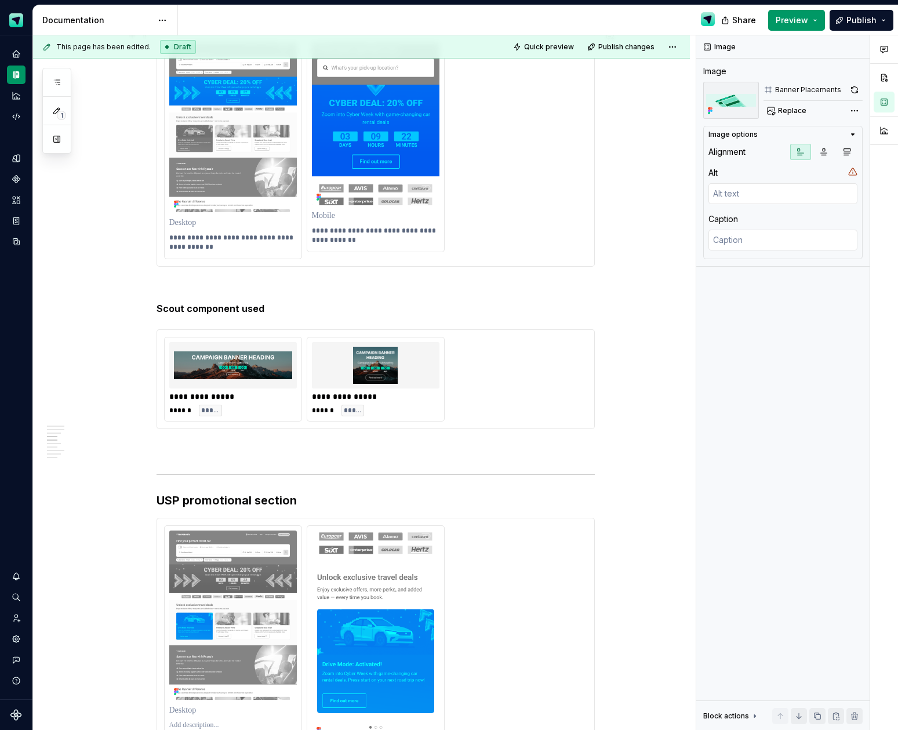
scroll to position [903, 0]
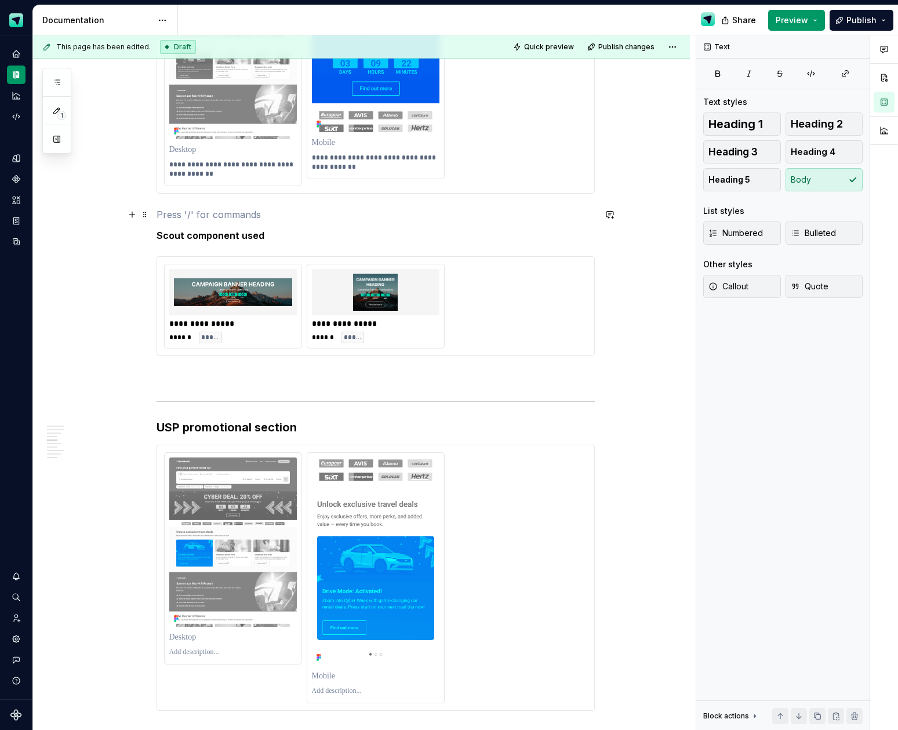
click at [231, 208] on p at bounding box center [376, 215] width 438 height 14
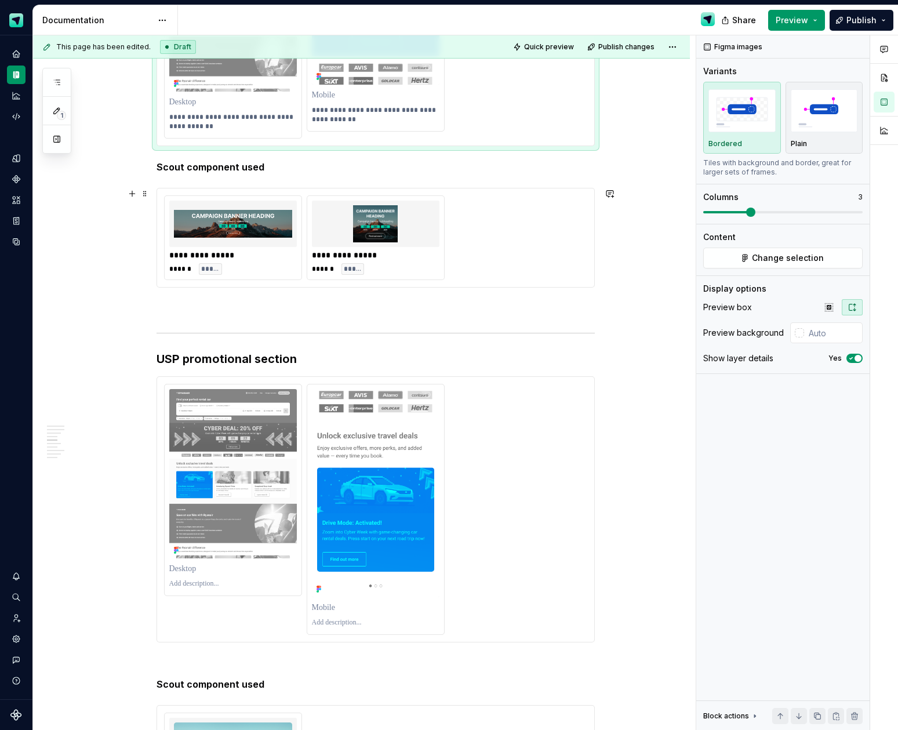
scroll to position [1208, 0]
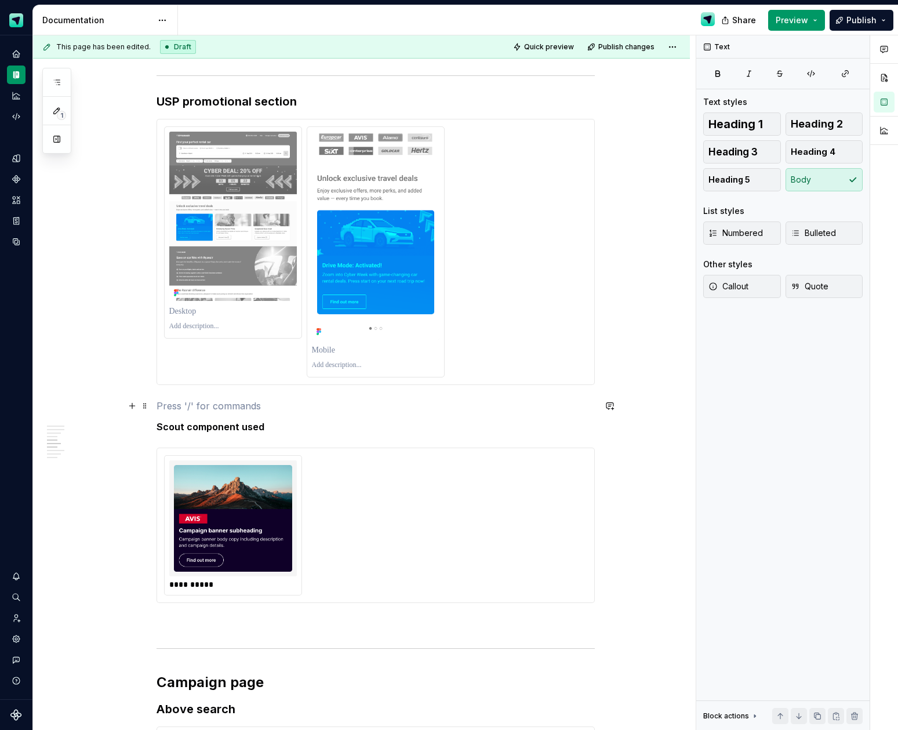
click at [228, 406] on p at bounding box center [376, 406] width 438 height 14
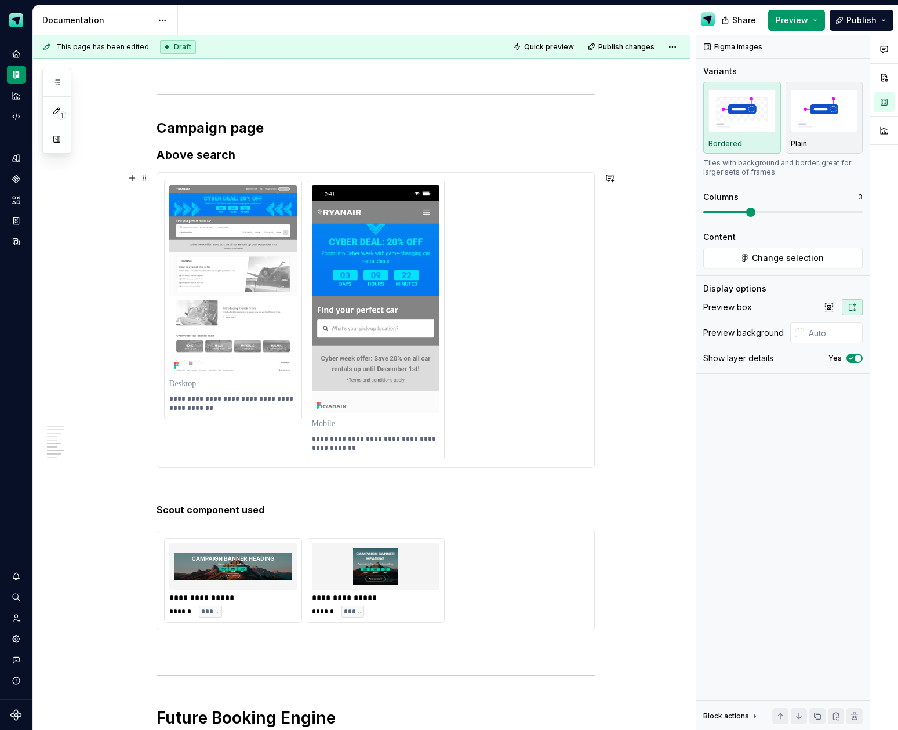
scroll to position [1761, 0]
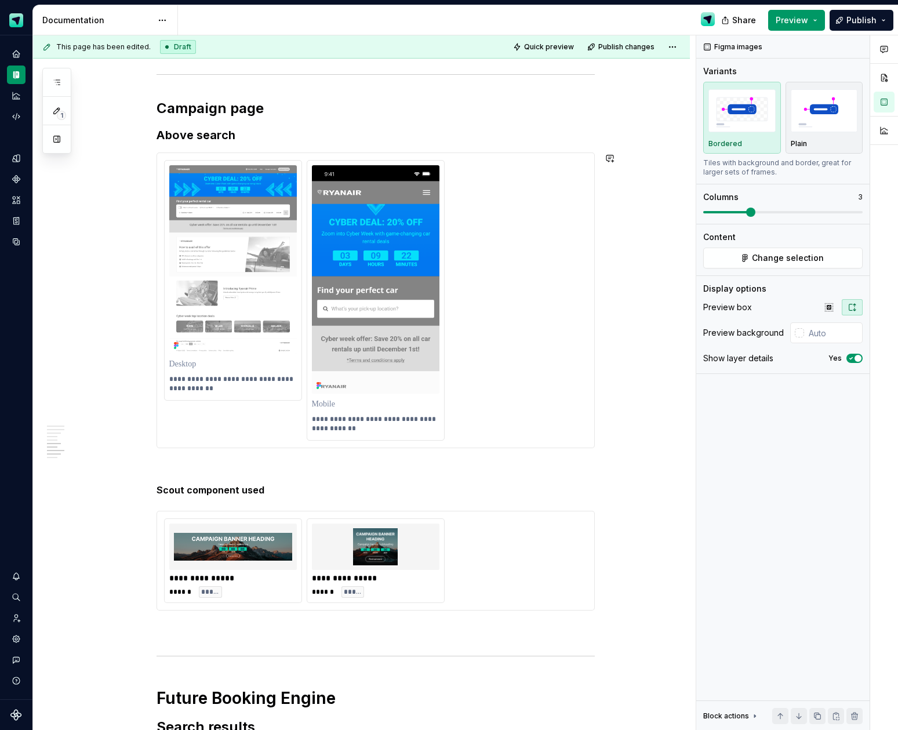
click at [245, 463] on p at bounding box center [376, 469] width 438 height 14
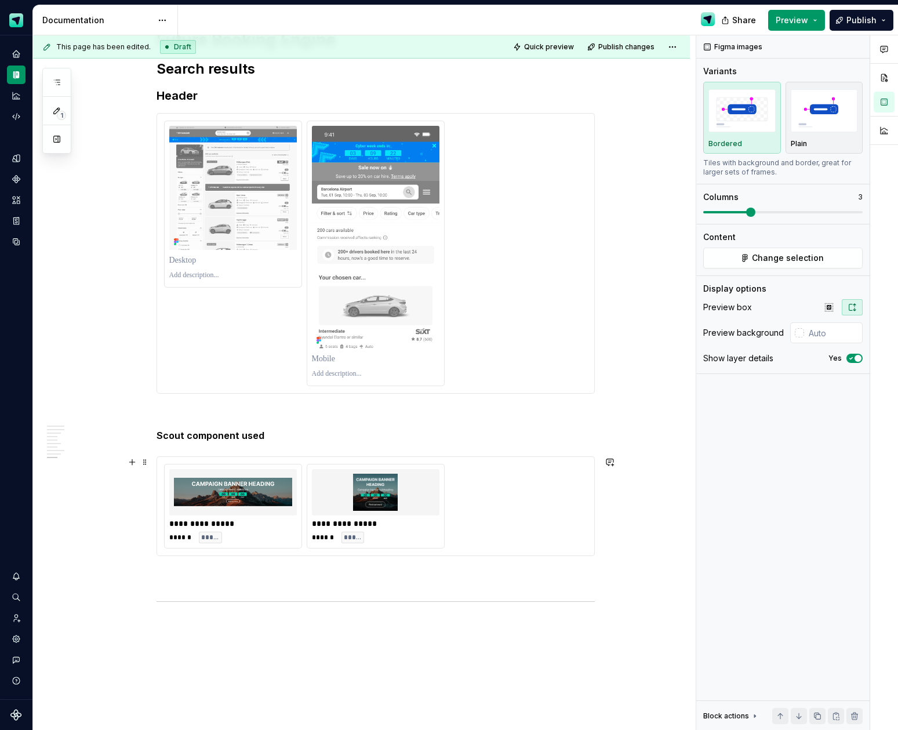
scroll to position [2465, 0]
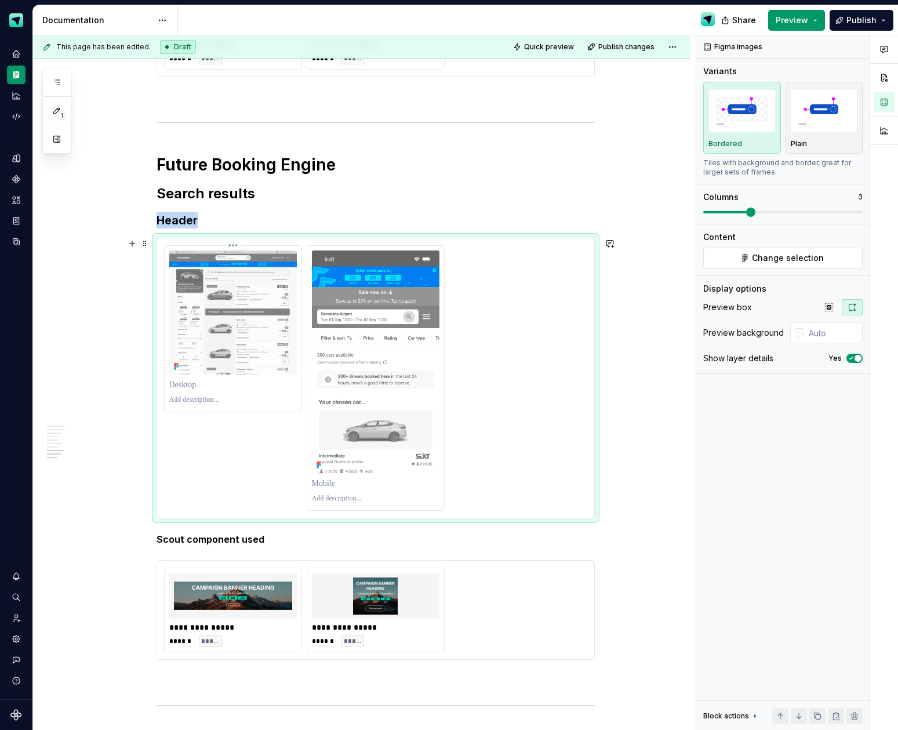
scroll to position [2275, 0]
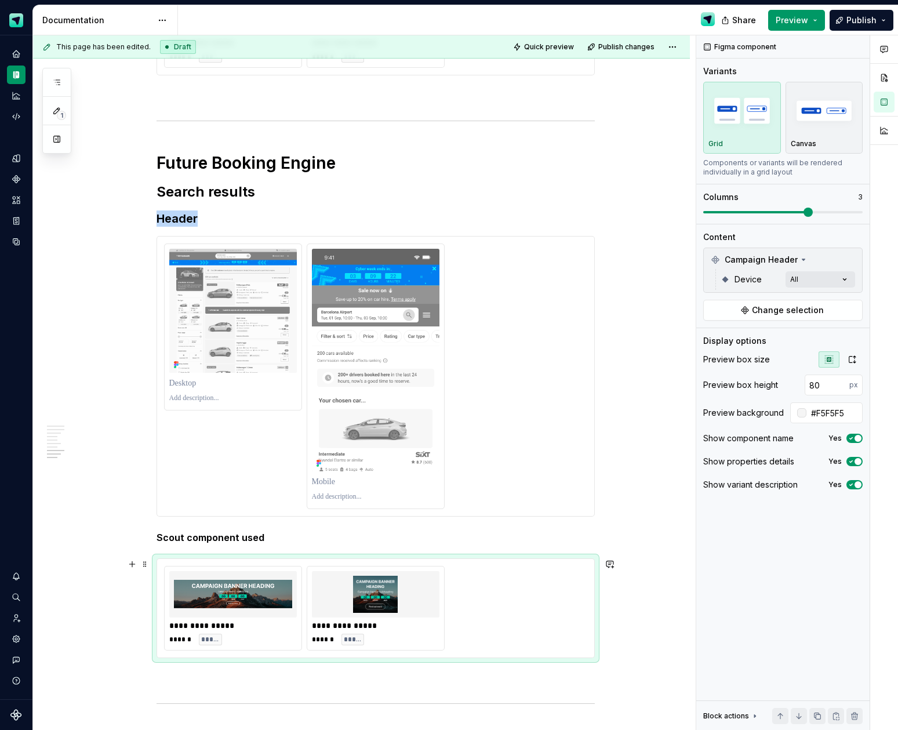
click at [402, 634] on div "****** *****" at bounding box center [376, 640] width 128 height 12
click at [851, 260] on button "button" at bounding box center [850, 260] width 16 height 16
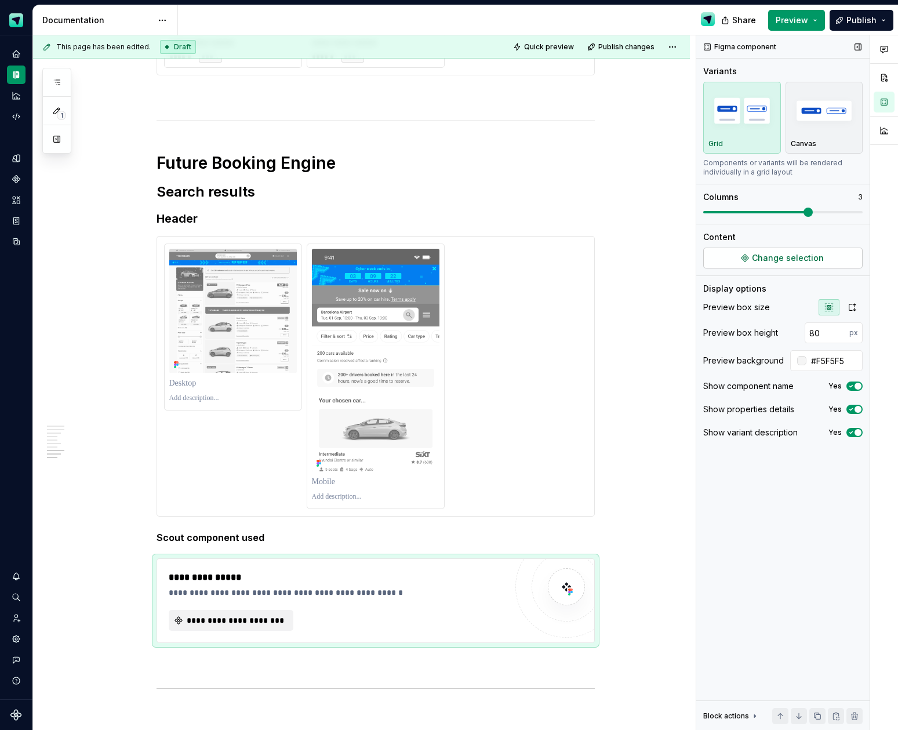
click at [826, 262] on button "Change selection" at bounding box center [782, 258] width 159 height 21
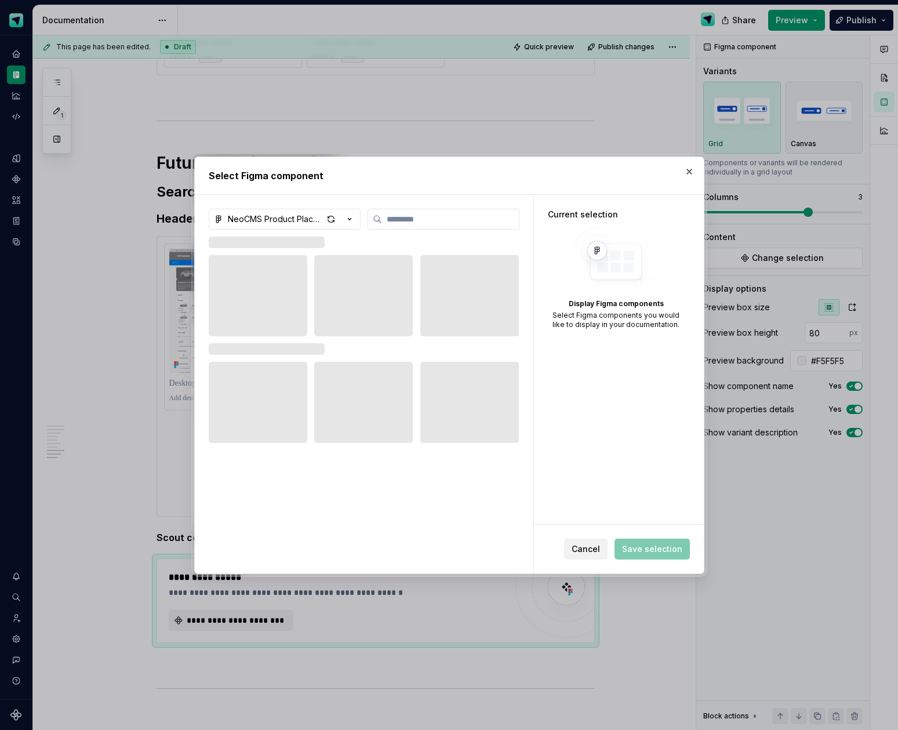
type textarea "*"
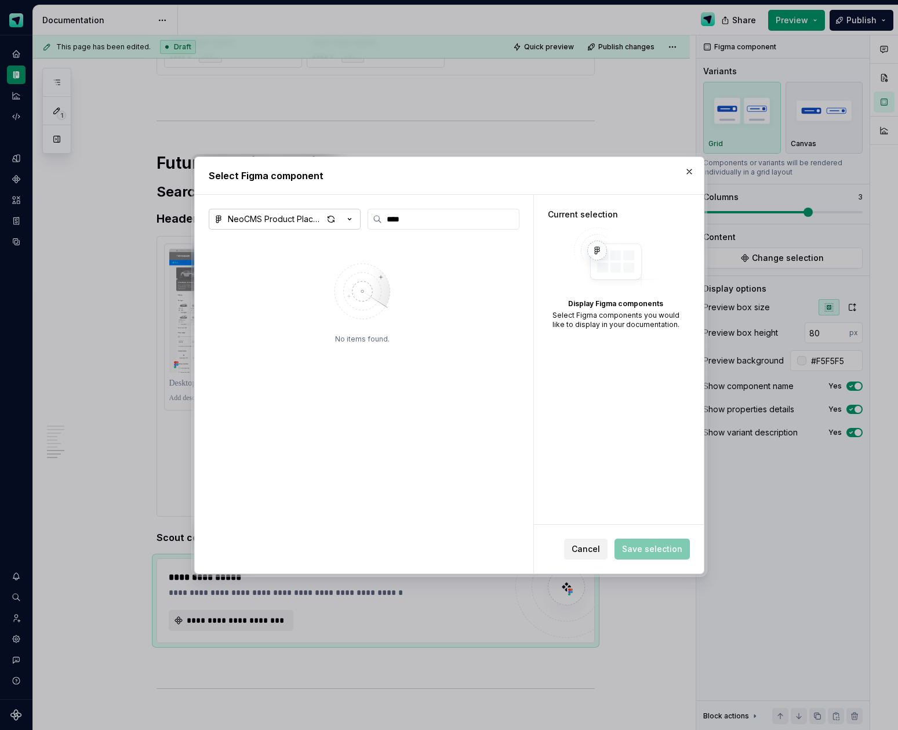
type input "****"
click at [348, 218] on icon "button" at bounding box center [349, 219] width 3 height 2
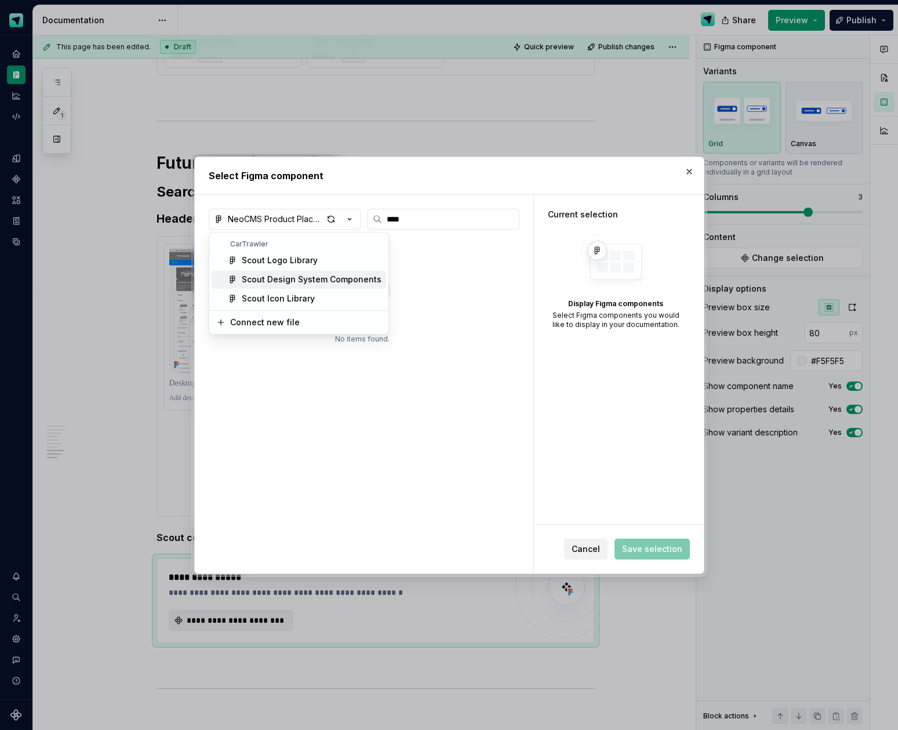
click at [318, 276] on div "Scout Design System Components" at bounding box center [312, 280] width 140 height 12
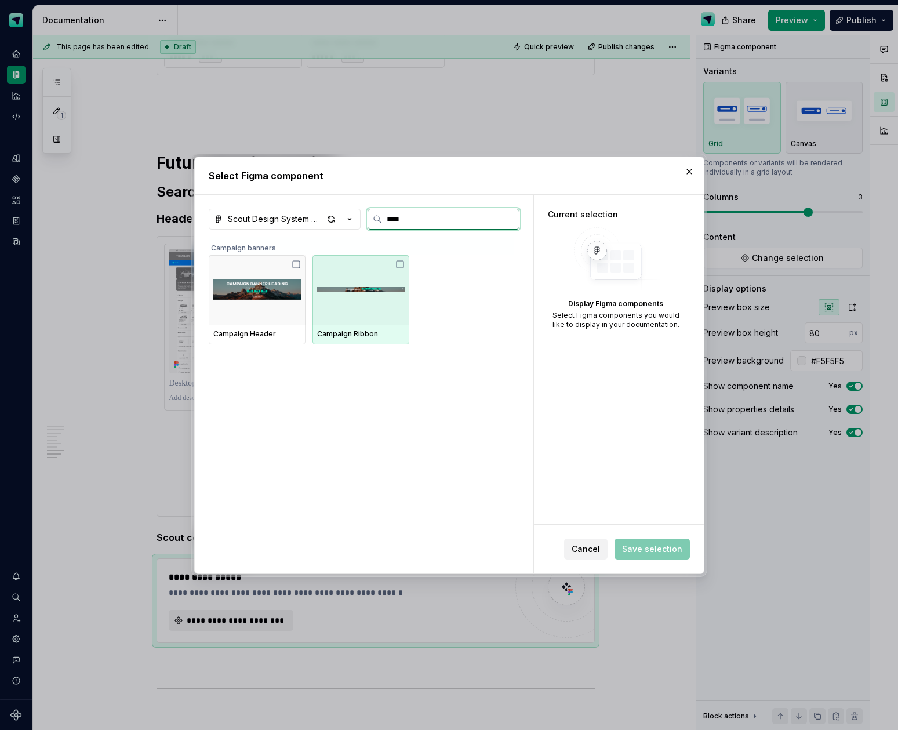
click at [340, 299] on img at bounding box center [361, 290] width 88 height 32
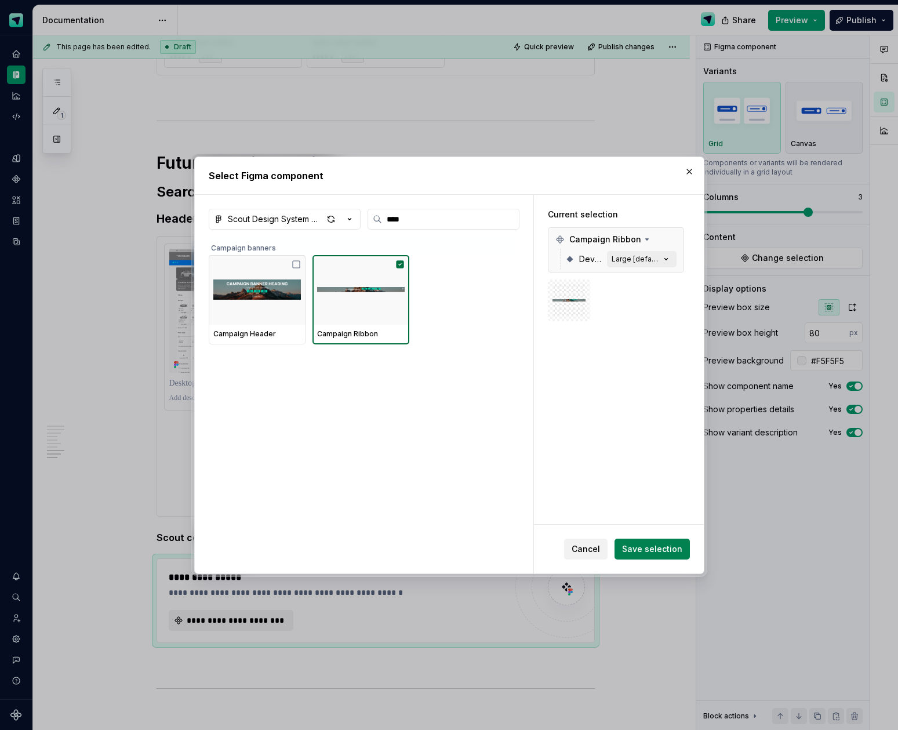
click at [652, 546] on span "Save selection" at bounding box center [652, 549] width 60 height 12
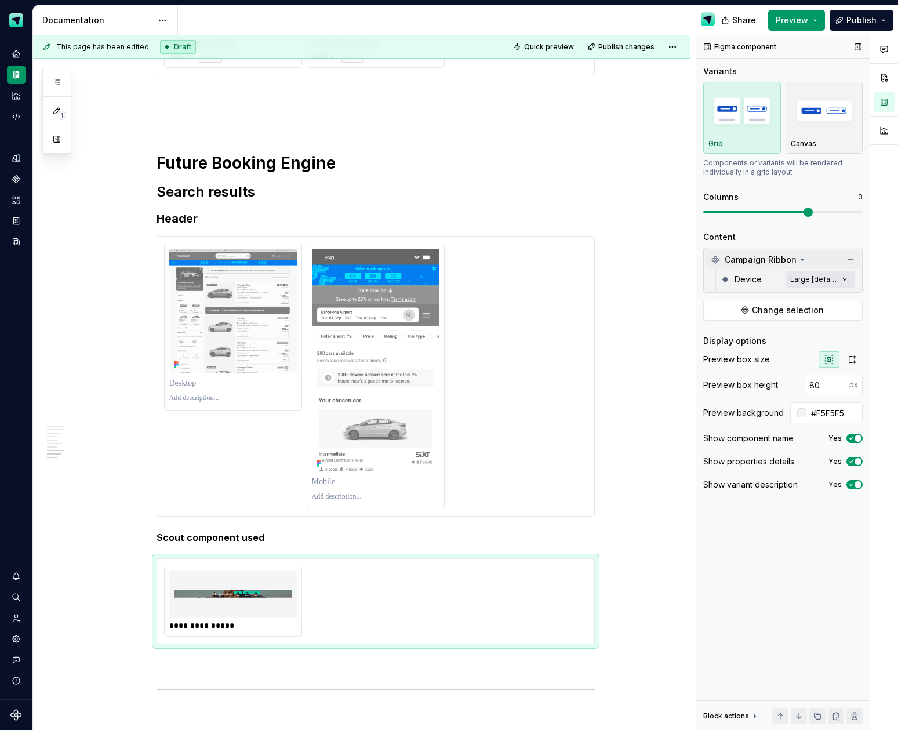
click at [841, 260] on div "Campaign Ribbon" at bounding box center [783, 259] width 154 height 19
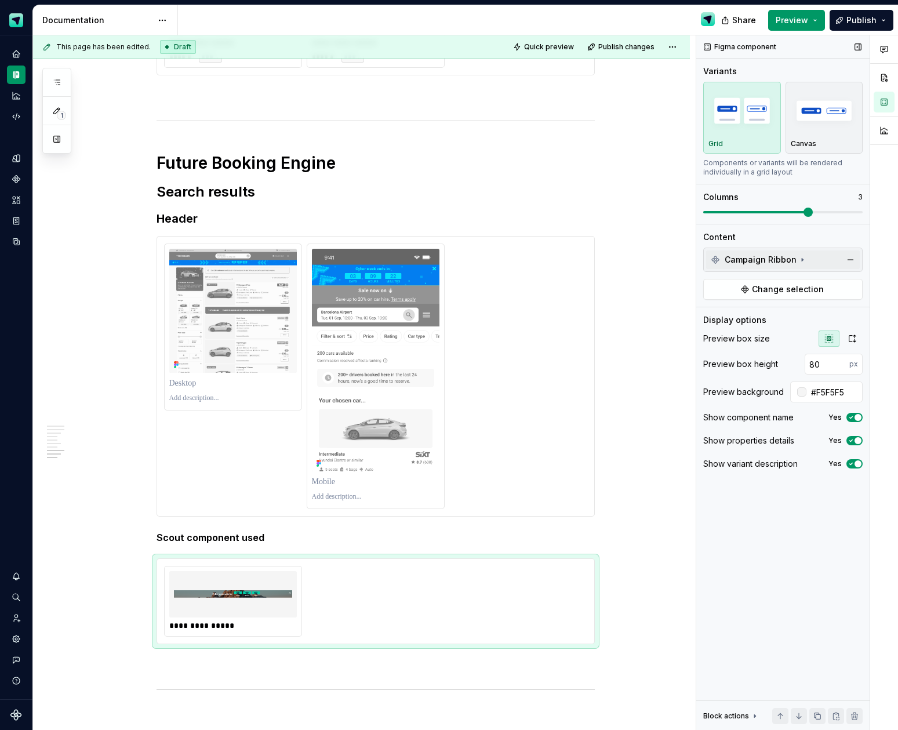
click at [800, 263] on icon at bounding box center [802, 259] width 9 height 9
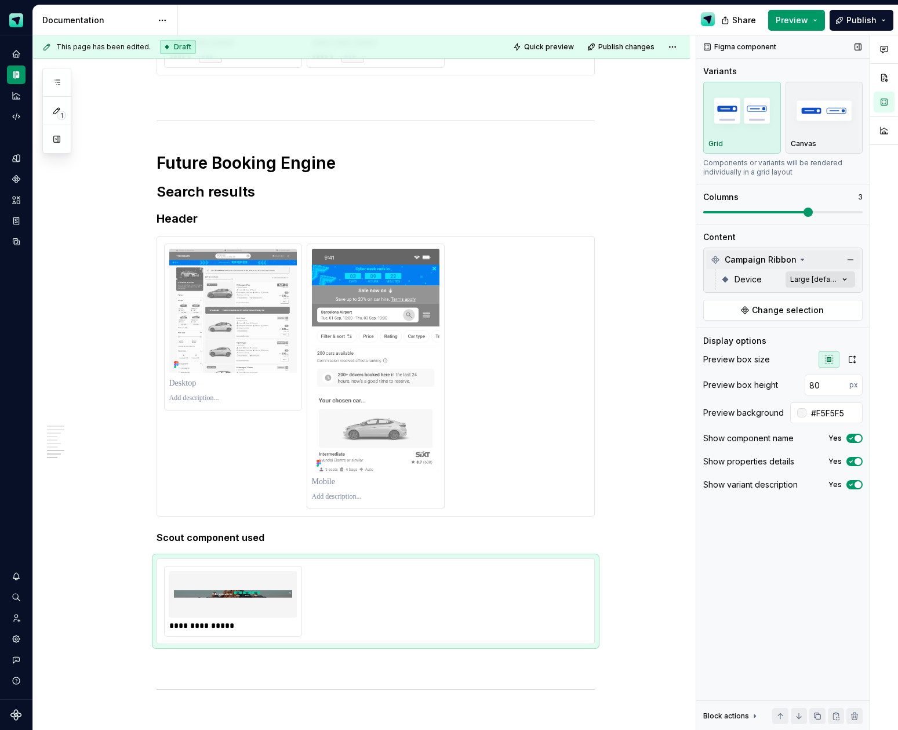
click at [801, 286] on div "Comments Open comments No comments yet Select ‘Comment’ from the block context …" at bounding box center [797, 382] width 202 height 695
click at [835, 302] on span "button" at bounding box center [836, 299] width 7 height 7
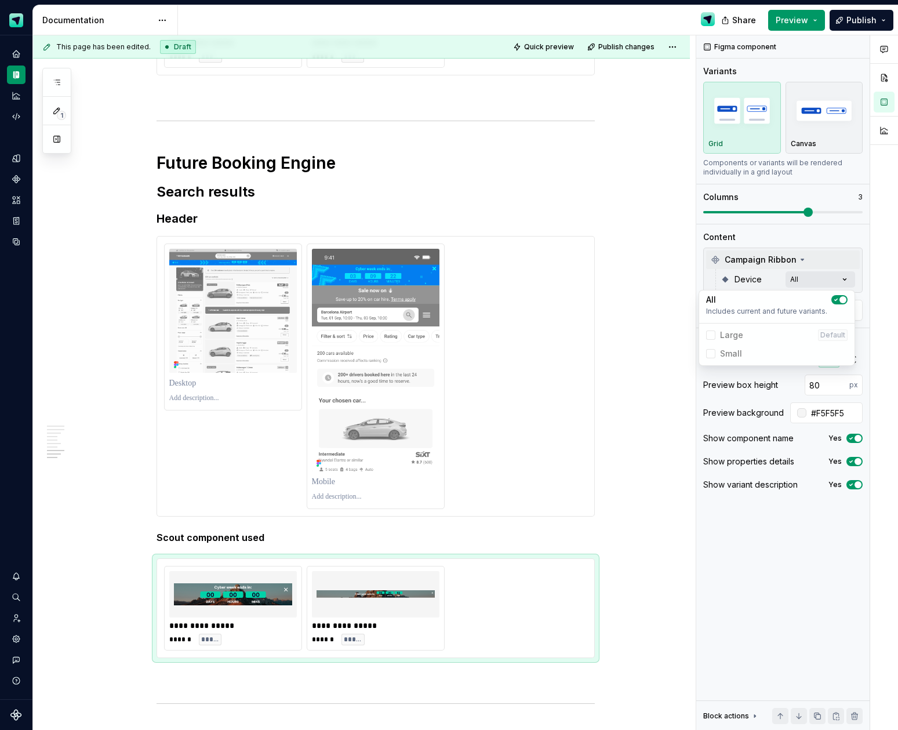
click at [399, 602] on html "Scout Design System Design system data Documentation Share Preview Publish 1 Pa…" at bounding box center [449, 365] width 898 height 730
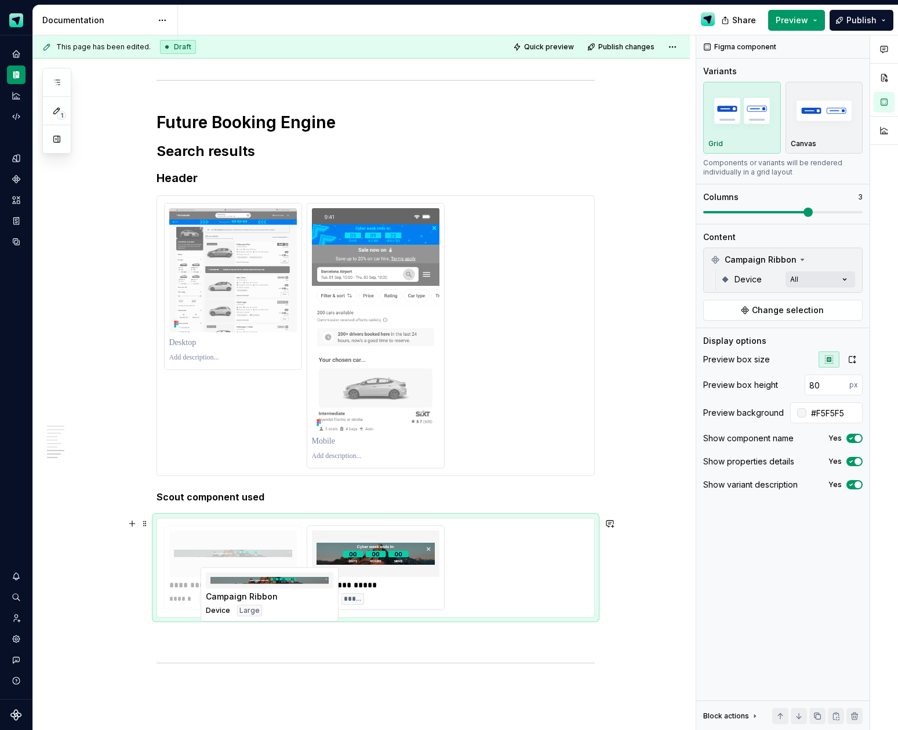
scroll to position [2360, 0]
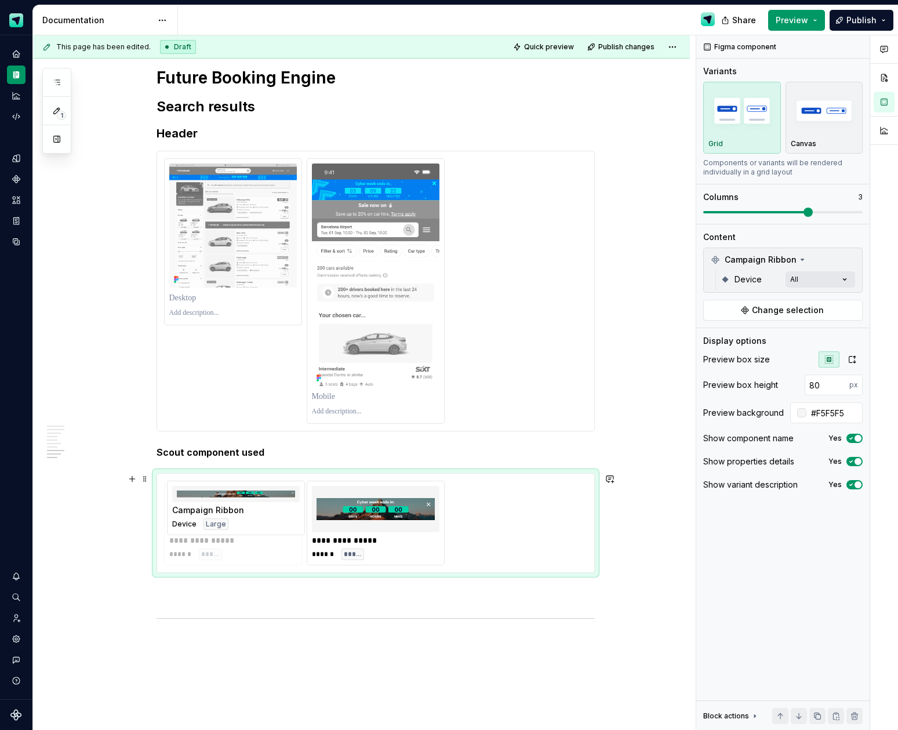
drag, startPoint x: 414, startPoint y: 612, endPoint x: 275, endPoint y: 543, distance: 155.3
click at [275, 543] on body "Scout Design System Design system data Documentation Share Preview Publish 1 Pa…" at bounding box center [449, 365] width 898 height 730
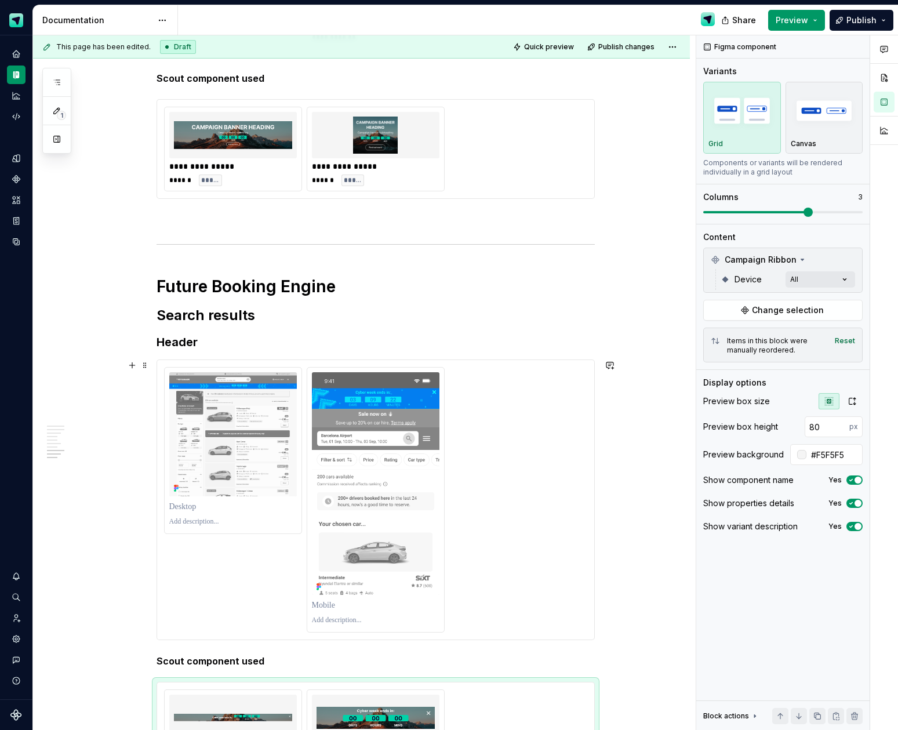
scroll to position [2152, 0]
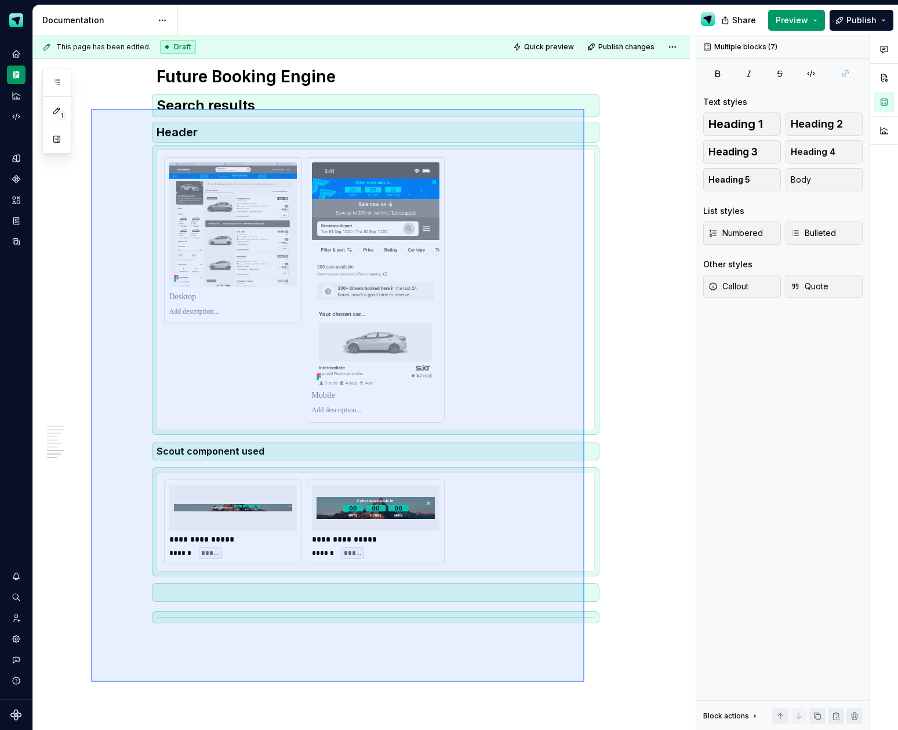
drag, startPoint x: 181, startPoint y: 392, endPoint x: 586, endPoint y: 678, distance: 495.0
click at [584, 679] on div "**********" at bounding box center [364, 382] width 663 height 695
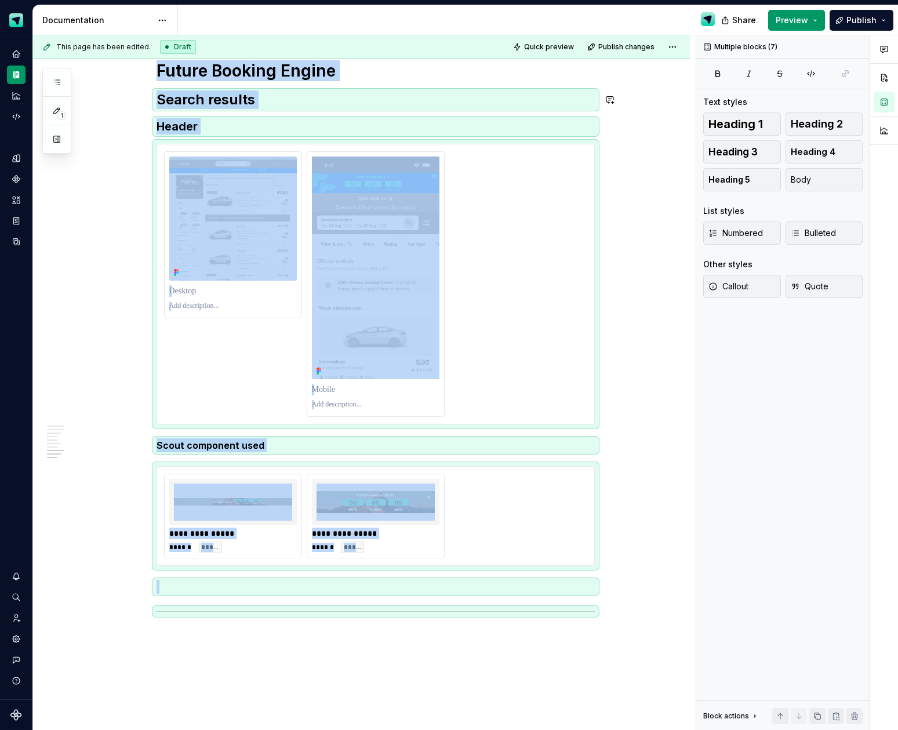
click at [173, 635] on div "**********" at bounding box center [364, 382] width 663 height 695
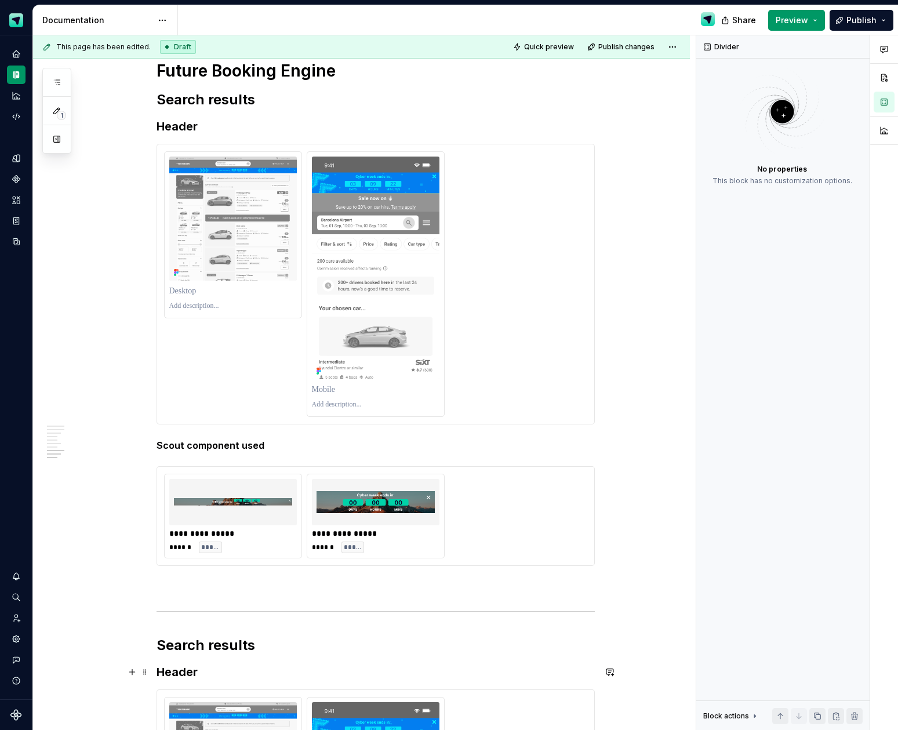
click at [173, 668] on h3 "Header" at bounding box center [376, 672] width 438 height 16
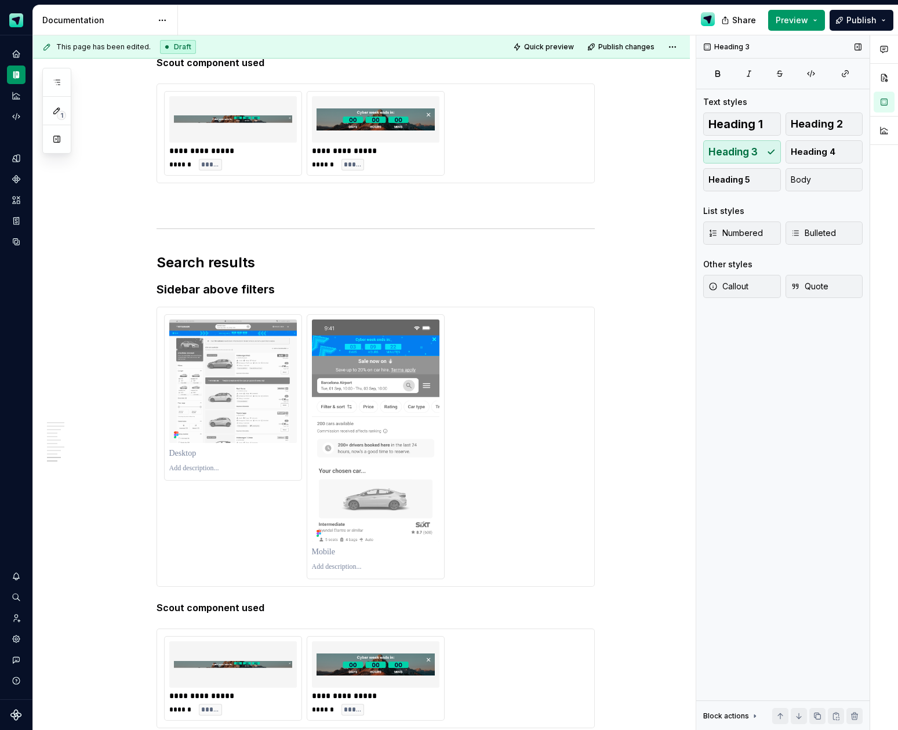
scroll to position [2755, 0]
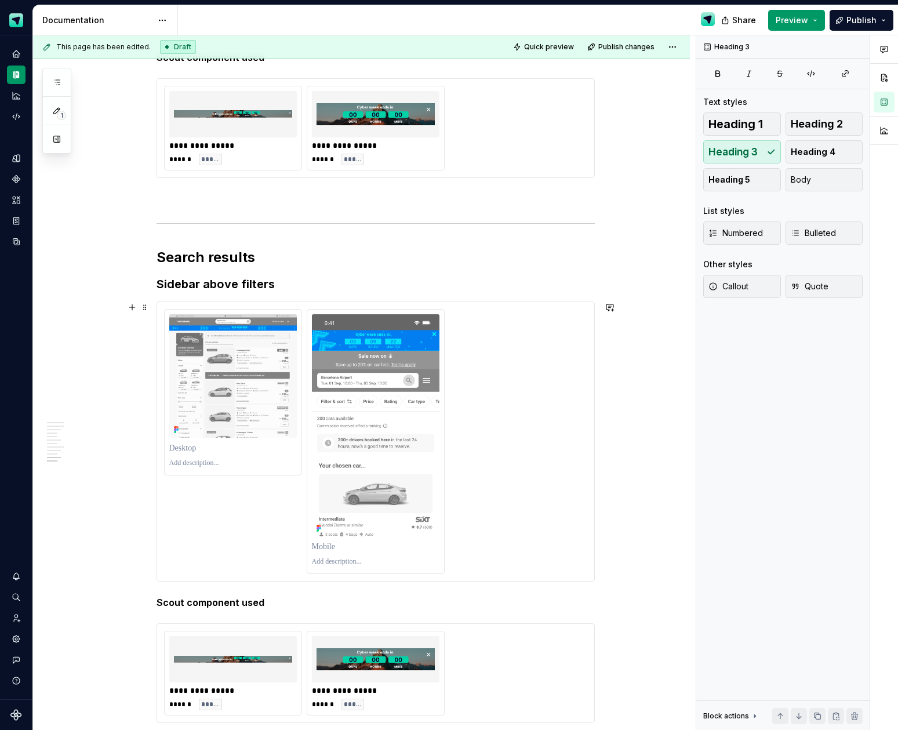
click at [493, 431] on div at bounding box center [375, 441] width 423 height 265
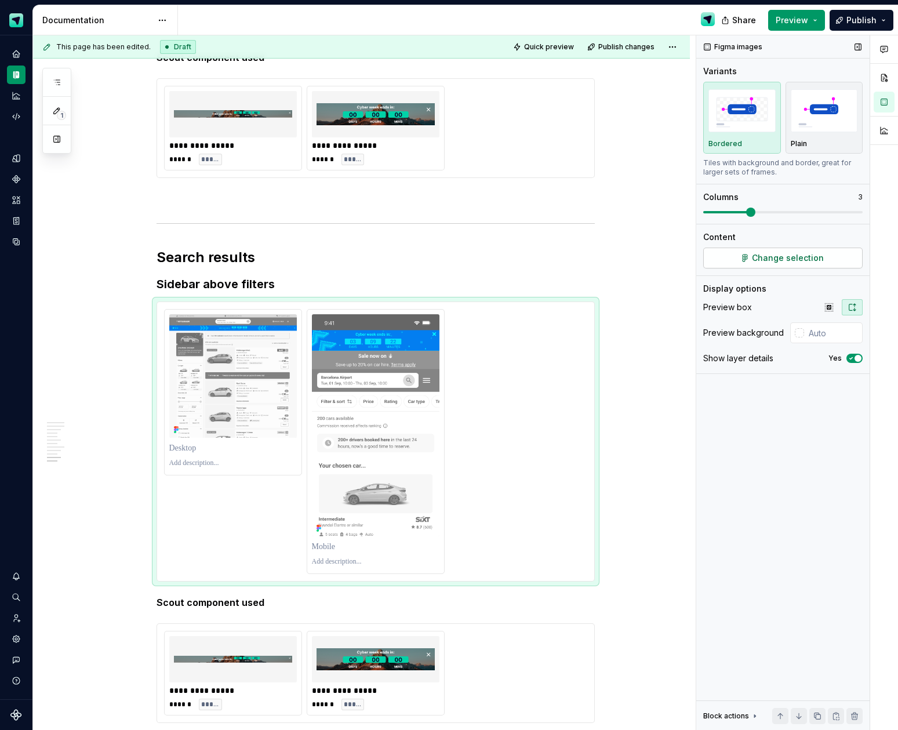
click at [780, 261] on span "Change selection" at bounding box center [788, 258] width 72 height 12
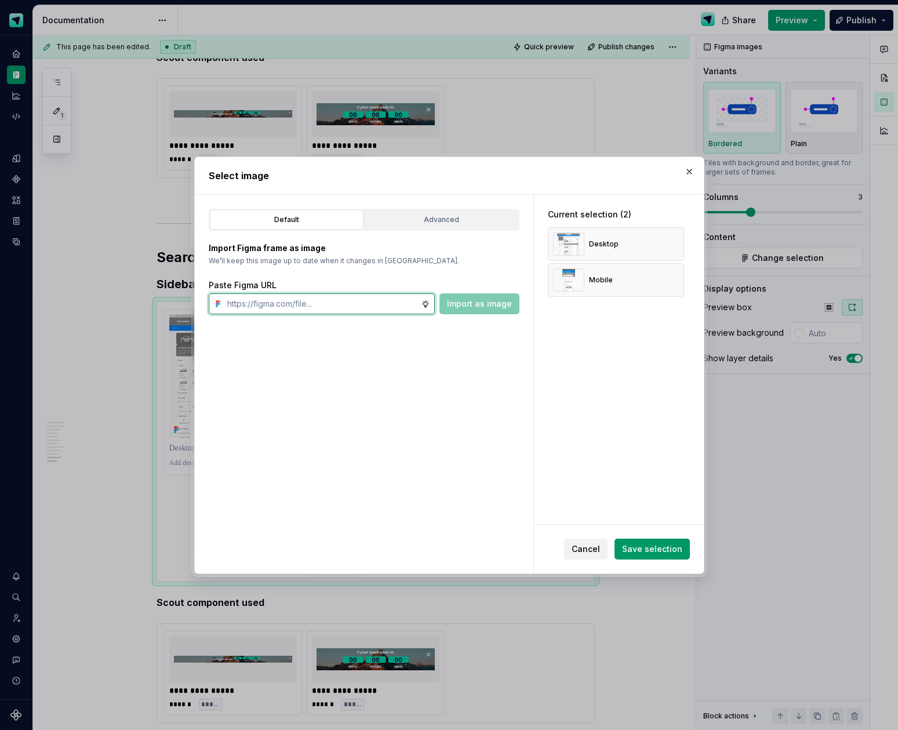
click at [355, 303] on input "text" at bounding box center [322, 303] width 198 height 21
drag, startPoint x: 678, startPoint y: 246, endPoint x: 677, endPoint y: 253, distance: 7.6
click at [677, 246] on button "button" at bounding box center [671, 244] width 16 height 16
type textarea "*"
click at [679, 245] on button "button" at bounding box center [671, 244] width 16 height 16
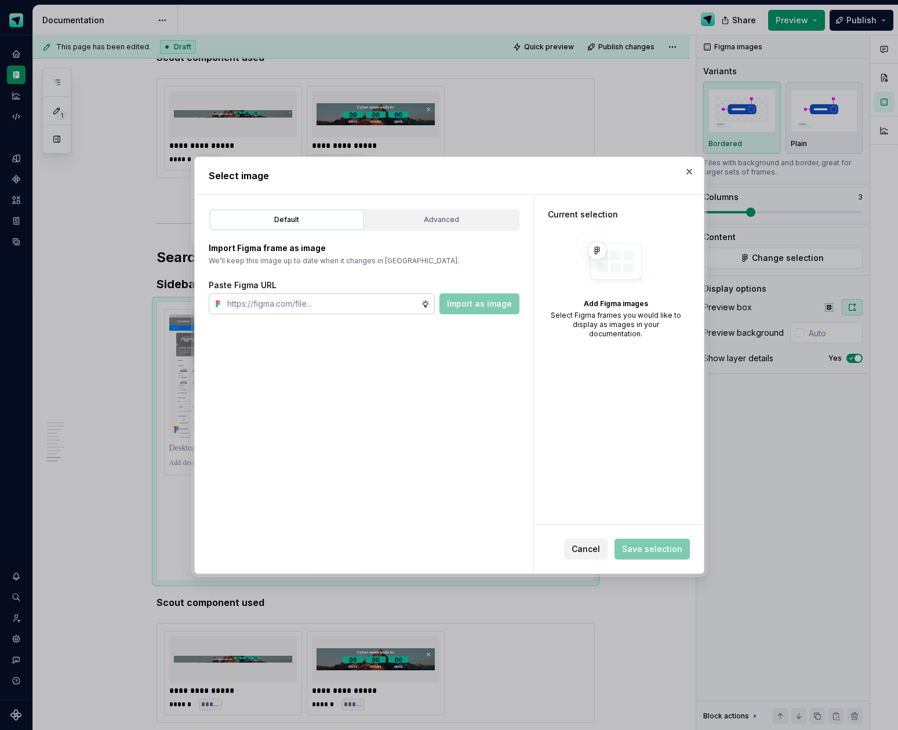
click at [345, 301] on input "text" at bounding box center [322, 303] width 198 height 21
paste input "[URL][DOMAIN_NAME]"
type input "[URL][DOMAIN_NAME]"
click at [480, 306] on span "Import as image" at bounding box center [479, 304] width 65 height 12
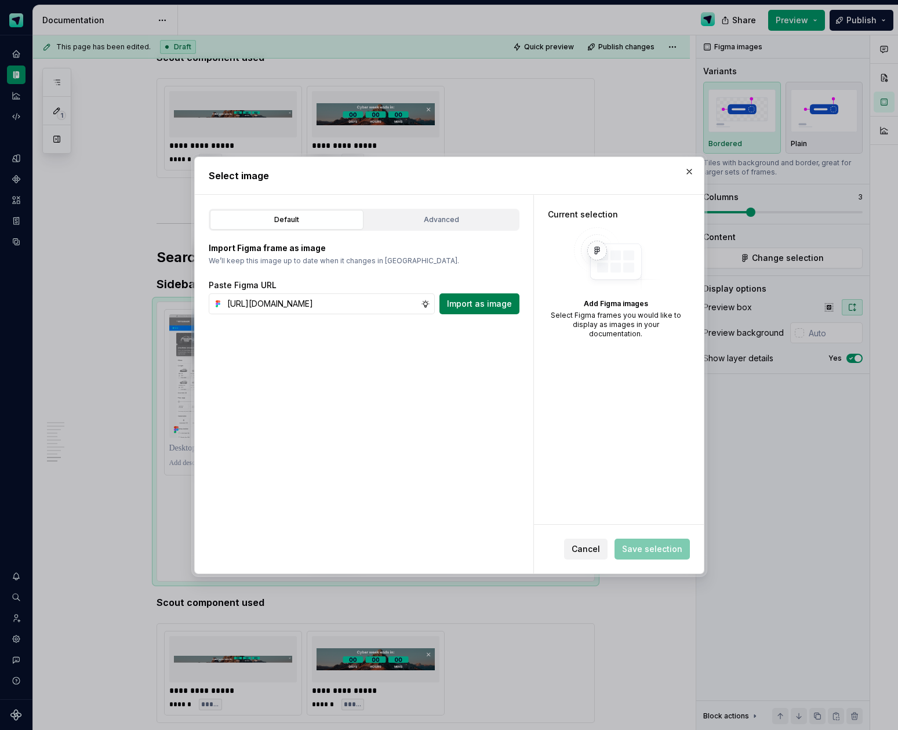
scroll to position [0, 0]
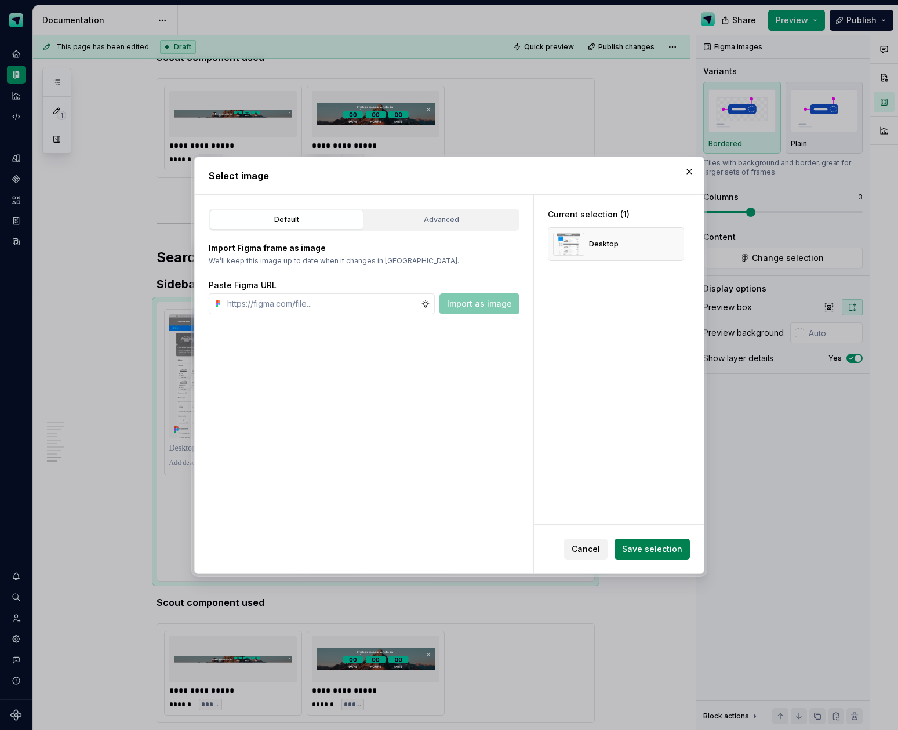
click at [653, 549] on span "Save selection" at bounding box center [652, 549] width 60 height 12
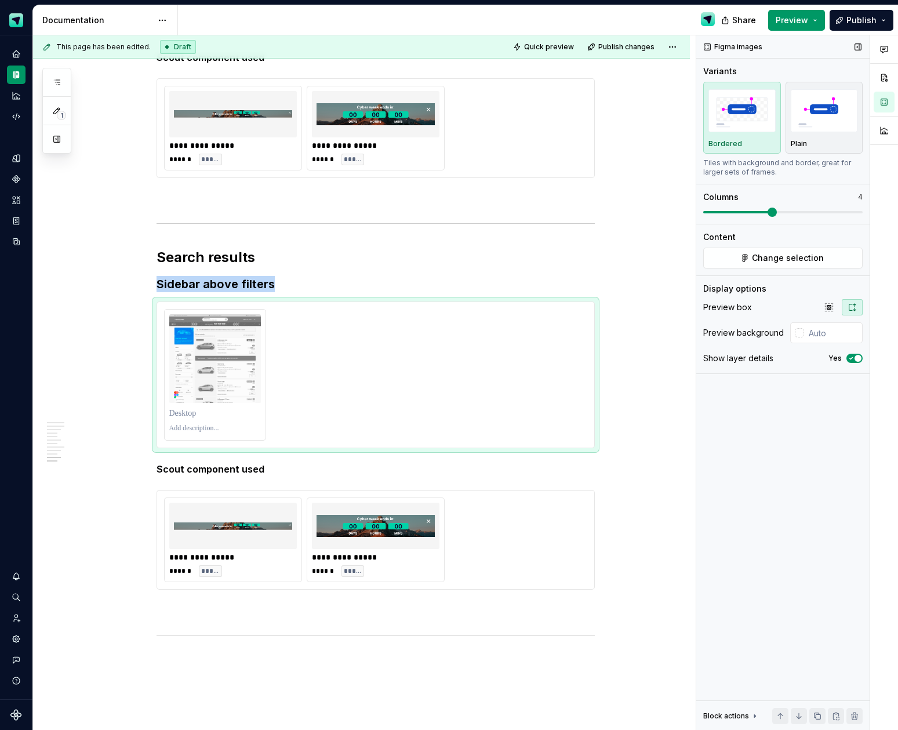
click at [766, 212] on span at bounding box center [782, 212] width 159 height 9
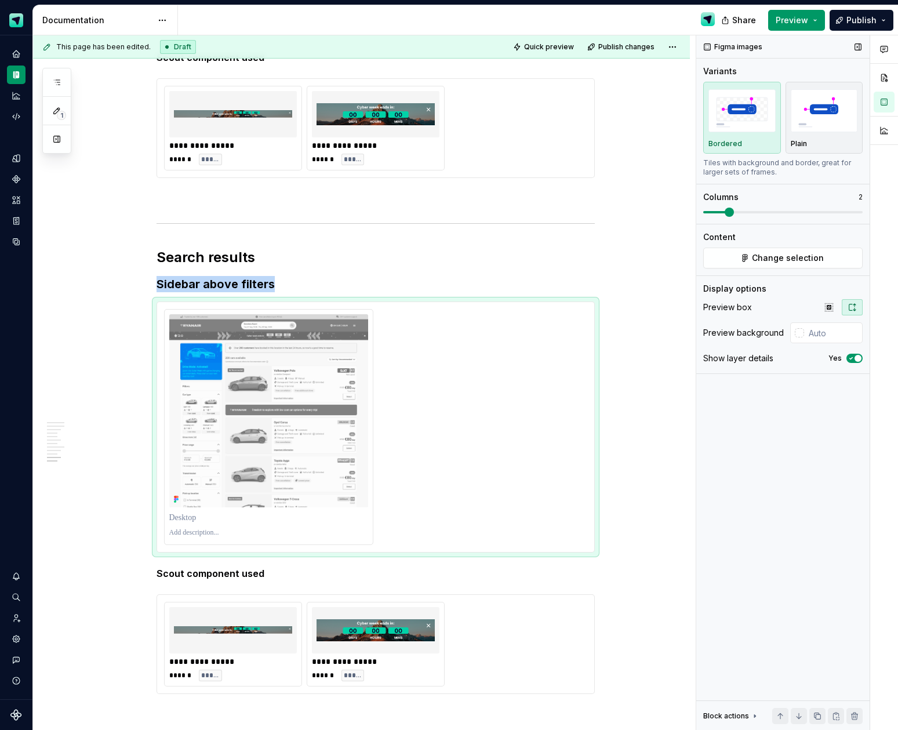
click at [725, 213] on span at bounding box center [729, 212] width 9 height 9
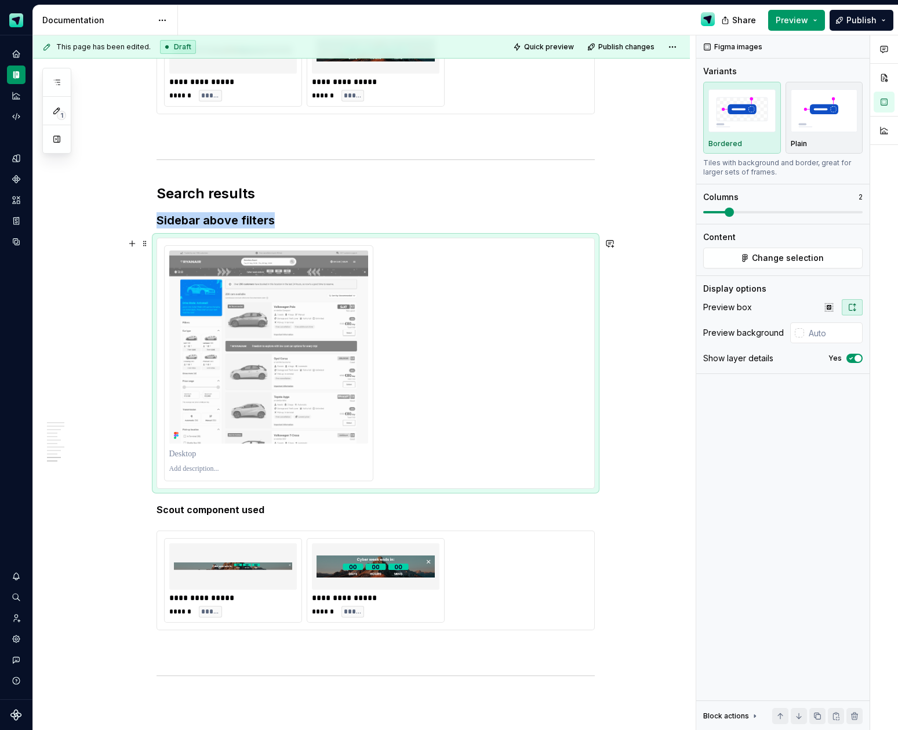
scroll to position [2822, 0]
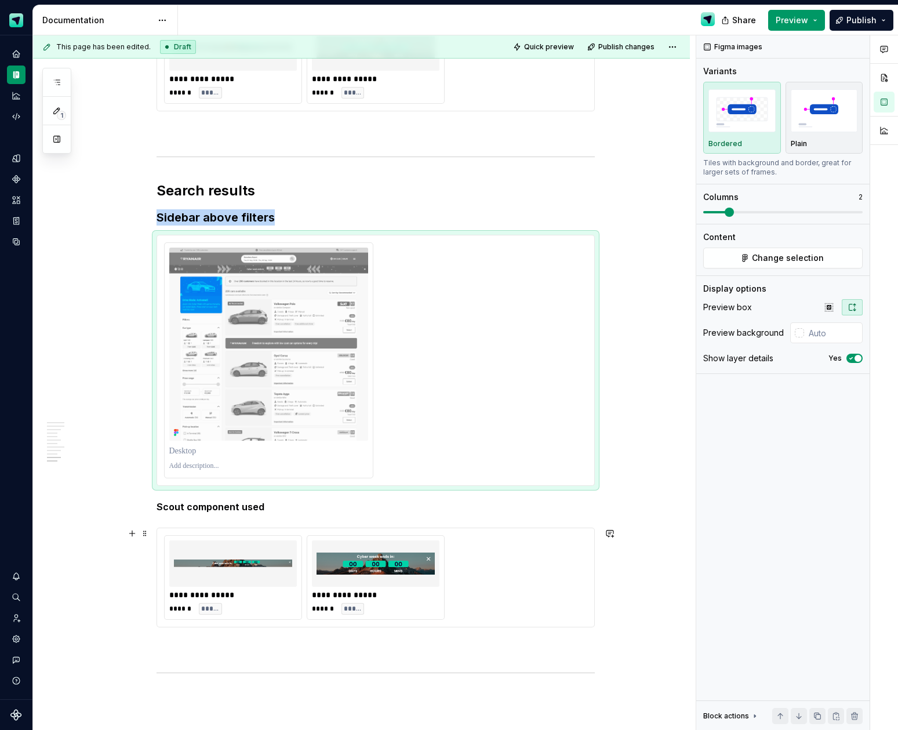
click at [486, 590] on div "**********" at bounding box center [375, 577] width 423 height 85
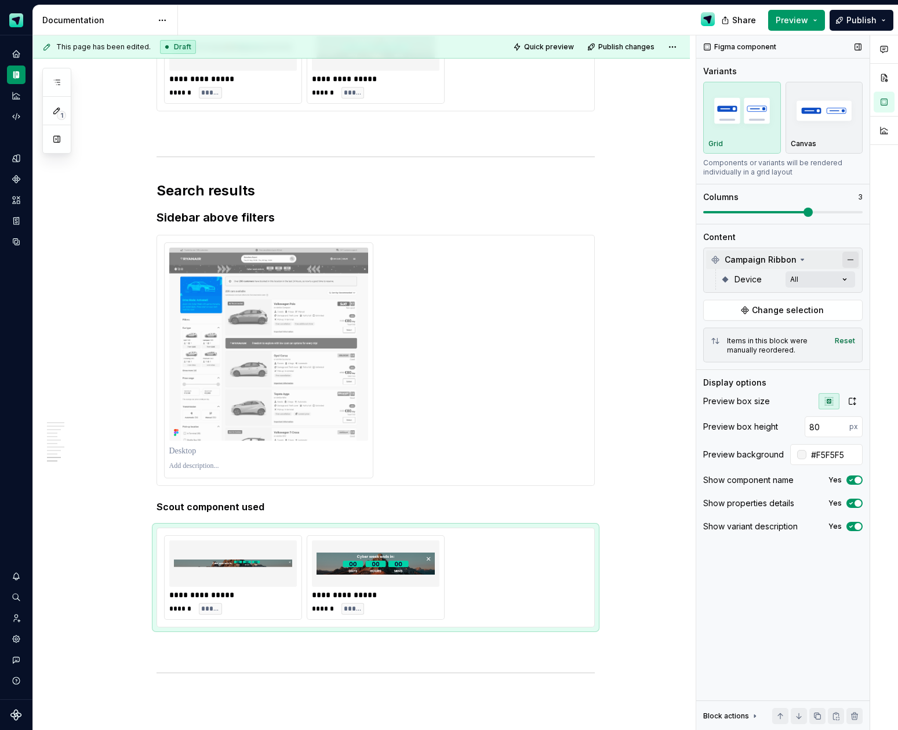
click at [848, 264] on button "button" at bounding box center [850, 260] width 16 height 16
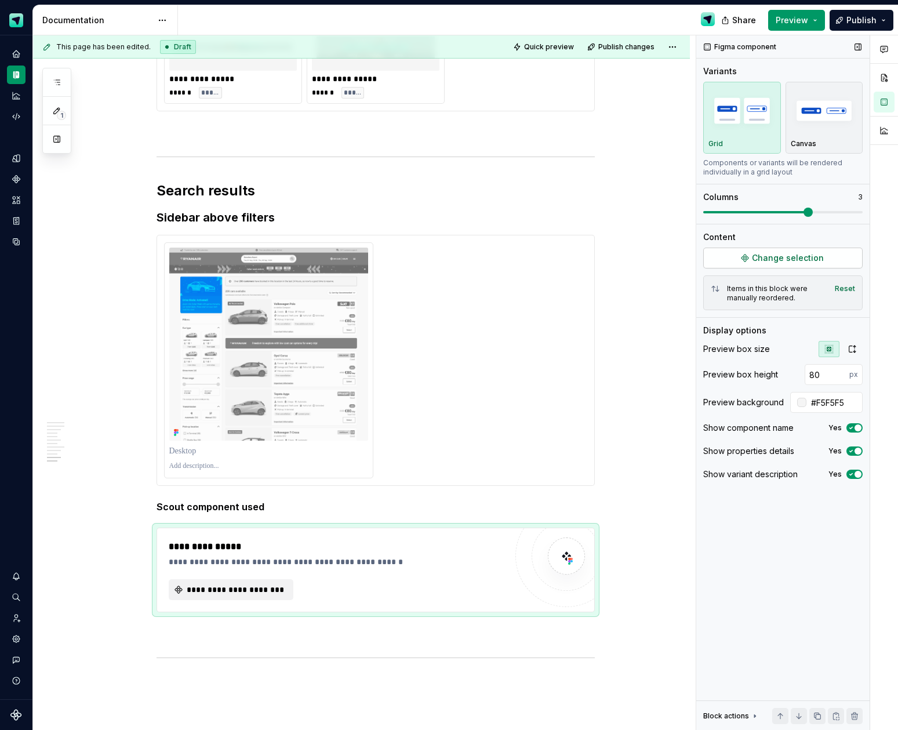
click at [788, 261] on span "Change selection" at bounding box center [788, 258] width 72 height 12
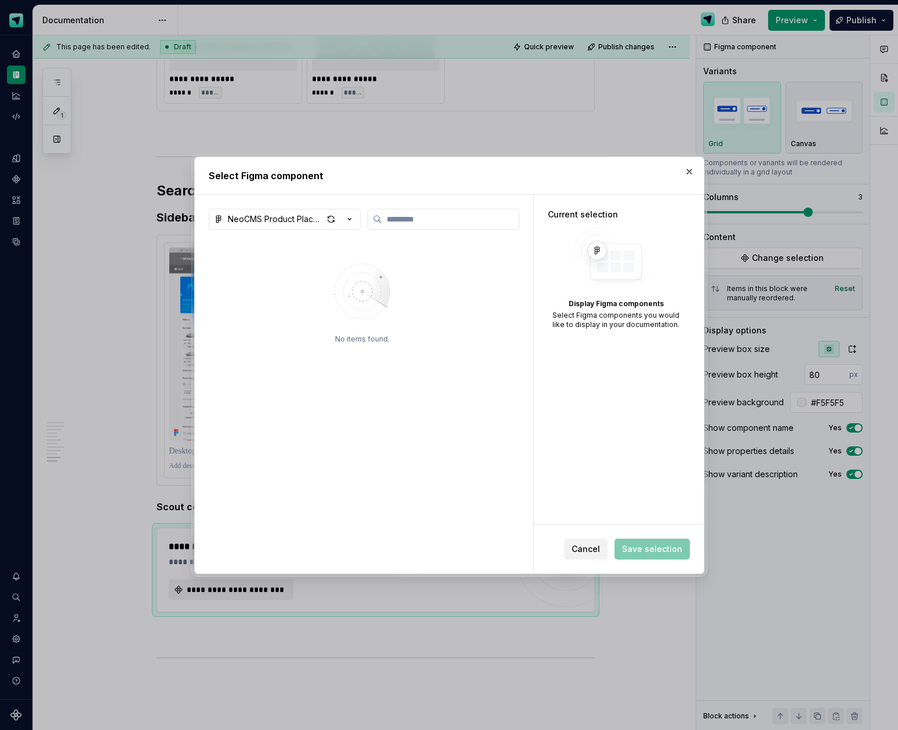
type textarea "*"
type input "*****"
click at [355, 216] on button "NeoCMS Product Placement" at bounding box center [285, 219] width 152 height 21
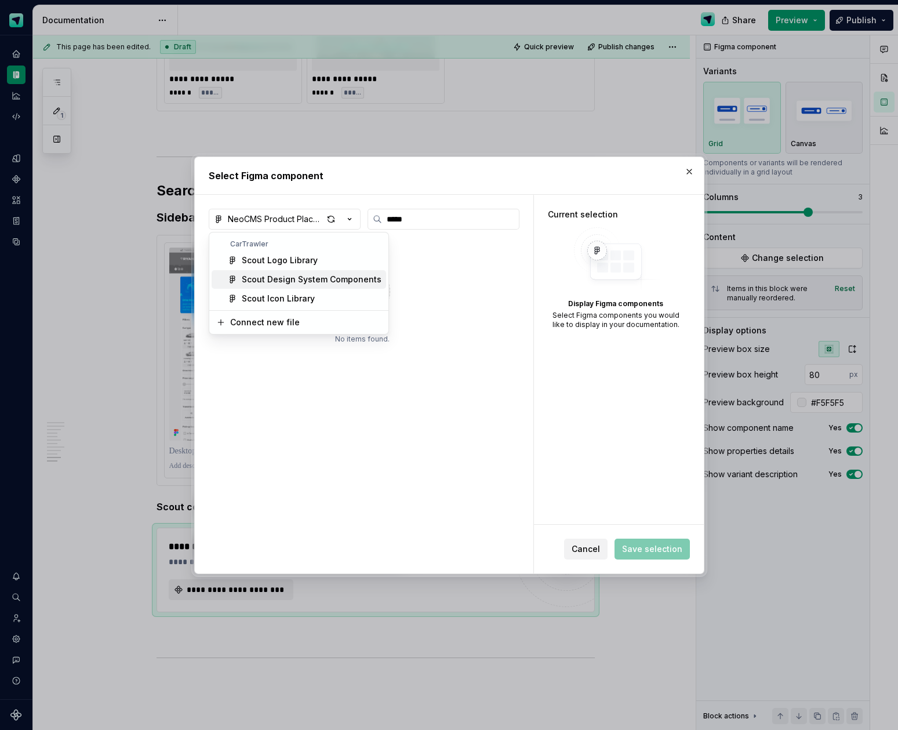
click at [292, 281] on div "Scout Design System Components" at bounding box center [312, 280] width 140 height 12
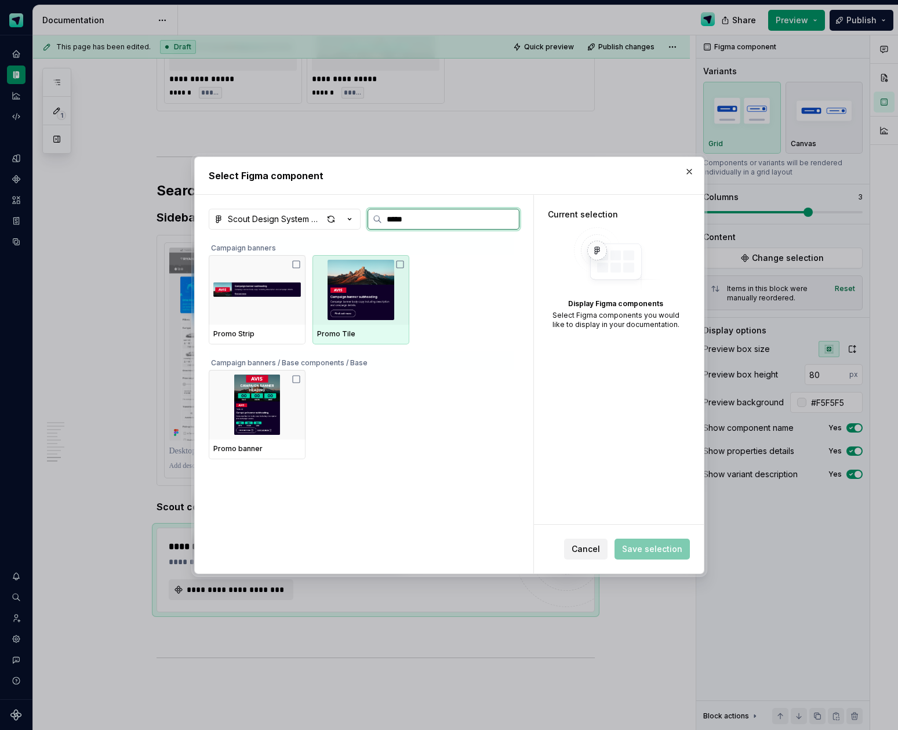
click at [359, 293] on img at bounding box center [361, 290] width 88 height 60
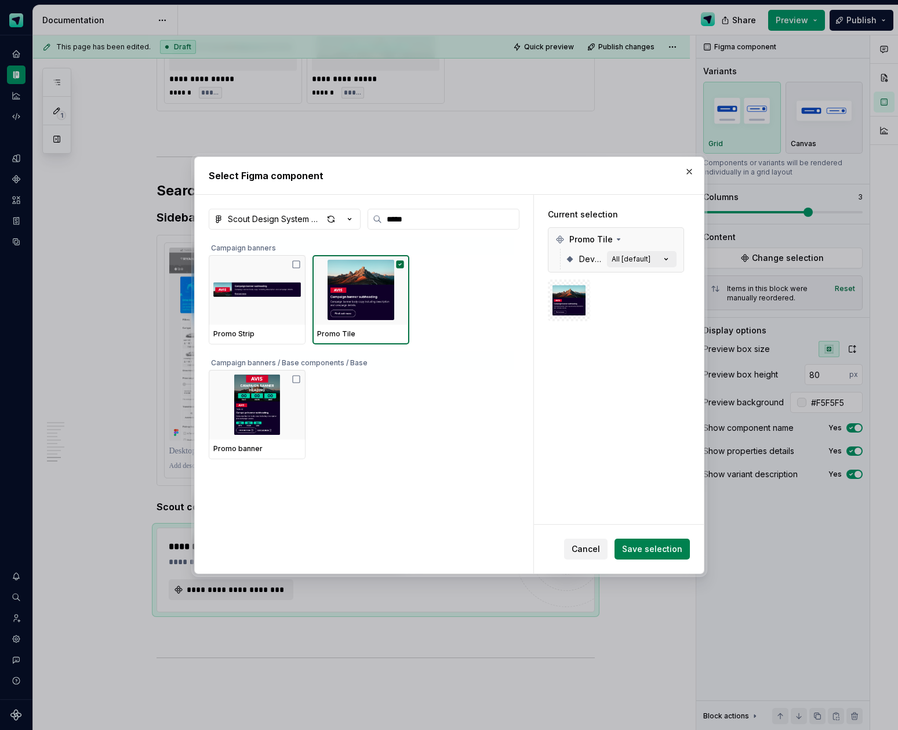
click at [671, 545] on span "Save selection" at bounding box center [652, 549] width 60 height 12
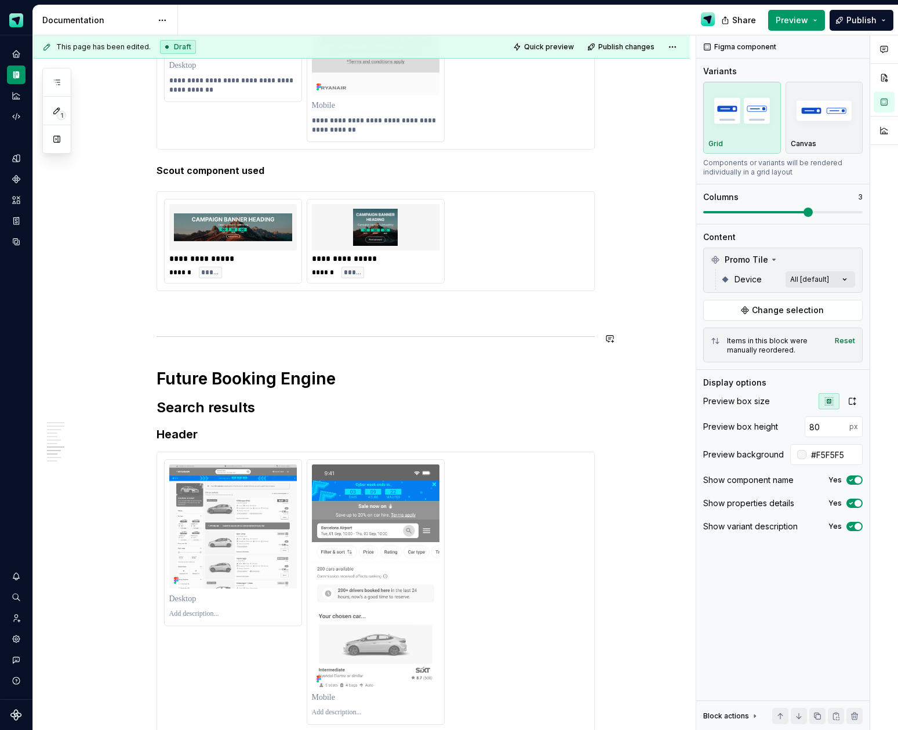
scroll to position [2119, 0]
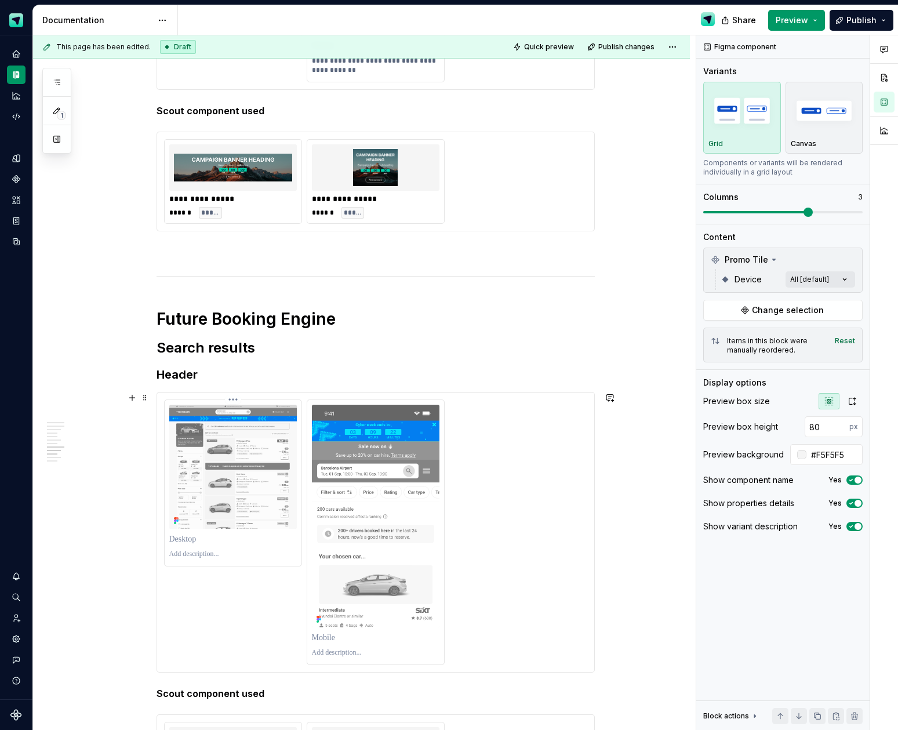
drag, startPoint x: 217, startPoint y: 556, endPoint x: 228, endPoint y: 557, distance: 11.0
click at [216, 556] on p at bounding box center [233, 554] width 128 height 9
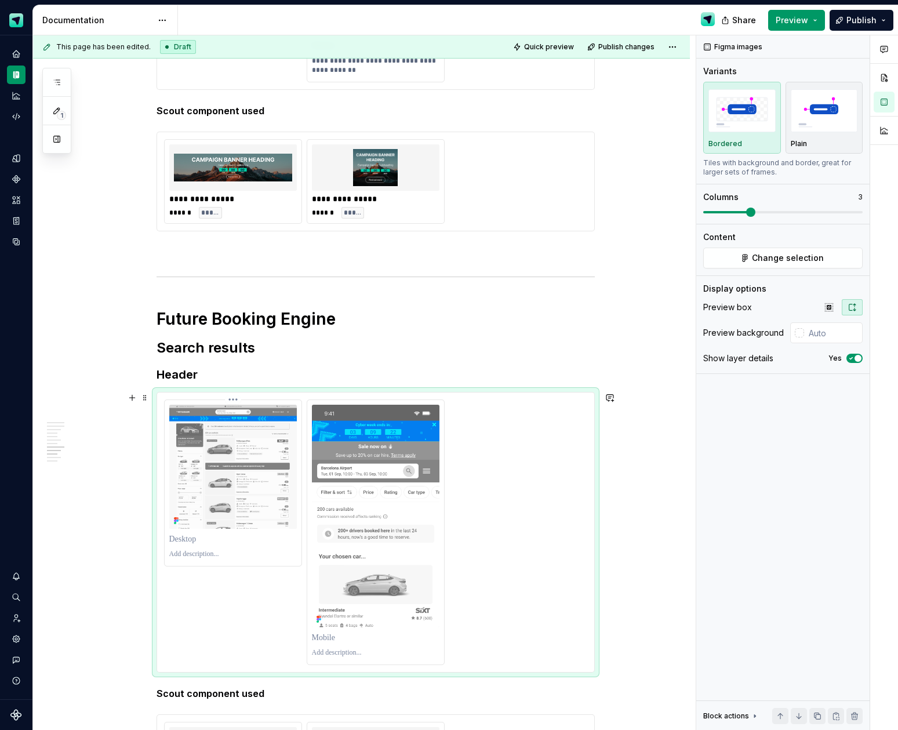
type textarea "*"
click at [340, 657] on p at bounding box center [376, 652] width 128 height 9
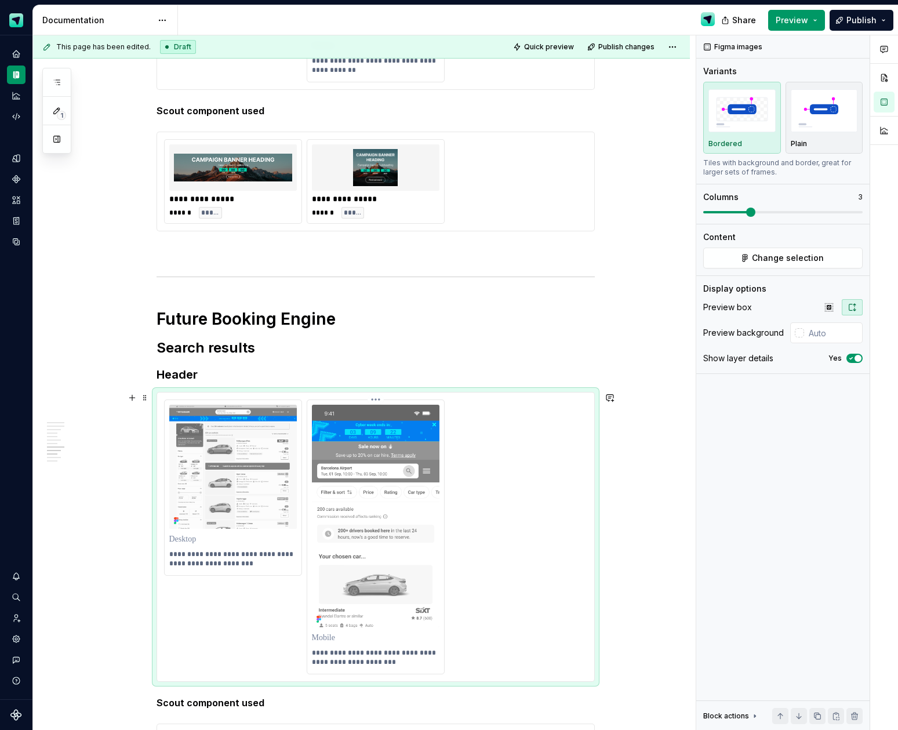
click at [385, 656] on p "**********" at bounding box center [376, 657] width 128 height 19
drag, startPoint x: 404, startPoint y: 652, endPoint x: 409, endPoint y: 670, distance: 18.9
click at [409, 670] on div "**********" at bounding box center [375, 536] width 137 height 273
click at [348, 662] on p "**********" at bounding box center [376, 657] width 128 height 19
drag, startPoint x: 347, startPoint y: 661, endPoint x: 391, endPoint y: 649, distance: 45.7
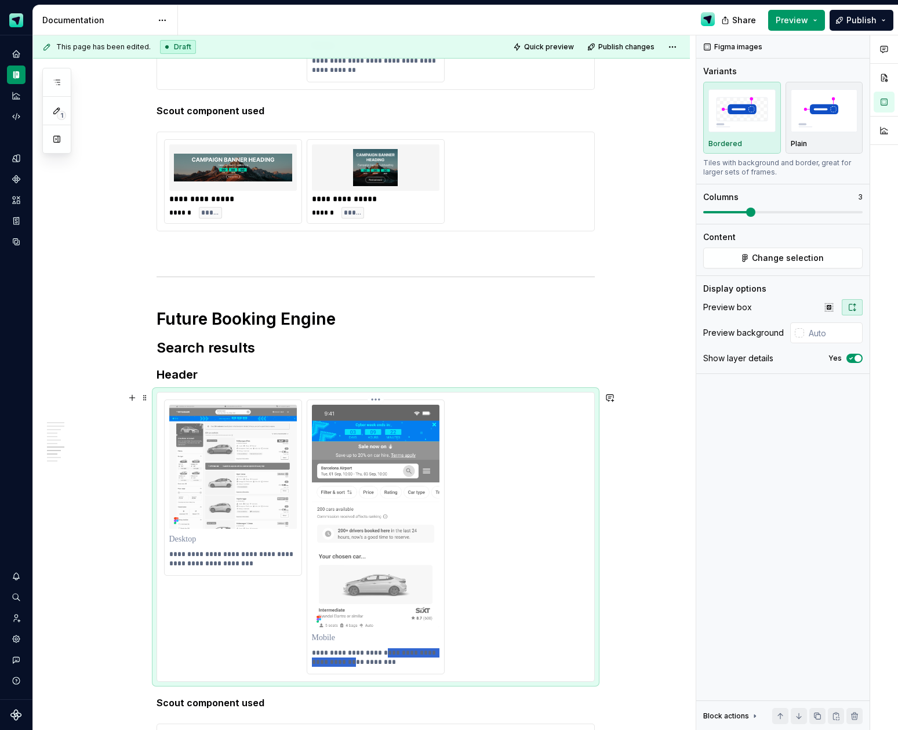
click at [391, 649] on p "**********" at bounding box center [376, 657] width 128 height 19
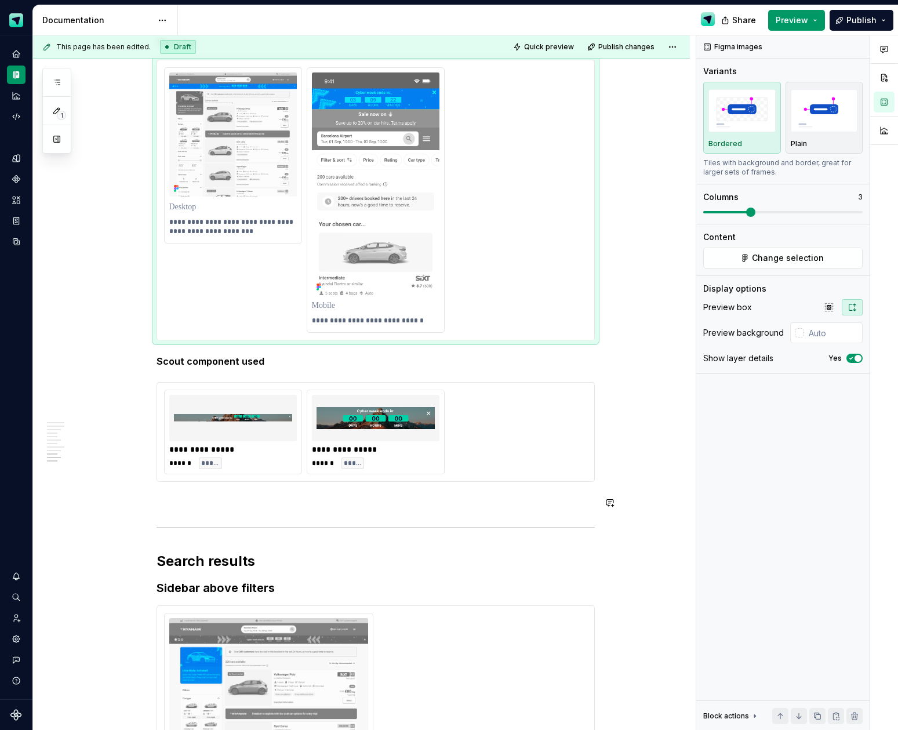
type textarea "*"
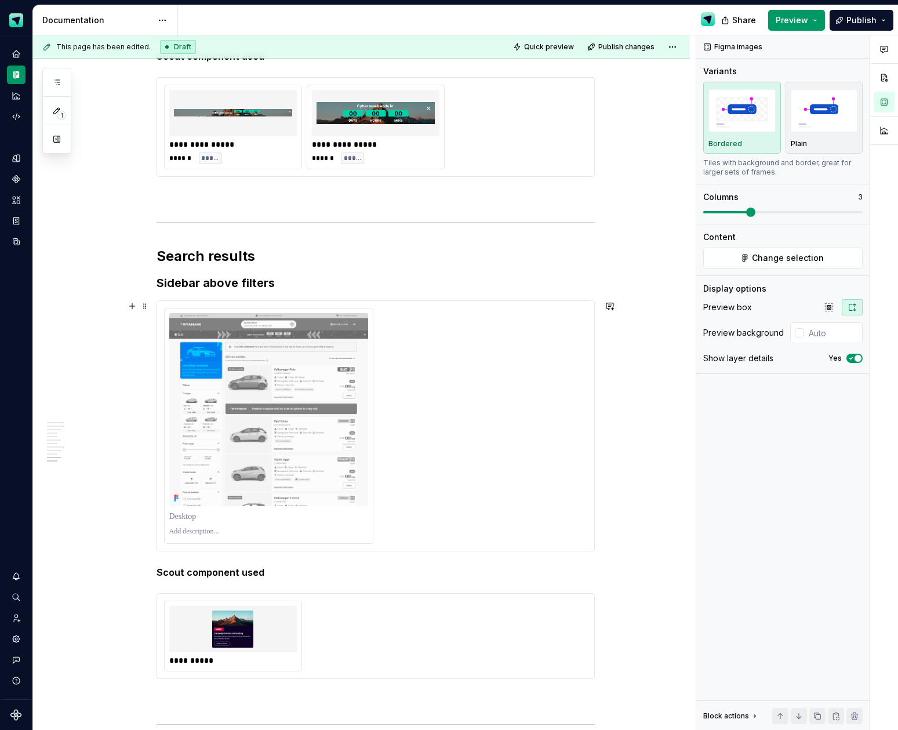
scroll to position [2758, 0]
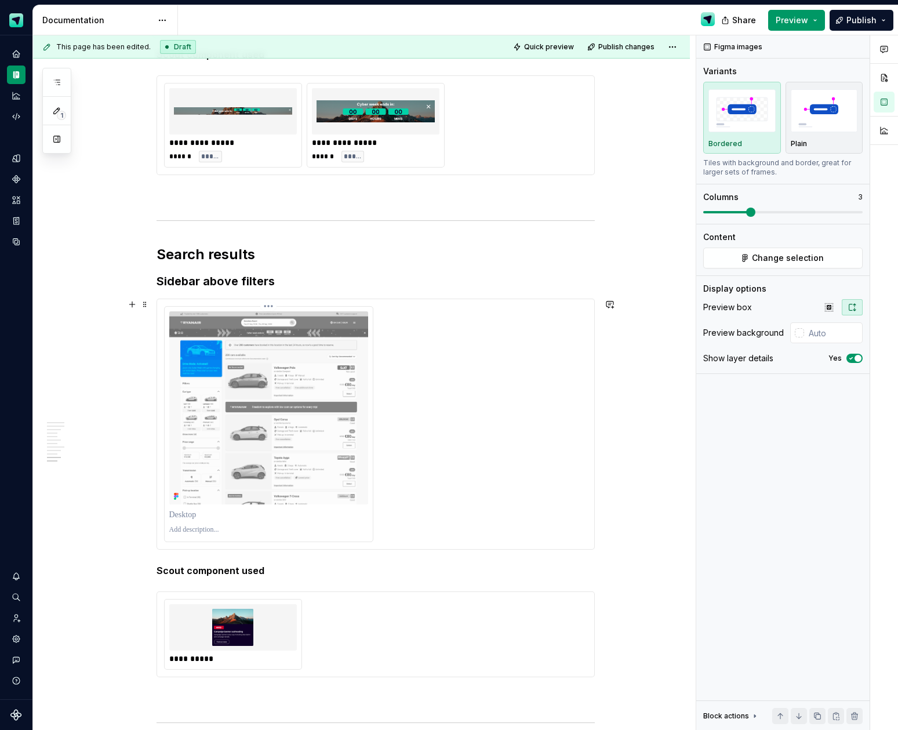
click at [224, 530] on p at bounding box center [268, 529] width 199 height 9
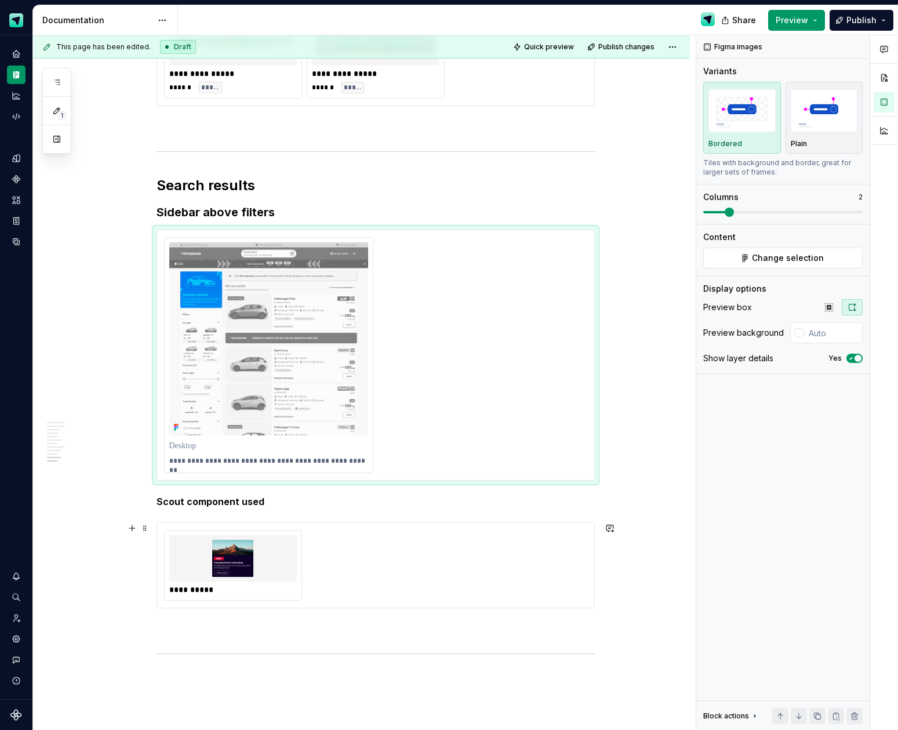
scroll to position [2830, 0]
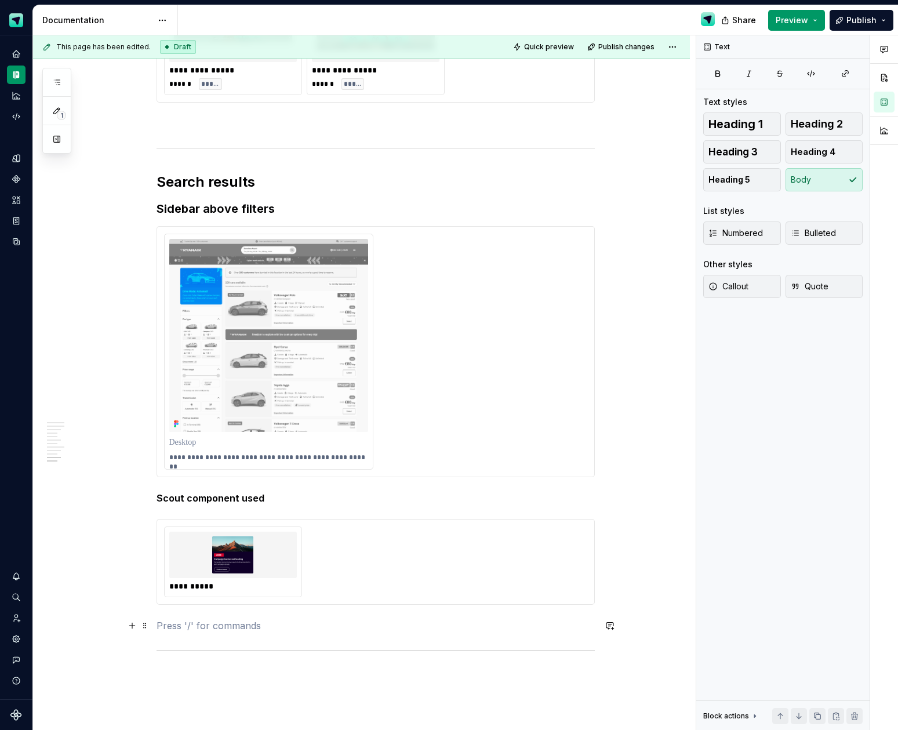
drag, startPoint x: 137, startPoint y: 623, endPoint x: 155, endPoint y: 610, distance: 22.0
click at [137, 623] on button "button" at bounding box center [132, 625] width 16 height 16
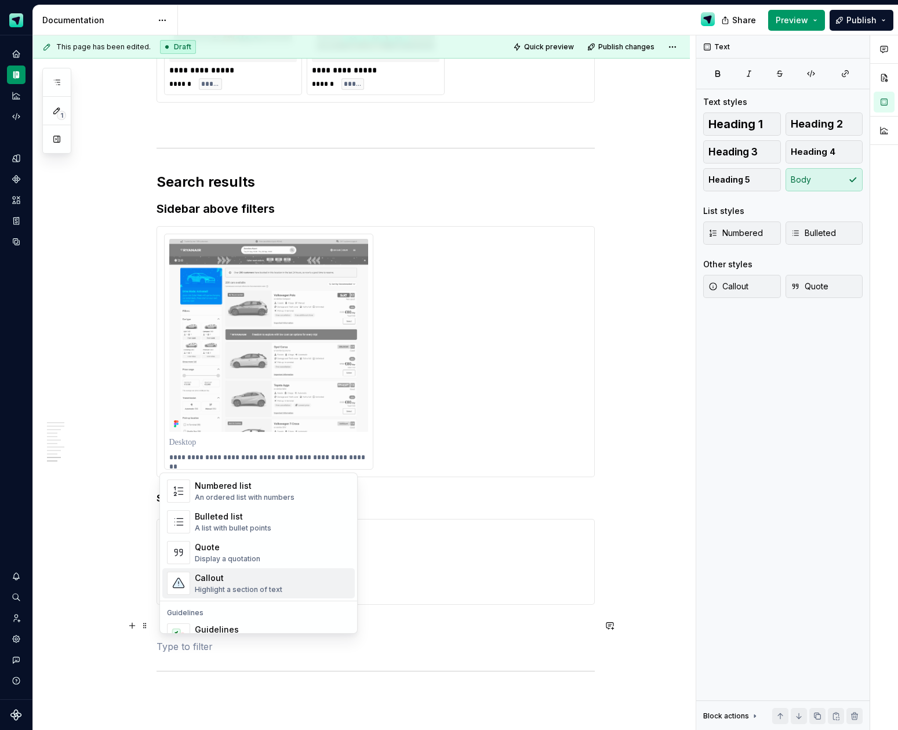
scroll to position [224, 0]
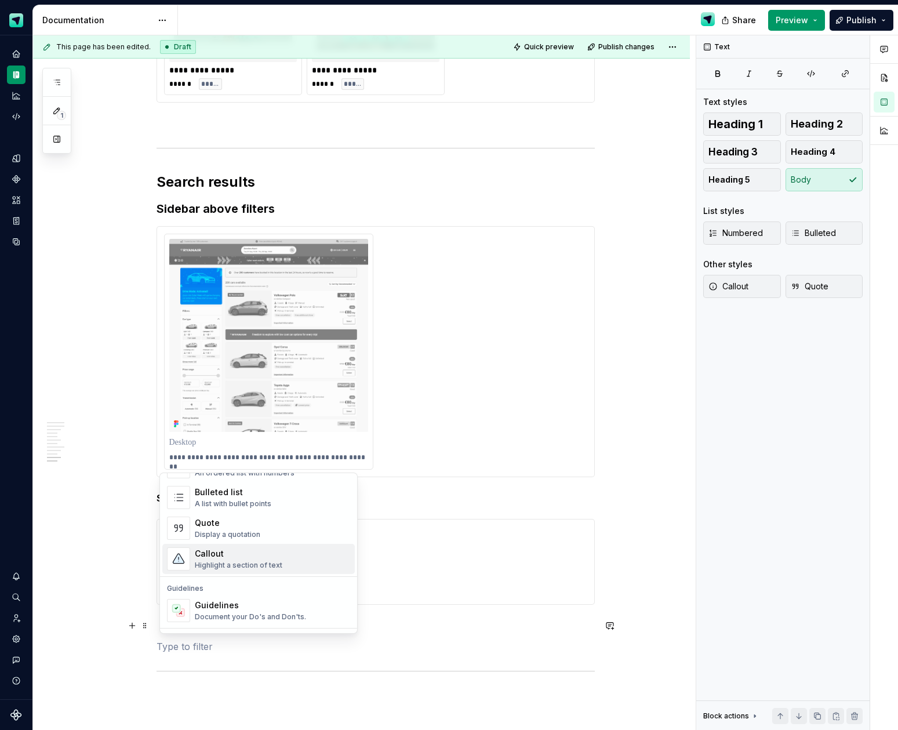
click at [261, 561] on div "Highlight a section of text" at bounding box center [239, 565] width 88 height 9
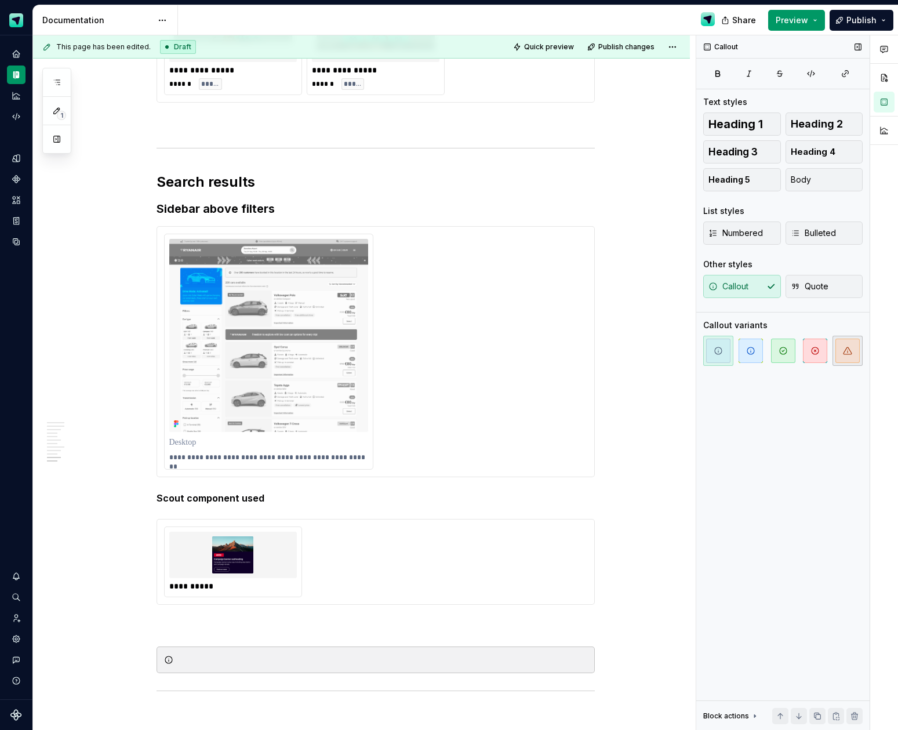
click at [848, 352] on icon "button" at bounding box center [847, 350] width 9 height 9
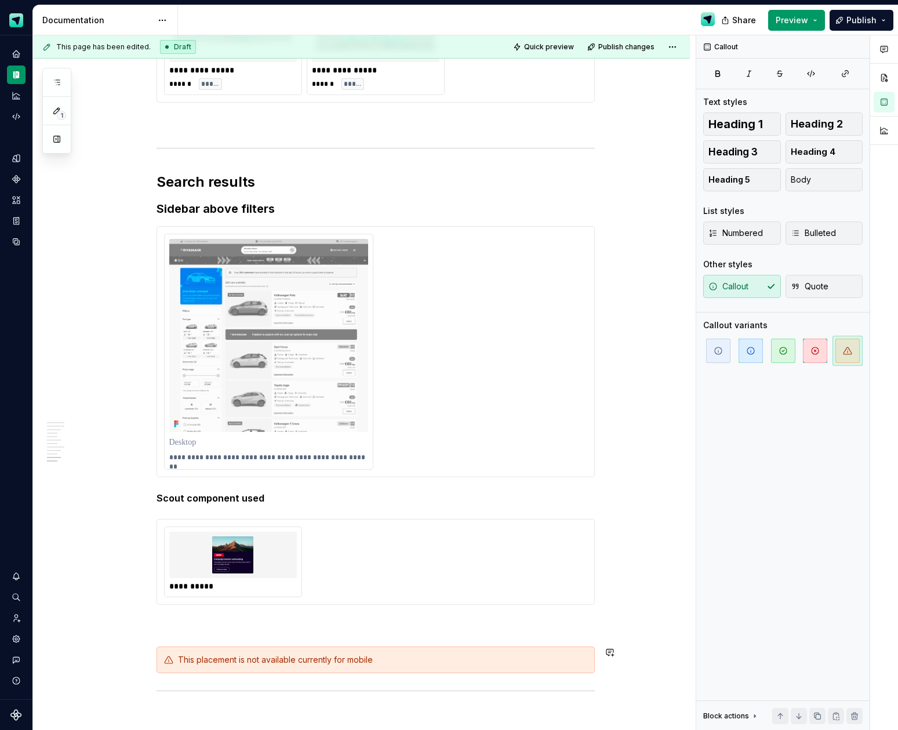
click at [184, 624] on p at bounding box center [376, 626] width 438 height 14
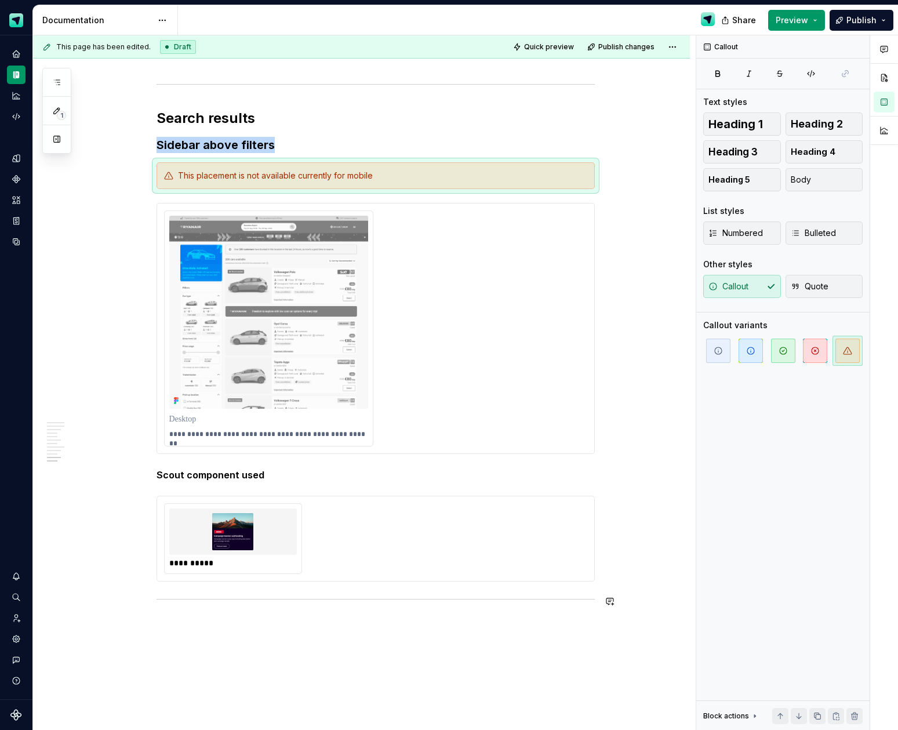
scroll to position [2896, 0]
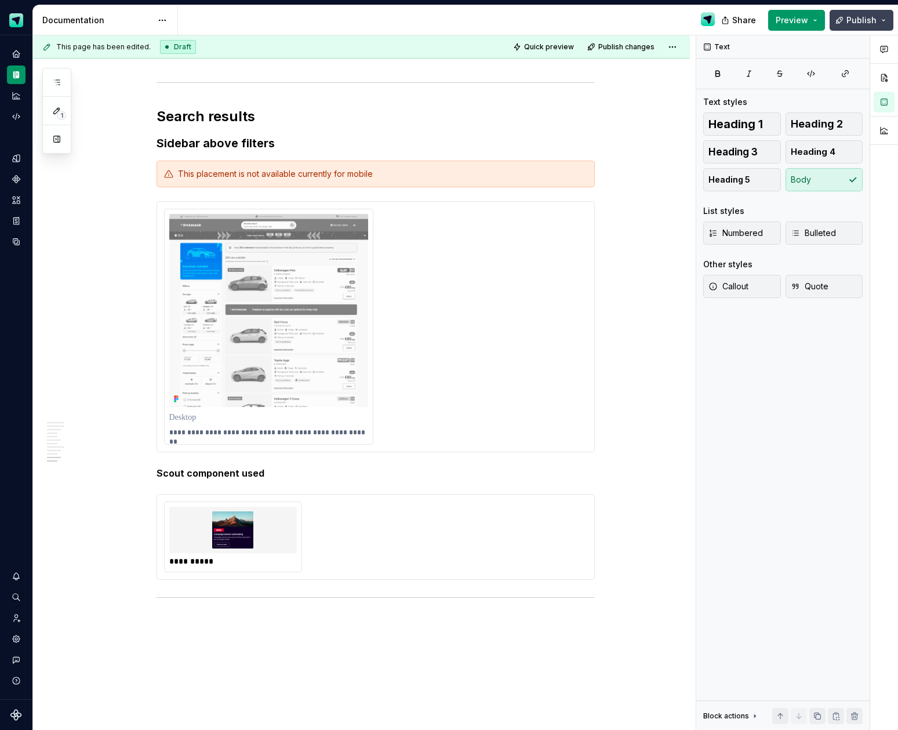
click at [867, 23] on span "Publish" at bounding box center [861, 20] width 30 height 12
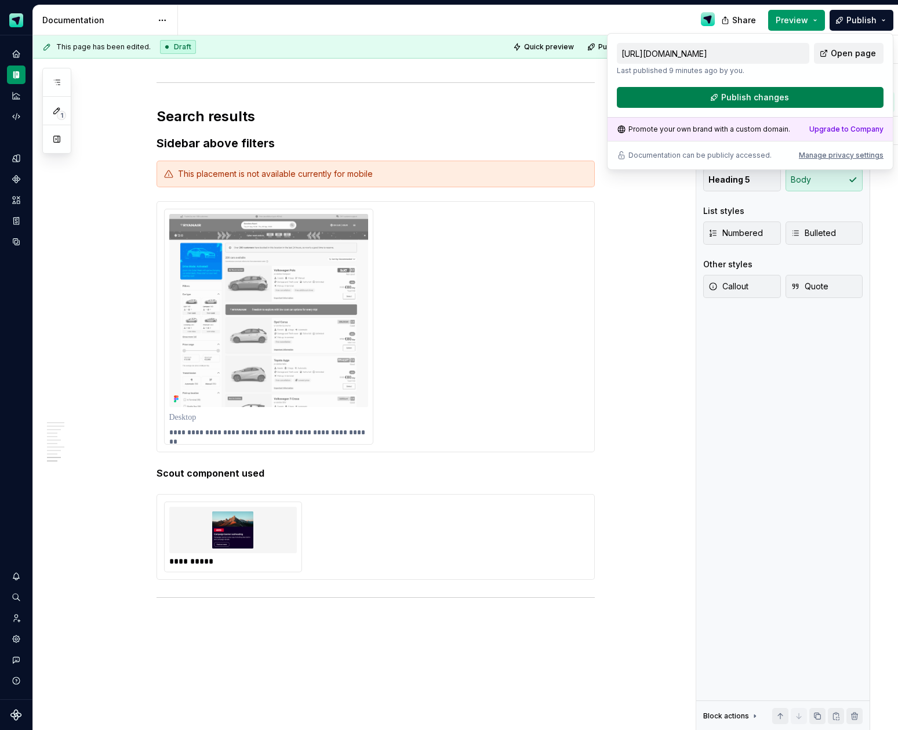
click at [802, 100] on button "Publish changes" at bounding box center [750, 97] width 267 height 21
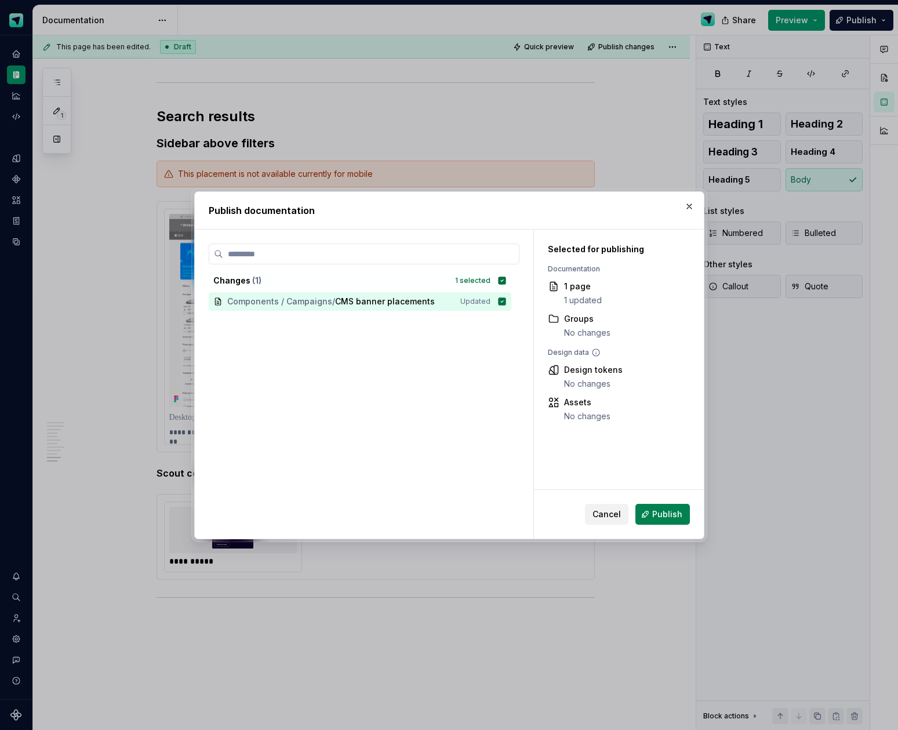
click at [682, 504] on button "Publish" at bounding box center [662, 514] width 54 height 21
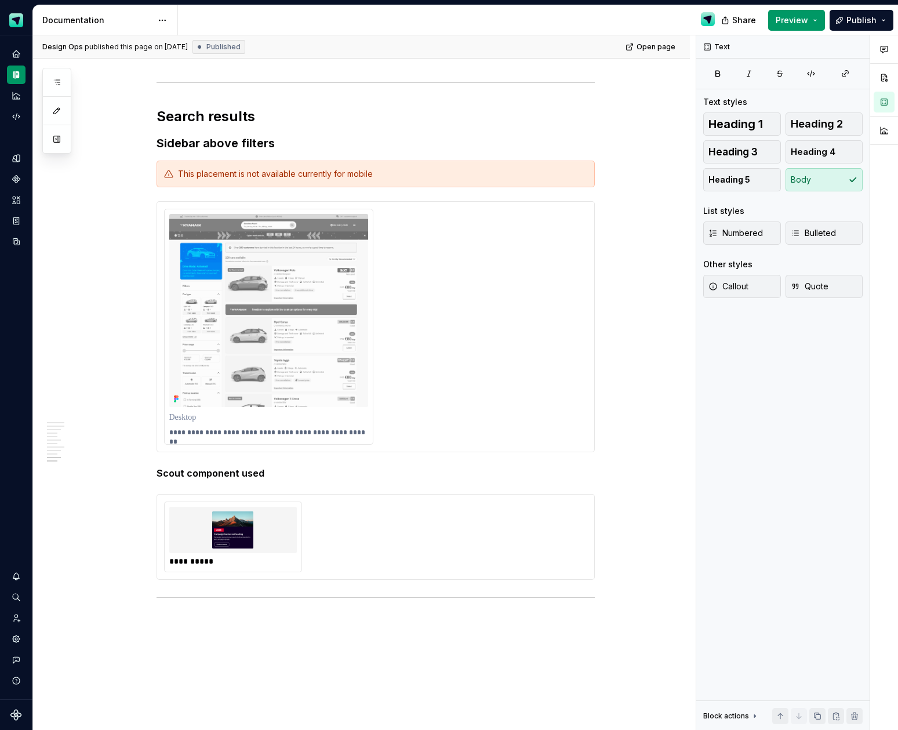
type textarea "*"
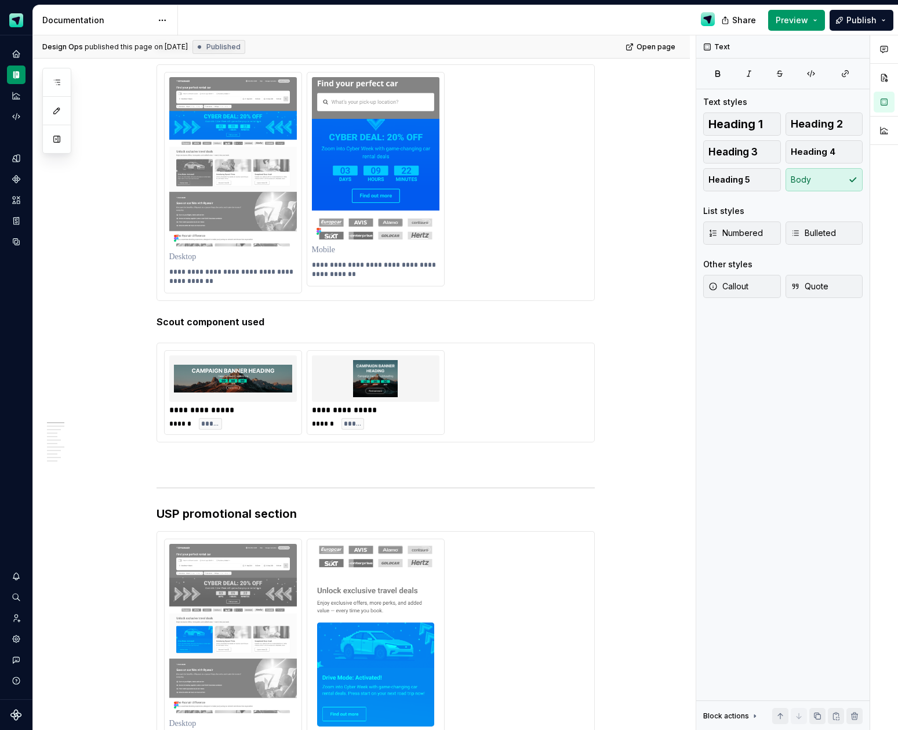
scroll to position [0, 0]
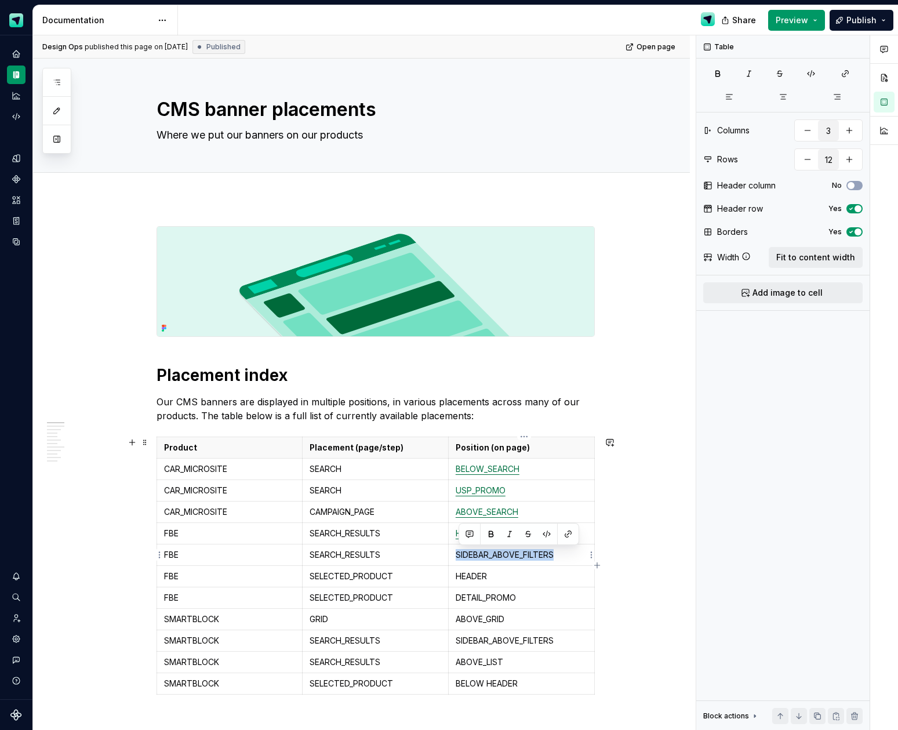
drag, startPoint x: 562, startPoint y: 556, endPoint x: 460, endPoint y: 555, distance: 101.5
click at [460, 555] on p "SIDEBAR_ABOVE_FILTERS" at bounding box center [522, 555] width 132 height 12
click at [570, 532] on button "button" at bounding box center [568, 534] width 16 height 16
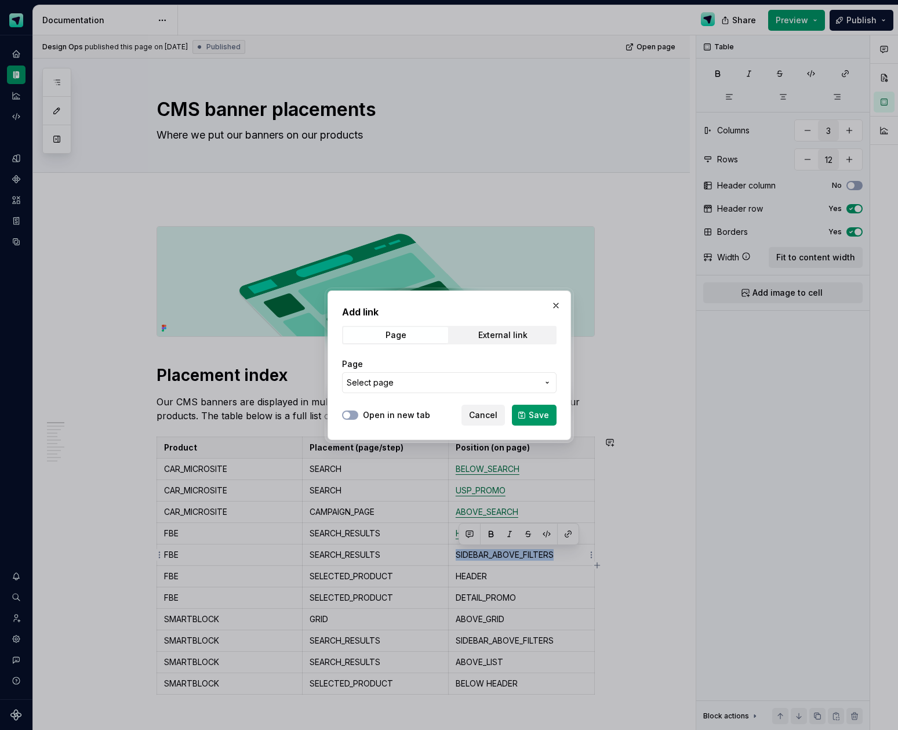
click at [484, 380] on span "Select page" at bounding box center [442, 383] width 191 height 12
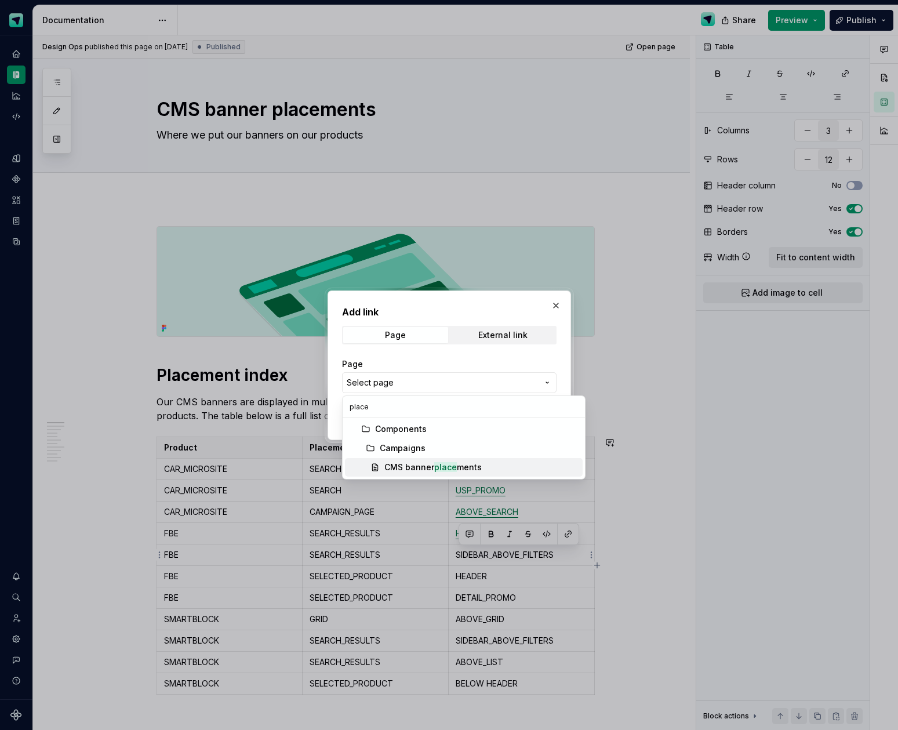
type input "place"
click at [465, 470] on div "CMS banner place ments" at bounding box center [432, 467] width 97 height 12
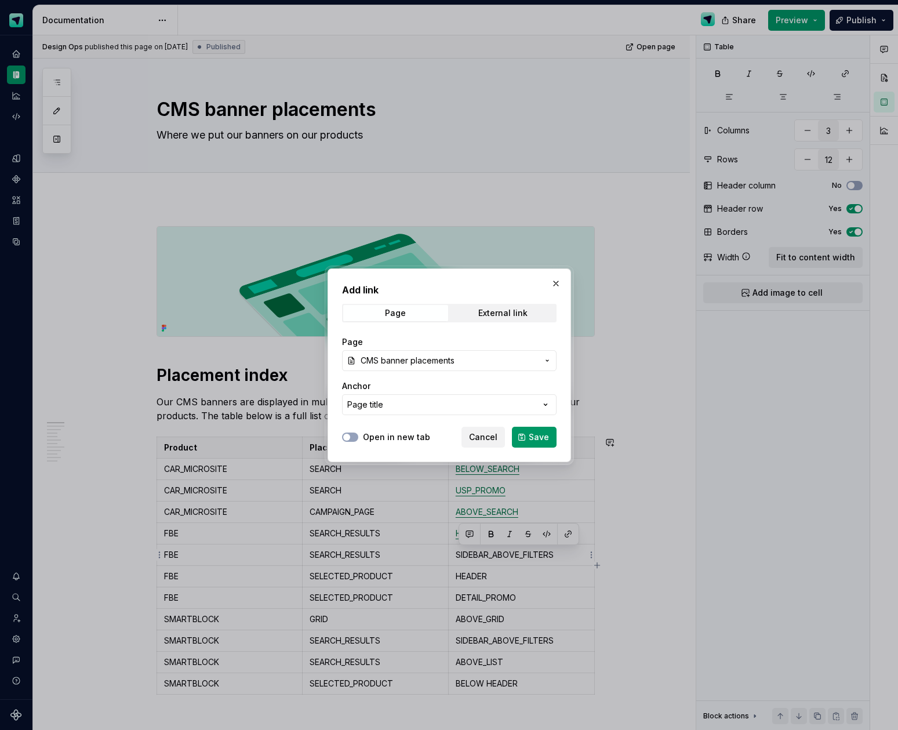
click at [383, 398] on button "Page title" at bounding box center [449, 404] width 215 height 21
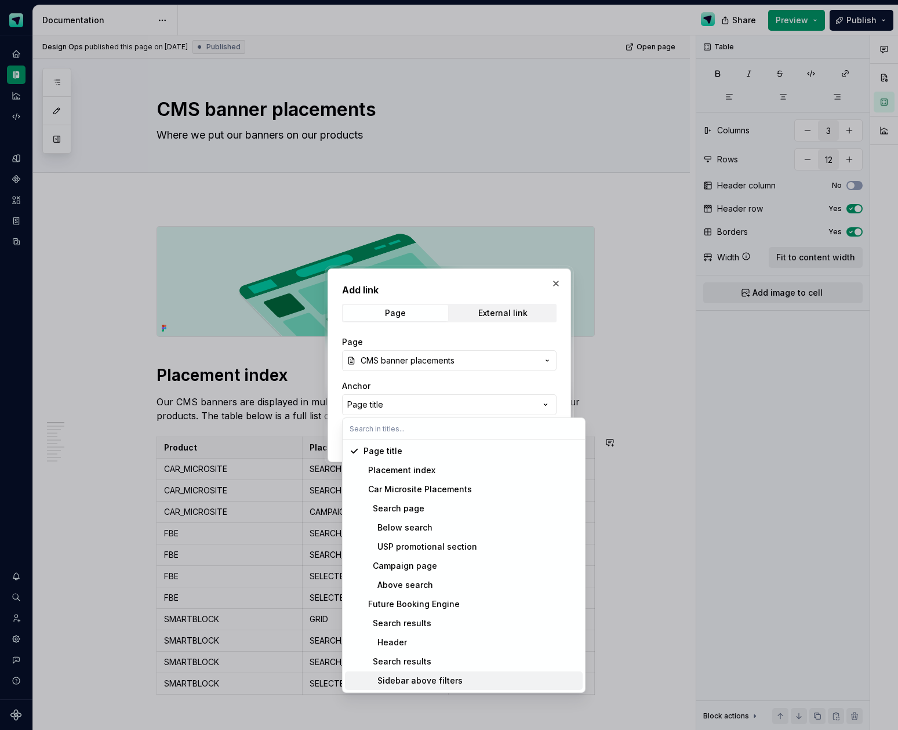
click at [417, 684] on div "Sidebar above filters" at bounding box center [413, 681] width 99 height 12
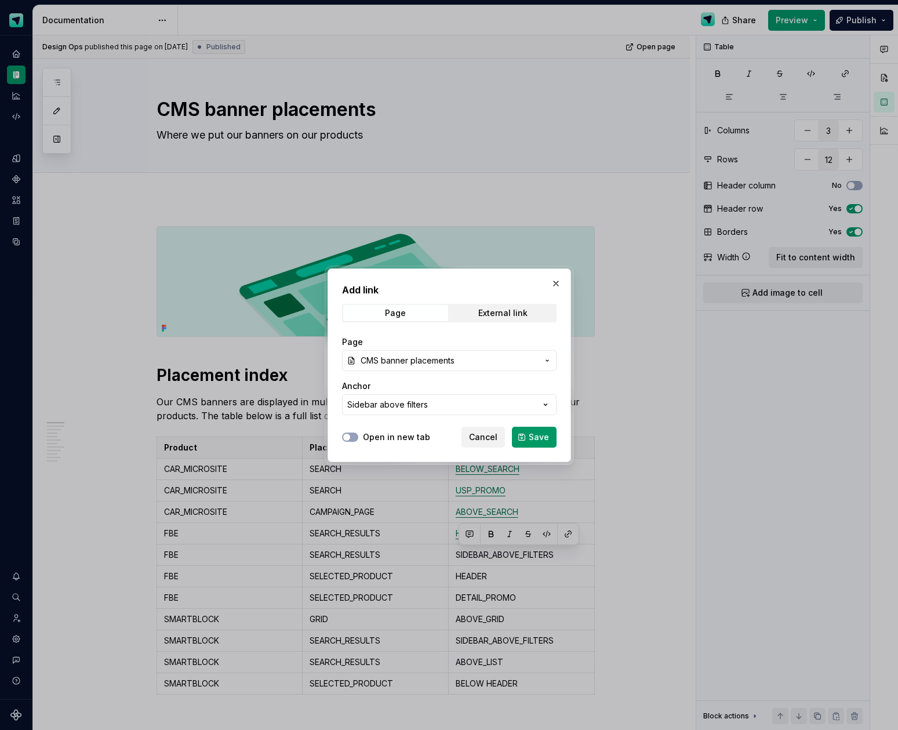
click at [530, 430] on button "Save" at bounding box center [534, 437] width 45 height 21
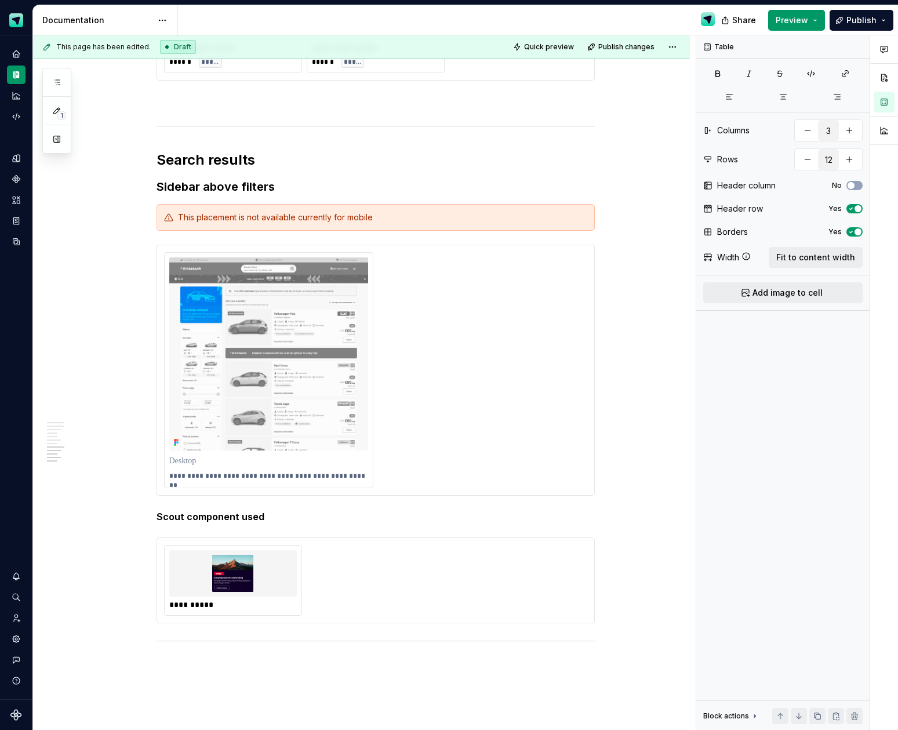
scroll to position [3027, 0]
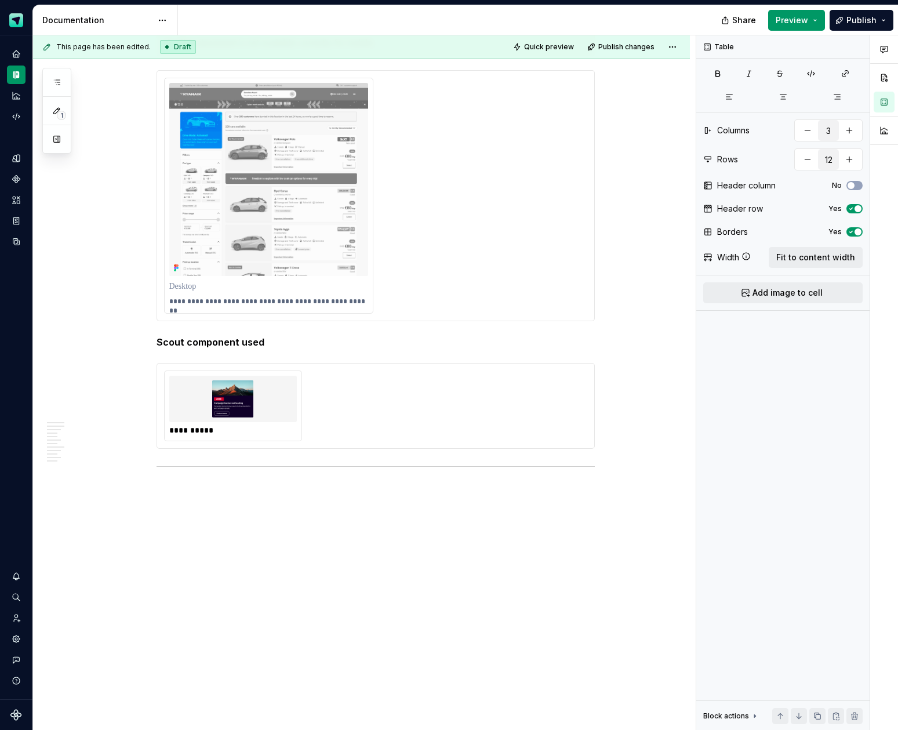
type textarea "*"
